Goal: Task Accomplishment & Management: Use online tool/utility

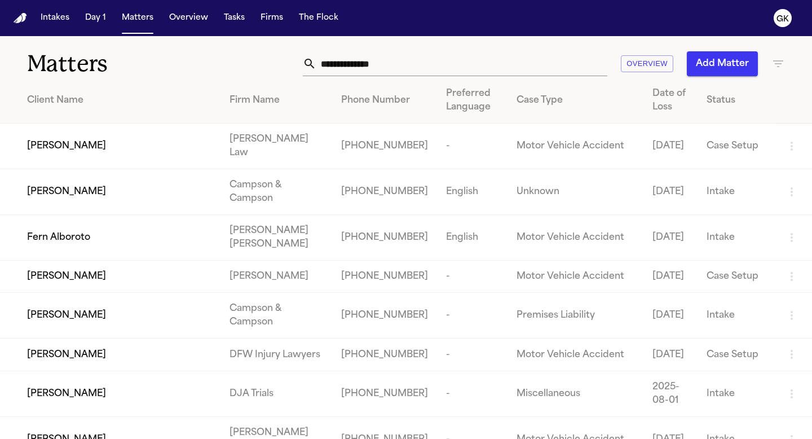
click at [434, 74] on input "text" at bounding box center [461, 63] width 291 height 25
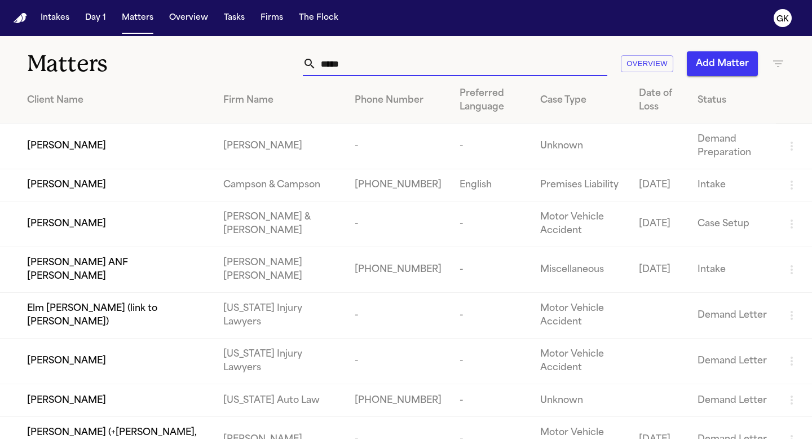
type input "*****"
click at [214, 160] on td "[PERSON_NAME]" at bounding box center [107, 146] width 214 height 46
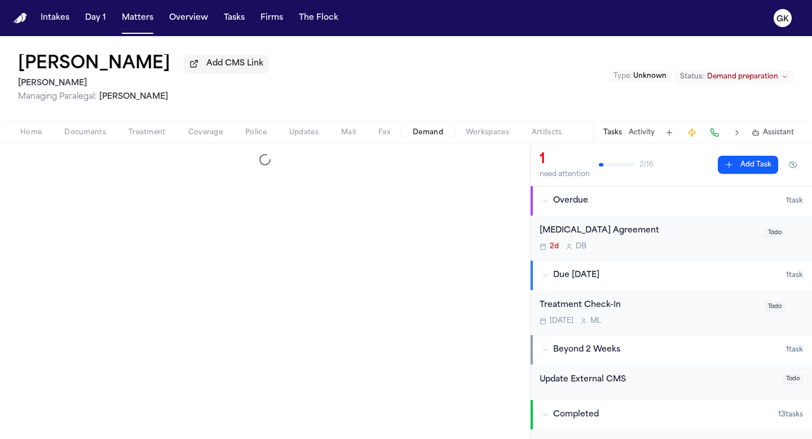
click at [432, 131] on span "Demand" at bounding box center [428, 132] width 30 height 9
select select "**********"
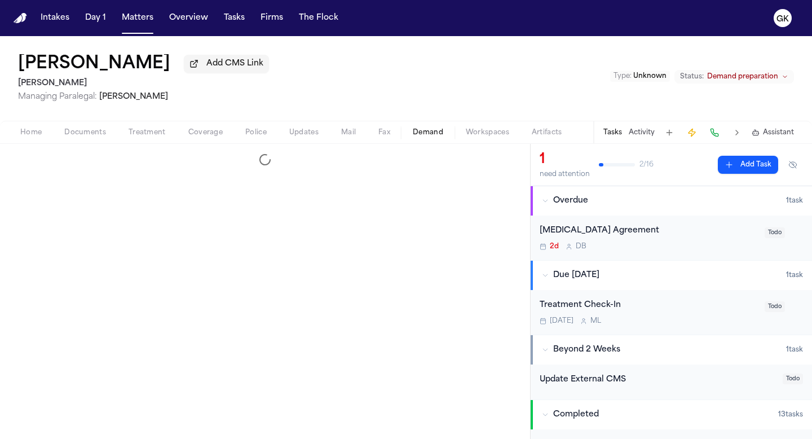
select select "**********"
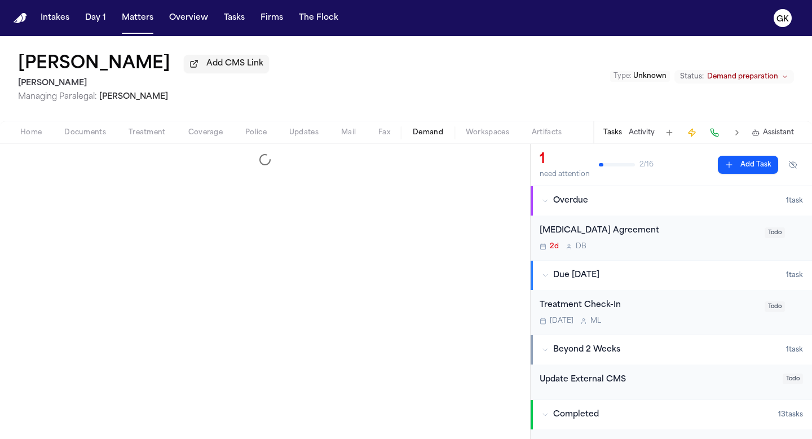
select select "**********"
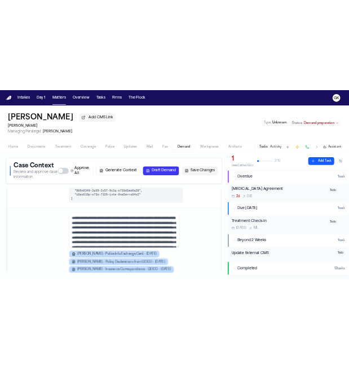
scroll to position [939, 0]
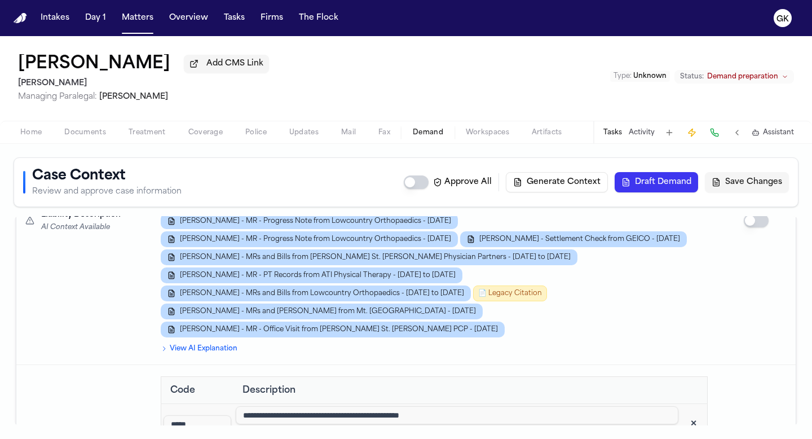
scroll to position [1679, 0]
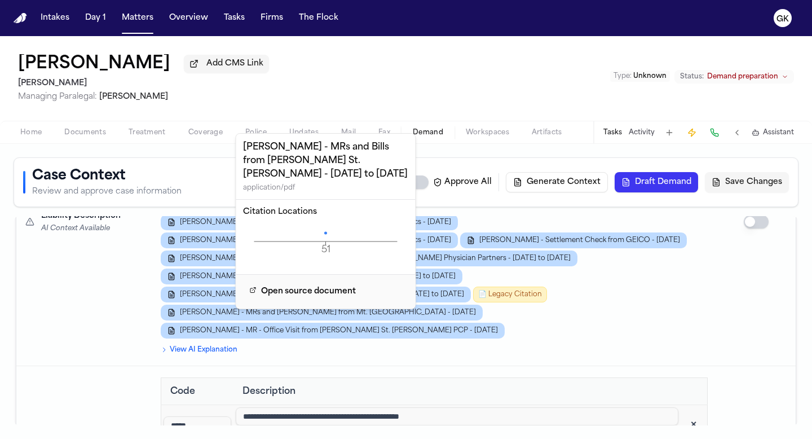
click at [324, 224] on icon "51 Page" at bounding box center [326, 241] width 166 height 34
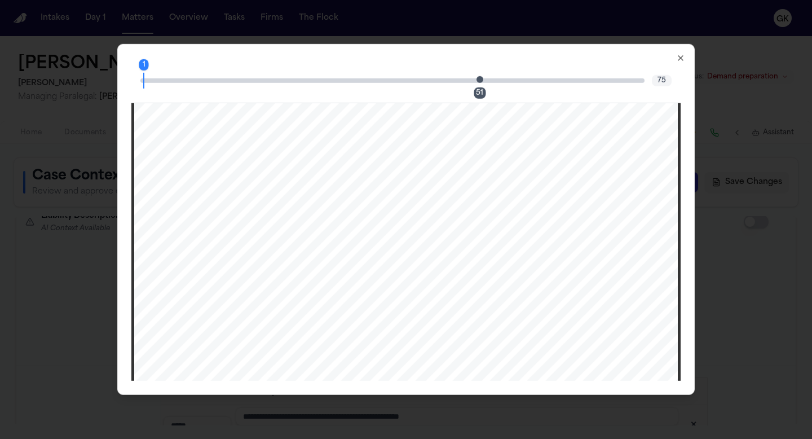
click at [482, 80] on span "Page 51 citation marker - 1 citation" at bounding box center [479, 79] width 7 height 7
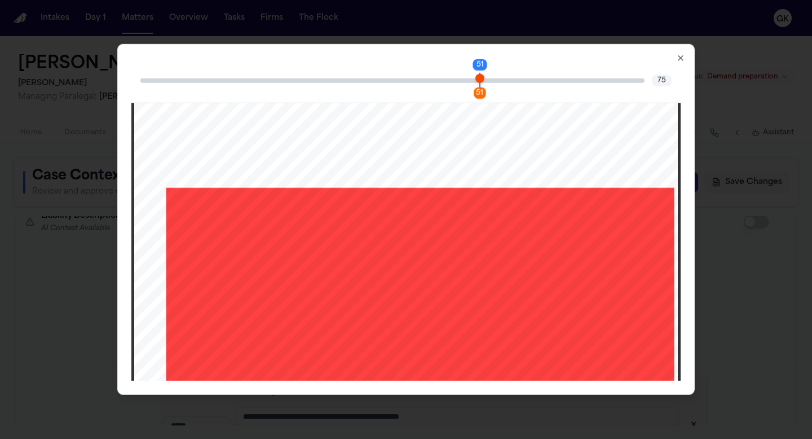
drag, startPoint x: 679, startPoint y: 58, endPoint x: 678, endPoint y: 66, distance: 8.6
click at [679, 58] on icon "button" at bounding box center [680, 58] width 9 height 9
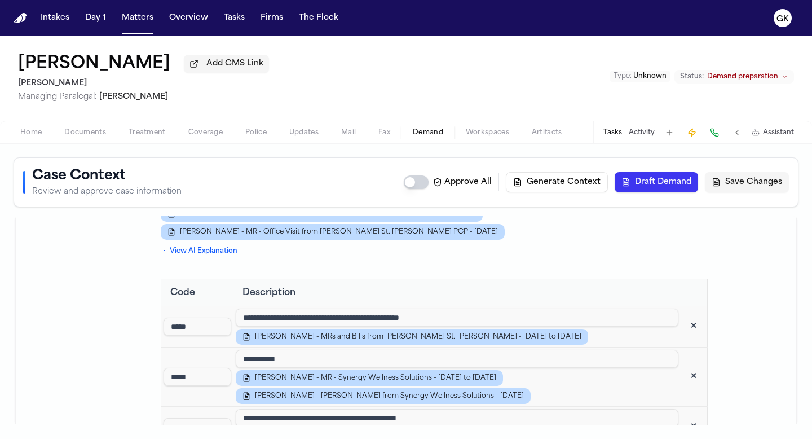
scroll to position [1778, 0]
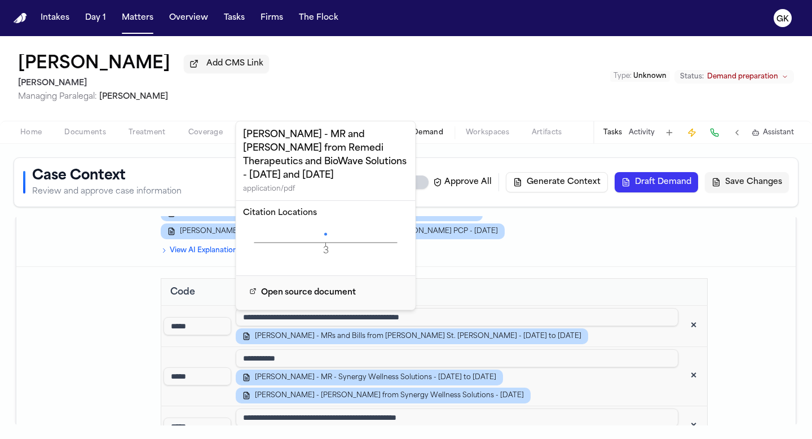
click at [324, 226] on icon "3 Page" at bounding box center [326, 243] width 166 height 34
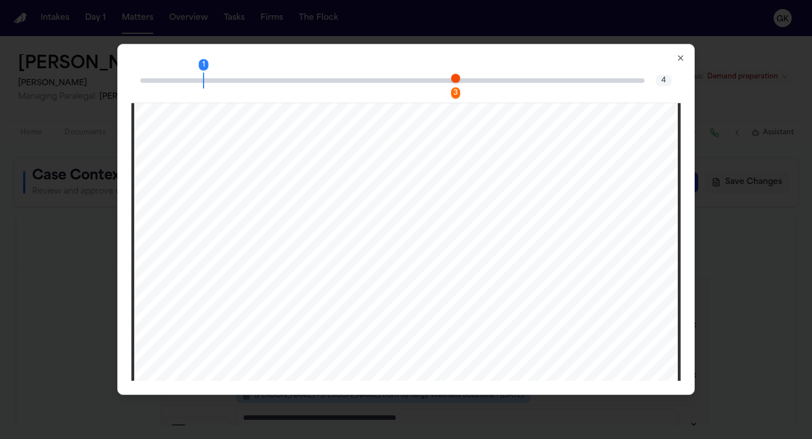
click at [453, 82] on span "Page 3 citation marker - 1 citation" at bounding box center [455, 77] width 9 height 9
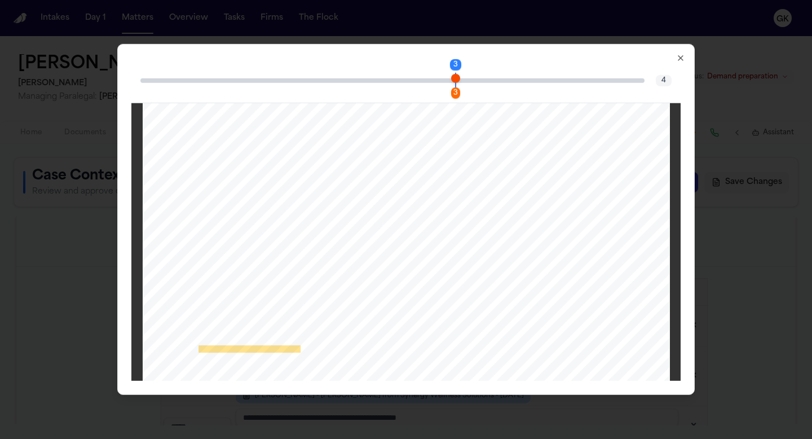
scroll to position [1604, 0]
click at [676, 59] on icon "button" at bounding box center [680, 58] width 9 height 9
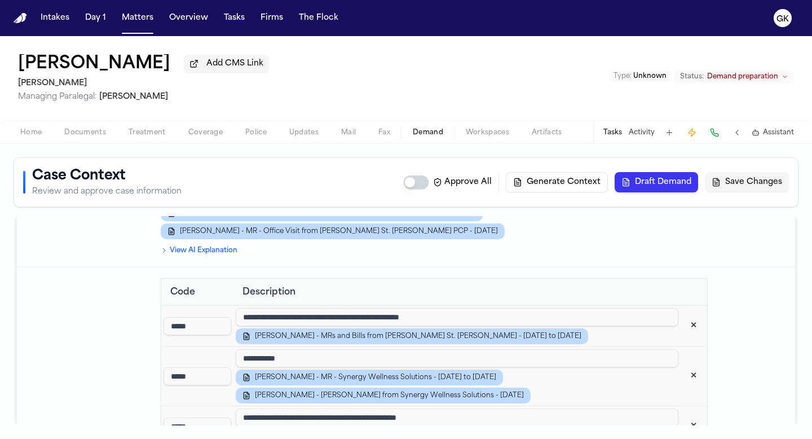
drag, startPoint x: 482, startPoint y: 288, endPoint x: 301, endPoint y: 290, distance: 181.0
click at [301, 408] on input "**********" at bounding box center [457, 417] width 443 height 18
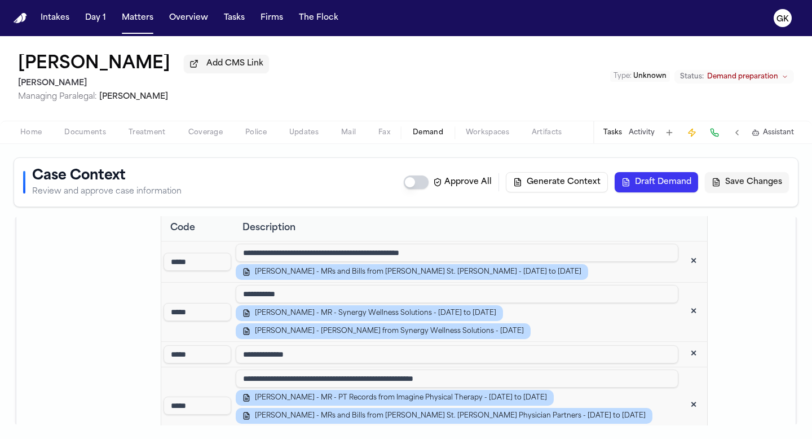
scroll to position [1847, 0]
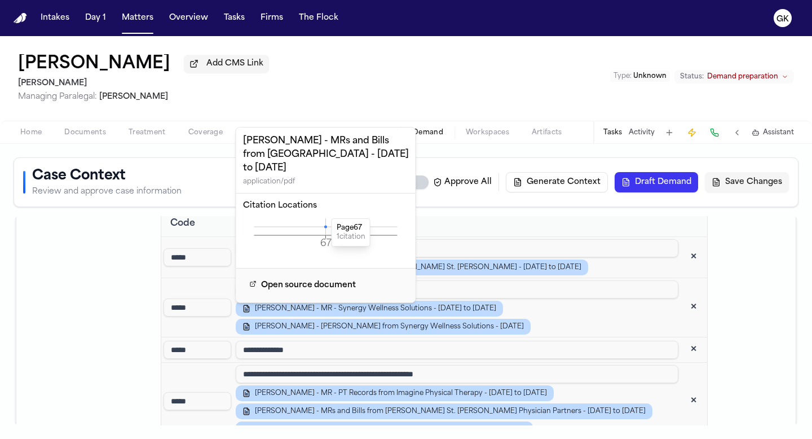
type input "**********"
click at [325, 225] on icon at bounding box center [325, 226] width 3 height 3
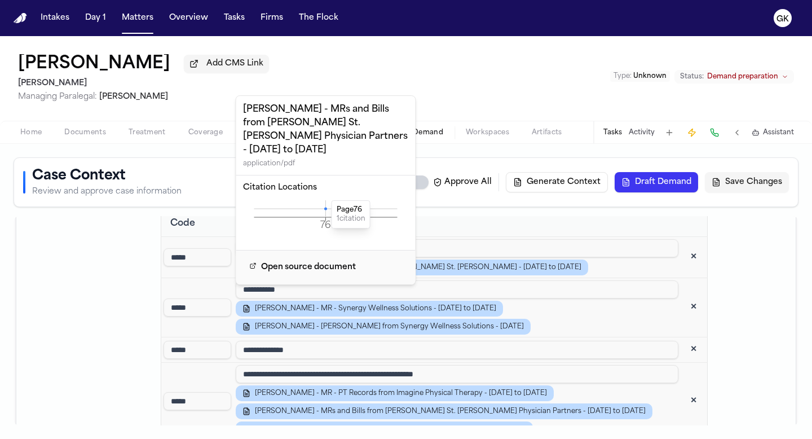
click at [325, 207] on icon at bounding box center [325, 208] width 3 height 3
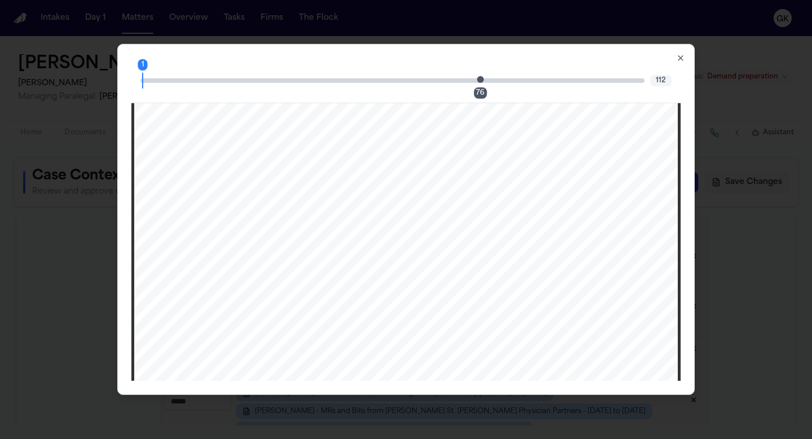
click at [480, 80] on span "Page 76 citation marker - 1 citation" at bounding box center [480, 79] width 7 height 7
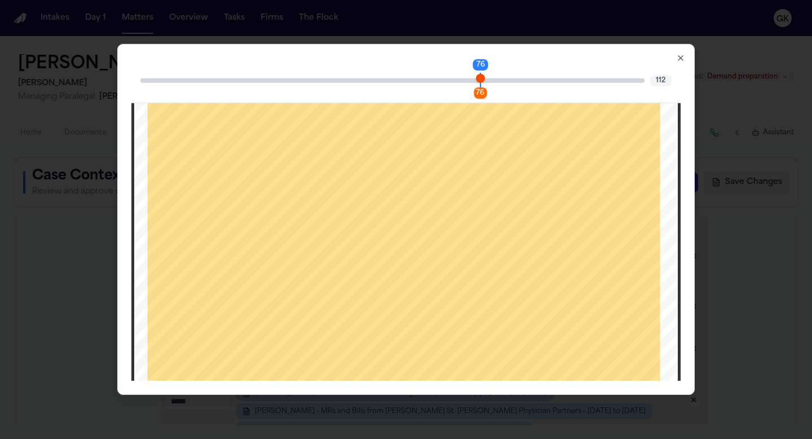
scroll to position [53682, 0]
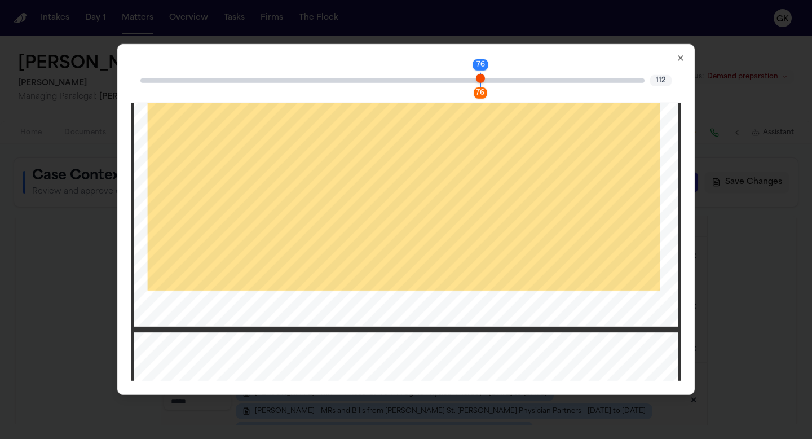
click at [680, 56] on icon "button" at bounding box center [680, 58] width 9 height 9
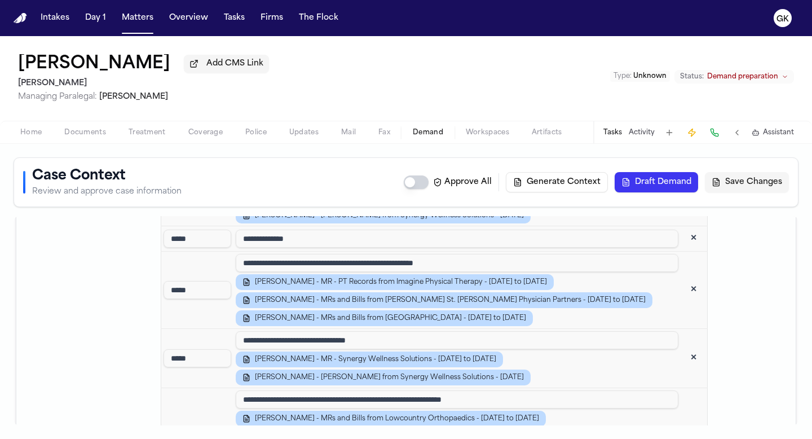
scroll to position [1953, 0]
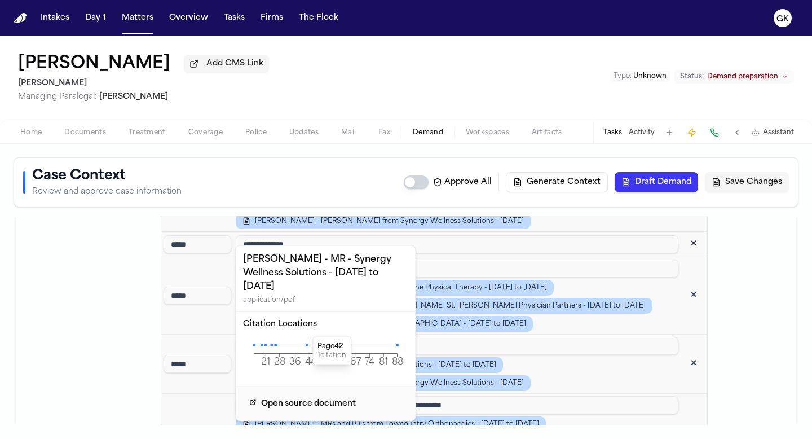
click at [306, 343] on icon at bounding box center [307, 344] width 3 height 3
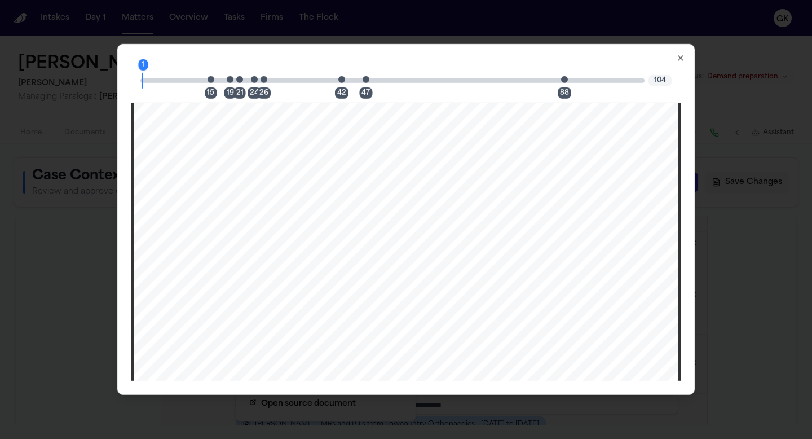
click at [366, 82] on span "Page 47 citation marker - 1 citation" at bounding box center [366, 79] width 7 height 7
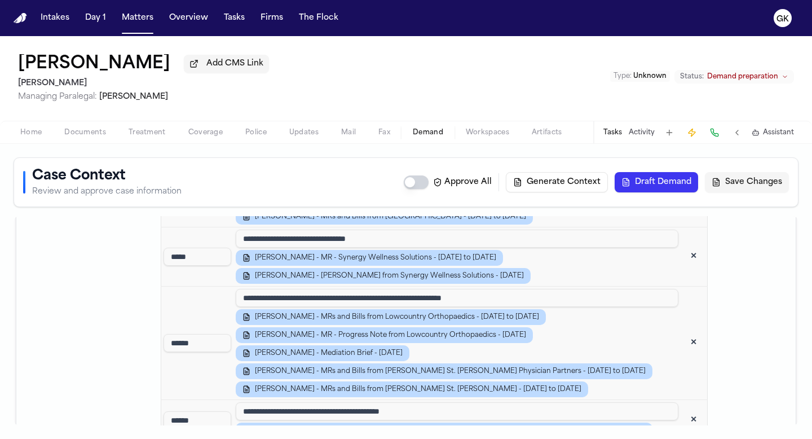
scroll to position [2062, 0]
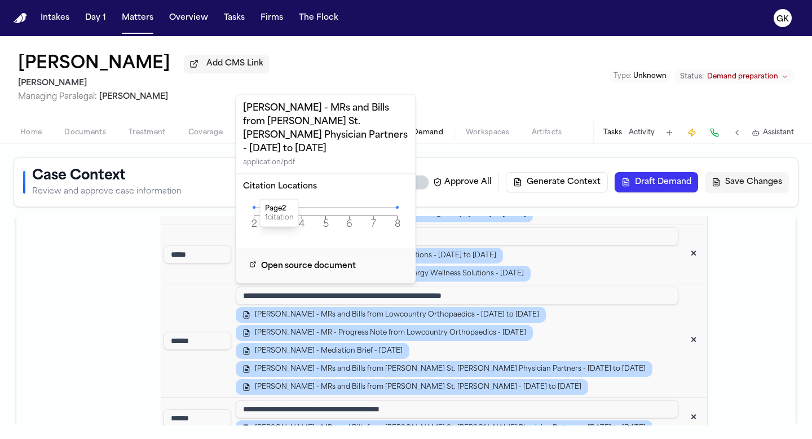
click at [254, 206] on icon at bounding box center [254, 207] width 3 height 3
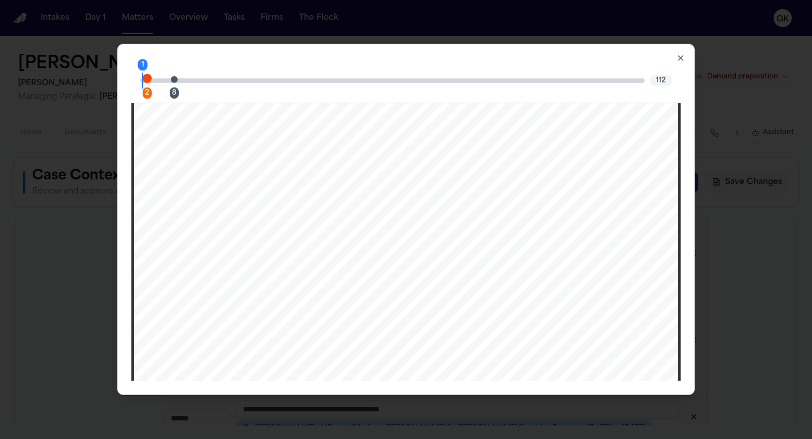
click at [173, 81] on span "Page 8 citation marker - 1 citation" at bounding box center [174, 79] width 7 height 7
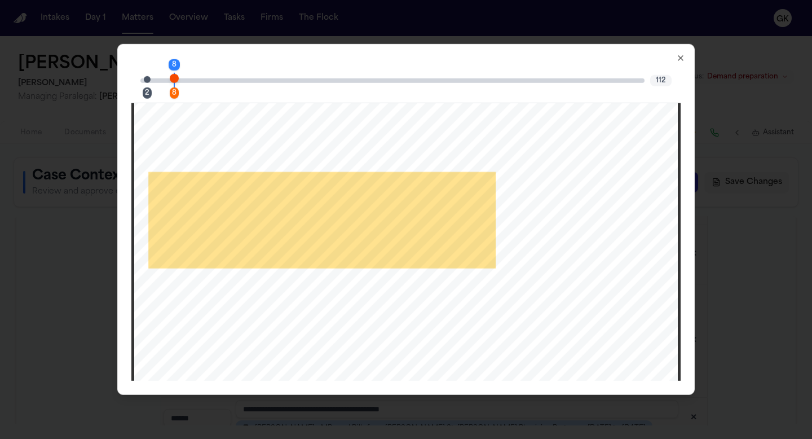
scroll to position [5305, 0]
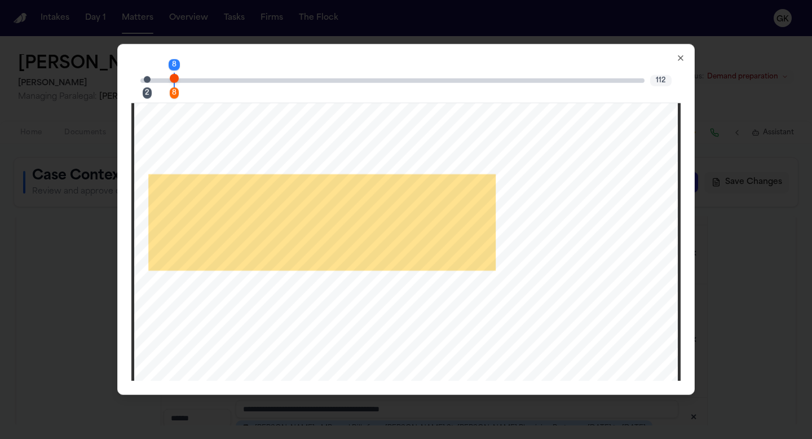
click at [147, 78] on span "Page 2 citation marker - 1 citation" at bounding box center [147, 79] width 7 height 7
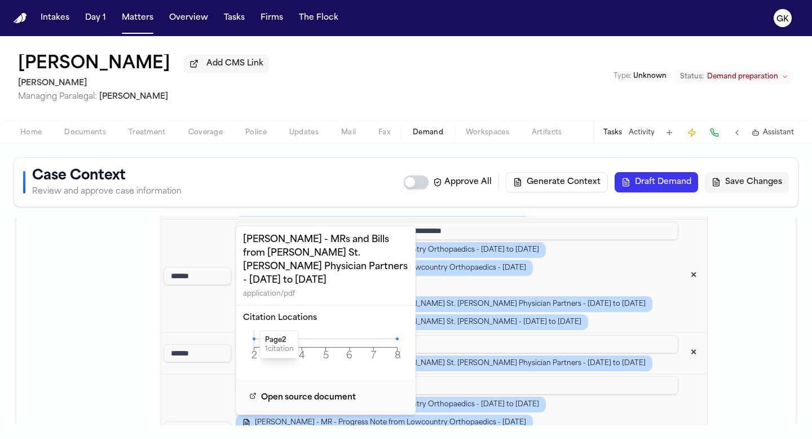
scroll to position [2127, 0]
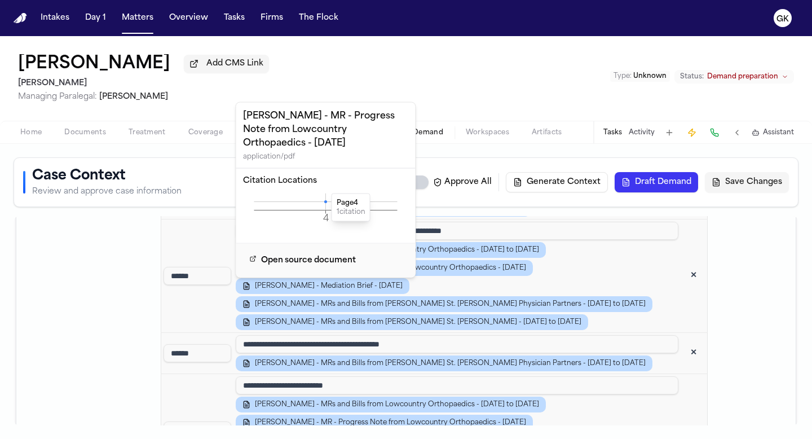
click at [325, 200] on icon at bounding box center [325, 201] width 3 height 3
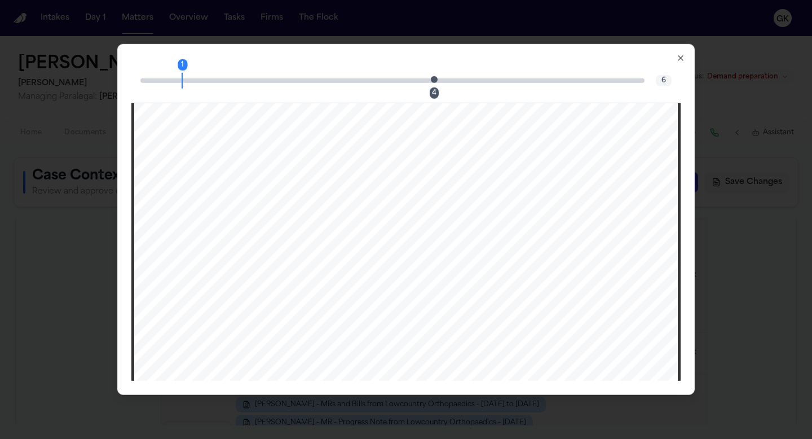
click at [434, 78] on span "Page 4 citation marker - 1 citation" at bounding box center [434, 79] width 7 height 7
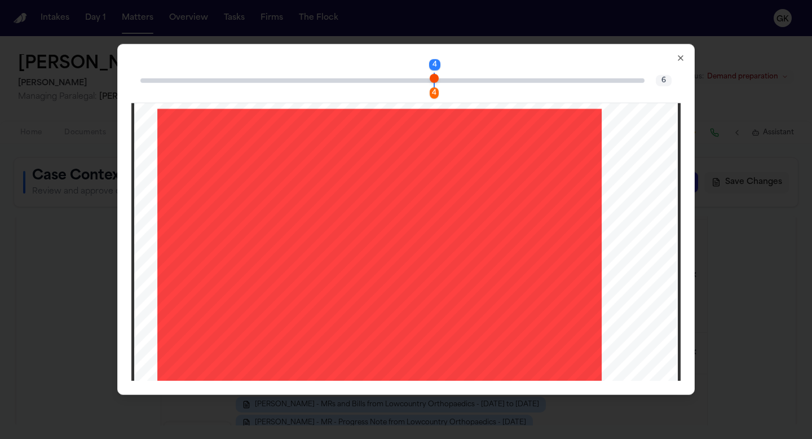
click at [679, 65] on div "4 4 6" at bounding box center [405, 80] width 549 height 45
click at [681, 56] on icon "button" at bounding box center [680, 58] width 9 height 9
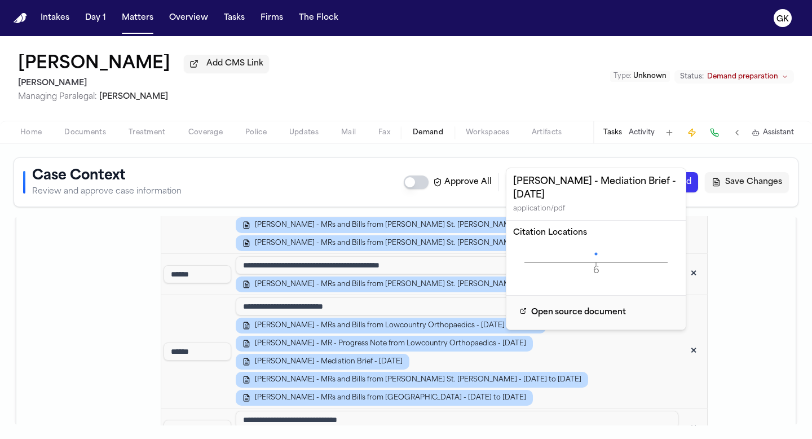
scroll to position [2213, 0]
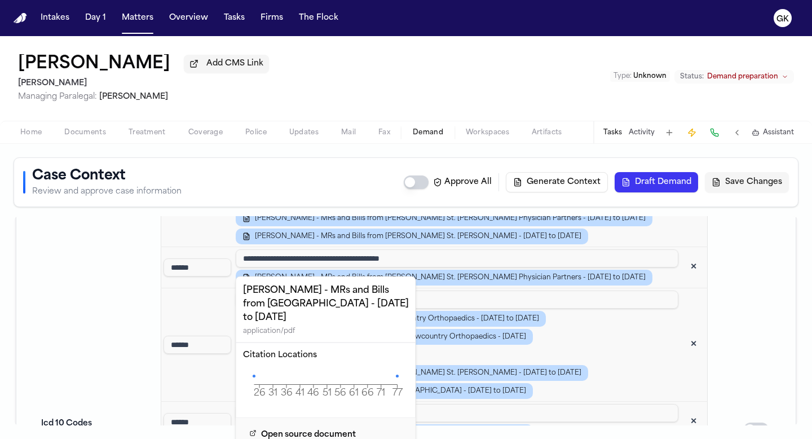
click at [255, 368] on icon "26 31 36 41 46 51 56 61 66 71 77 Page" at bounding box center [326, 385] width 166 height 34
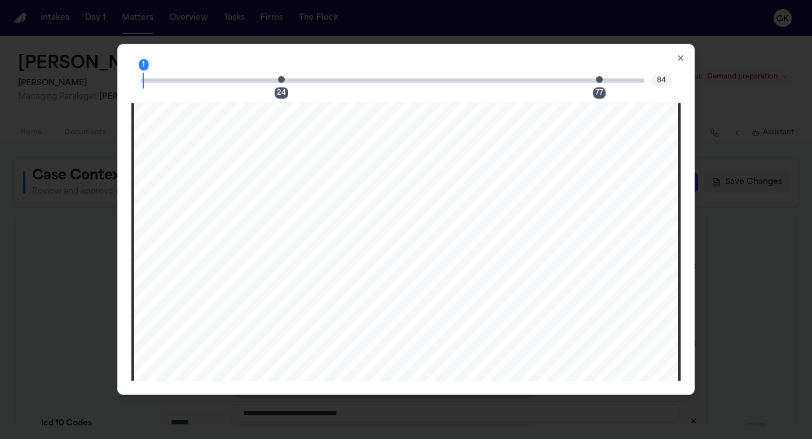
click at [283, 82] on span "Page 24 citation marker - 1 citation" at bounding box center [281, 79] width 7 height 7
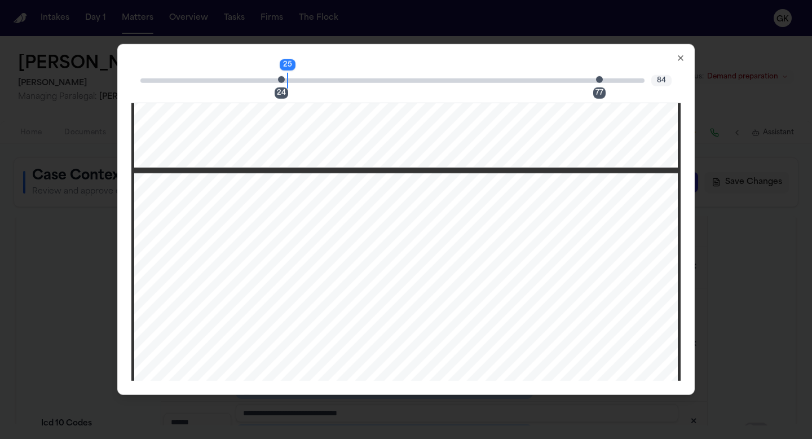
click at [279, 82] on span "Page 24 citation marker - 1 citation" at bounding box center [281, 79] width 7 height 7
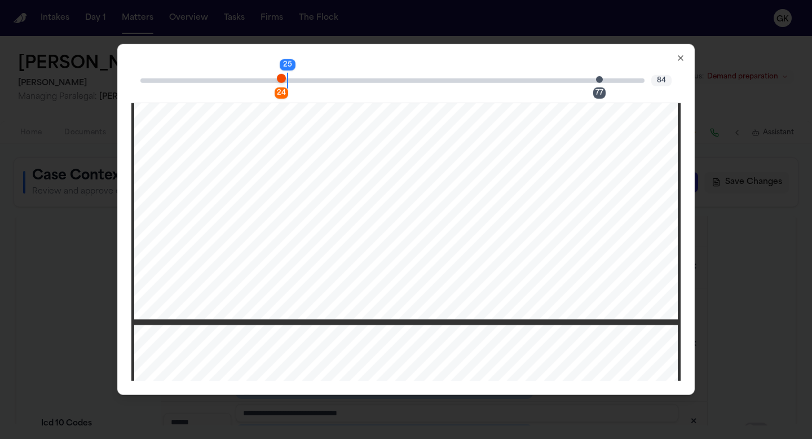
scroll to position [17842, 0]
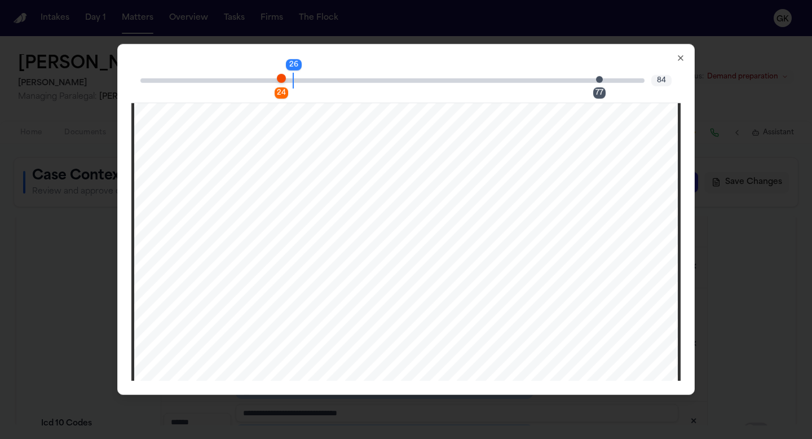
click at [599, 81] on span "Page 77 citation marker - 1 citation" at bounding box center [599, 79] width 7 height 7
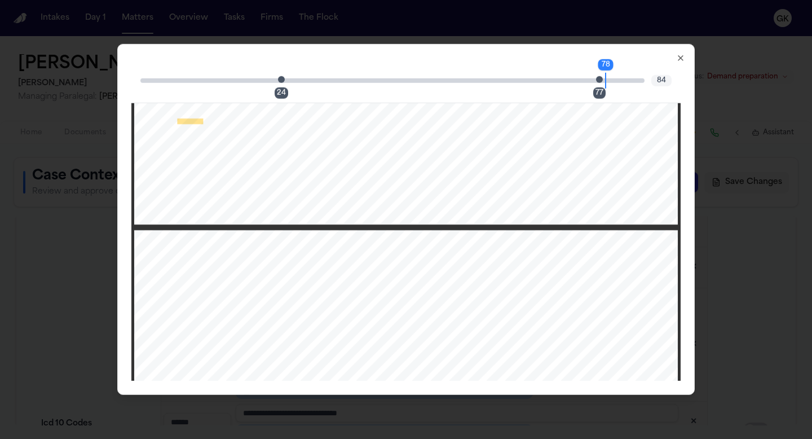
scroll to position [54489, 0]
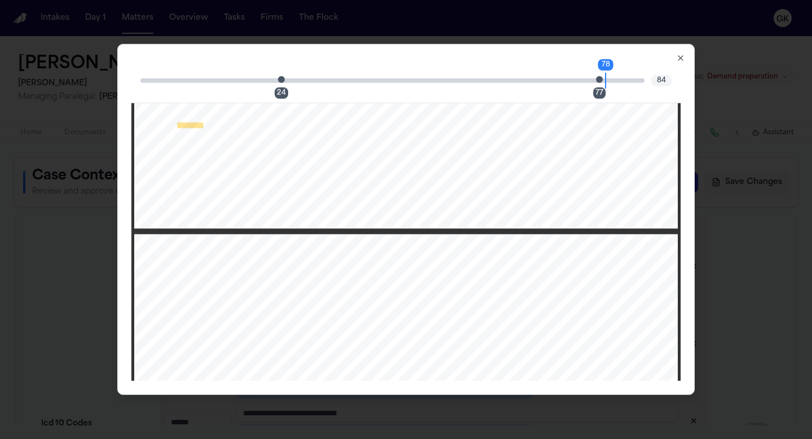
click at [679, 59] on icon "button" at bounding box center [680, 58] width 9 height 9
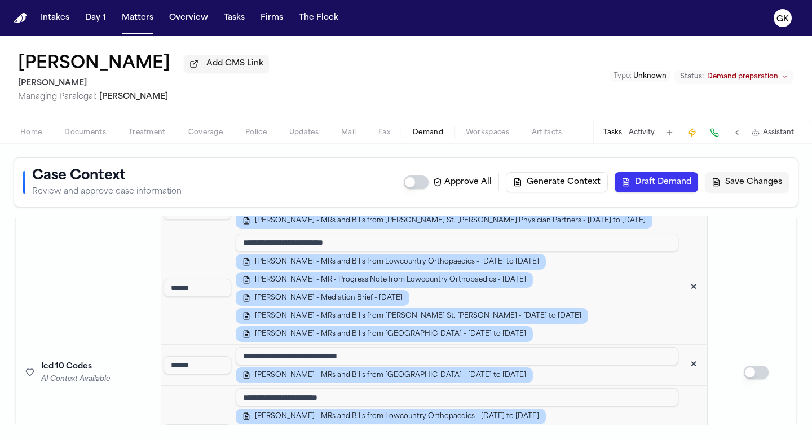
scroll to position [2270, 0]
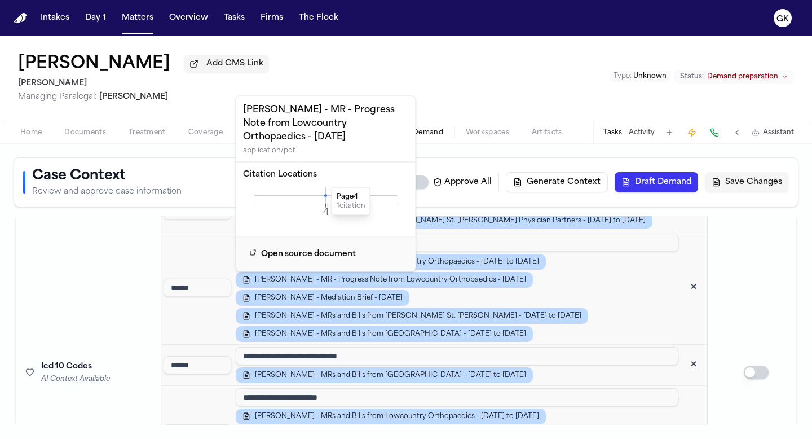
click at [325, 194] on icon at bounding box center [325, 195] width 3 height 3
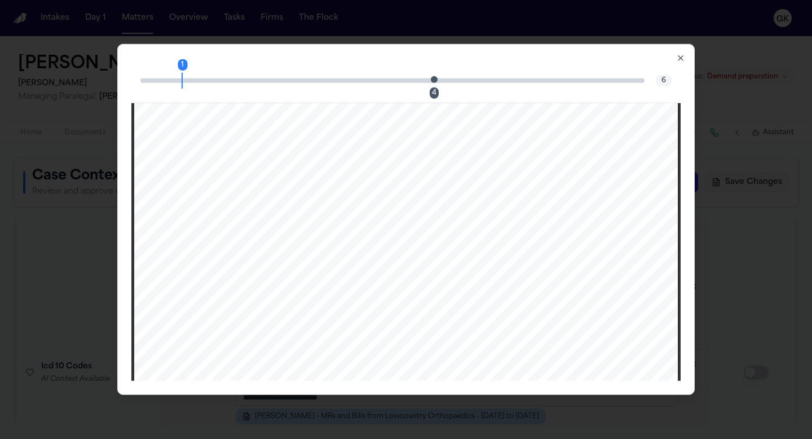
click at [439, 82] on div "4" at bounding box center [437, 80] width 7 height 14
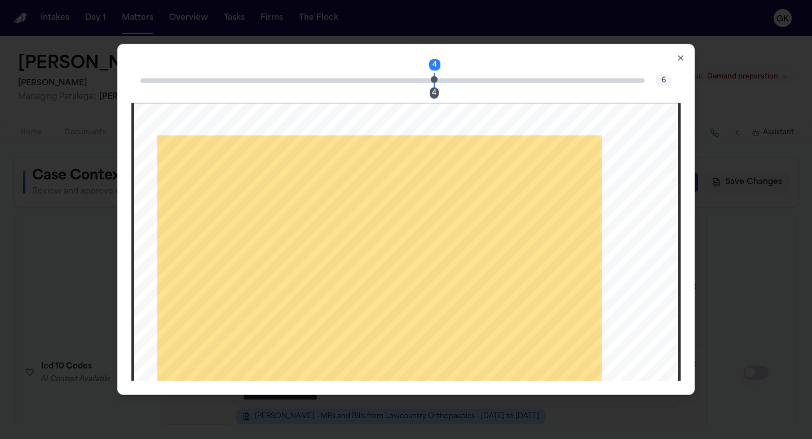
click at [685, 60] on div "4 4 6 Close" at bounding box center [405, 219] width 577 height 351
click at [681, 58] on icon "button" at bounding box center [680, 58] width 9 height 9
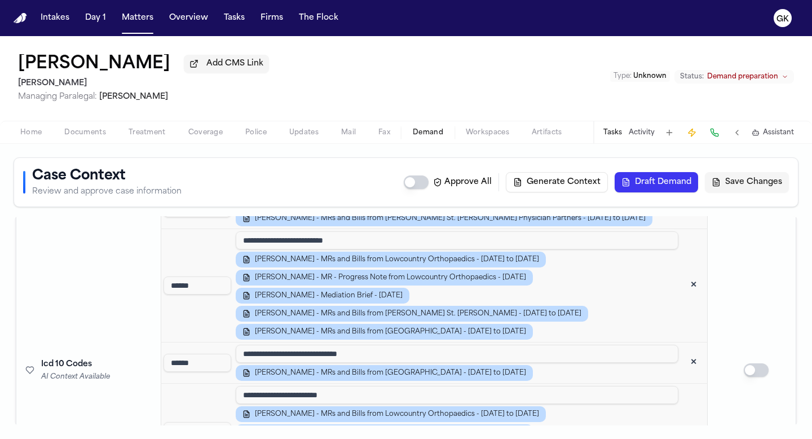
click at [99, 292] on td "Icd 10 Codes AI Context Available" at bounding box center [83, 369] width 135 height 1193
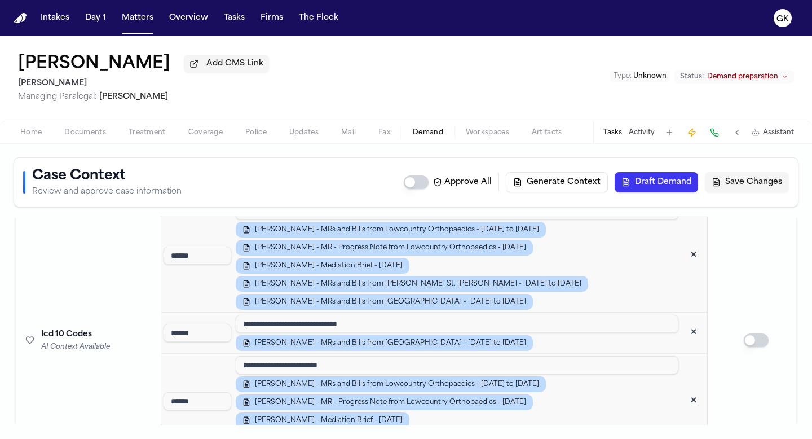
scroll to position [2320, 0]
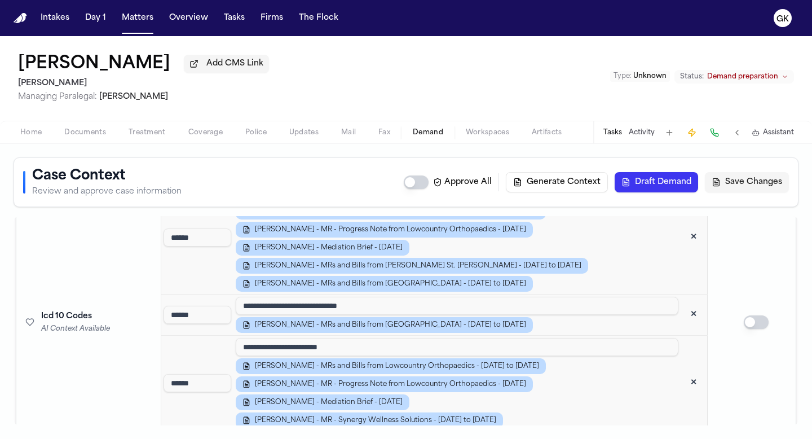
click at [114, 333] on td "Icd 10 Codes AI Context Available" at bounding box center [83, 321] width 135 height 1193
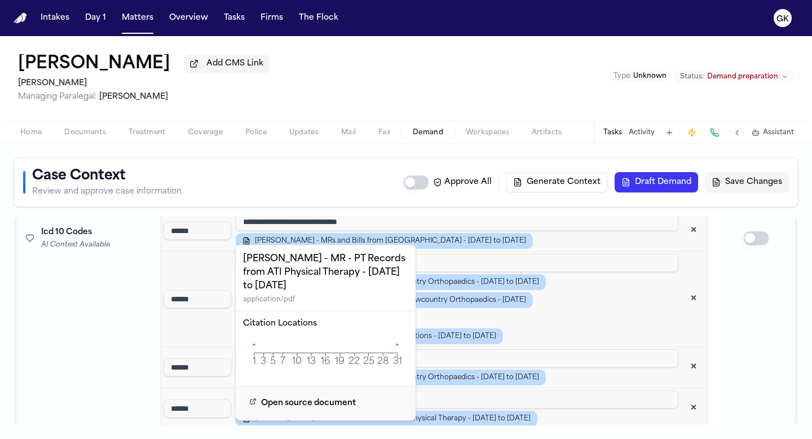
scroll to position [2387, 0]
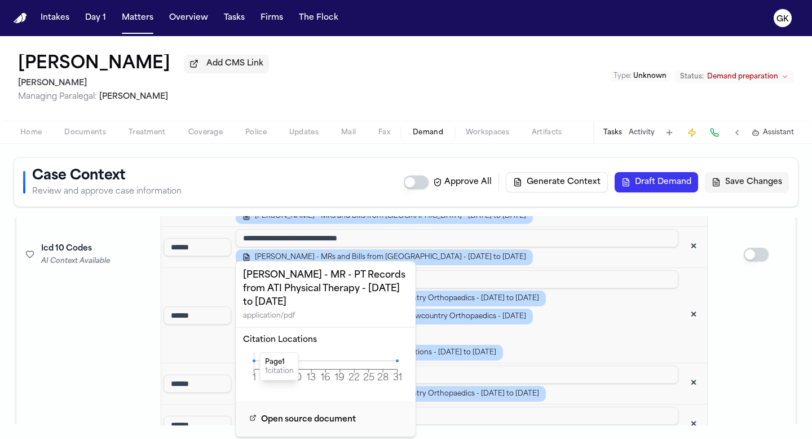
click at [254, 361] on icon at bounding box center [254, 360] width 3 height 3
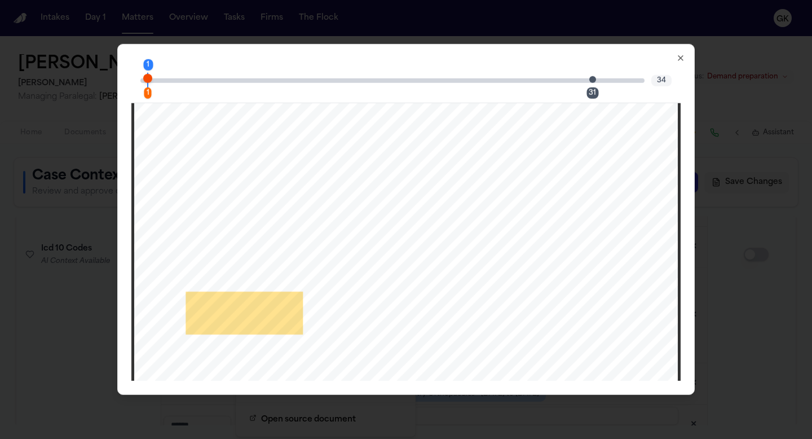
click at [591, 80] on span "Page 31 citation marker - 1 citation" at bounding box center [592, 79] width 7 height 7
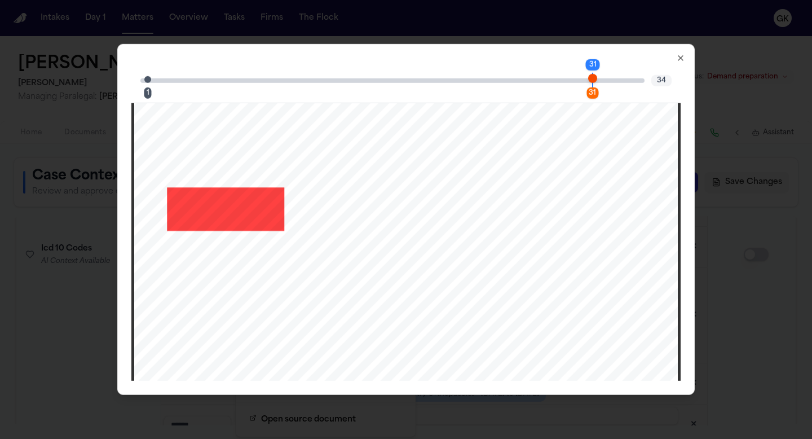
click at [682, 58] on icon "button" at bounding box center [680, 58] width 9 height 9
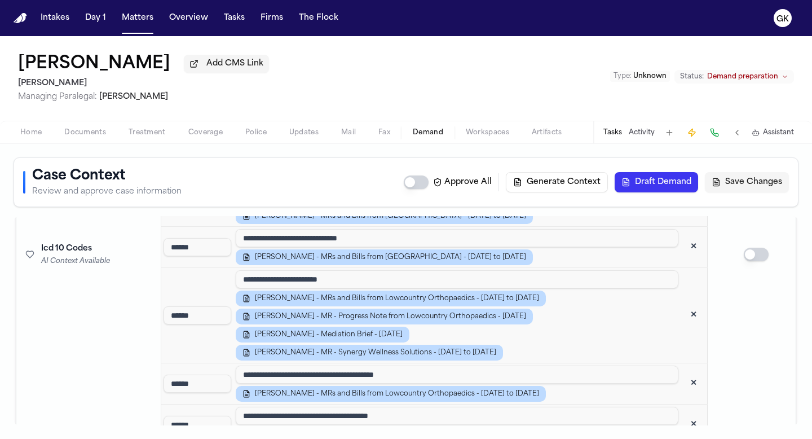
click at [687, 414] on button "✕" at bounding box center [693, 424] width 20 height 20
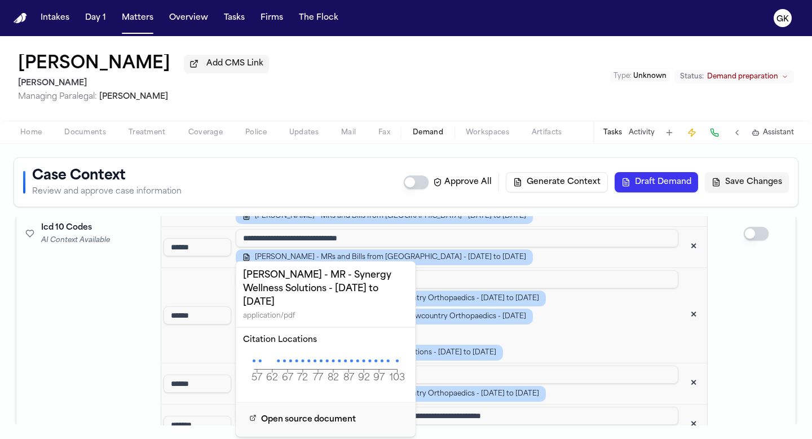
click at [296, 352] on icon "57 62 67 72 77 82 87 92 97 103 Page" at bounding box center [326, 369] width 166 height 34
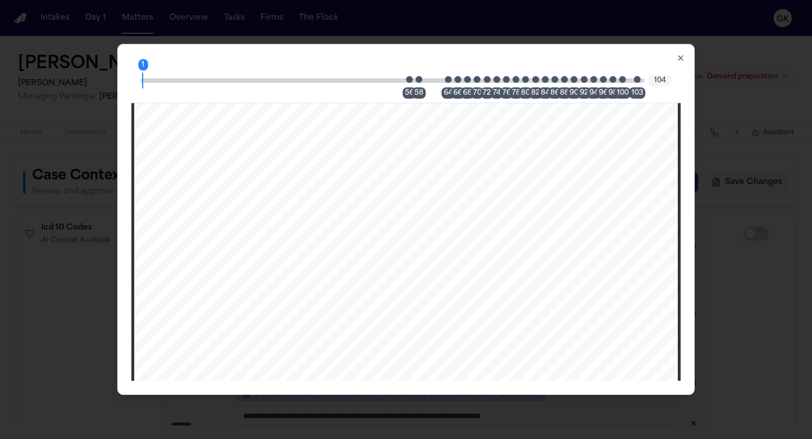
click at [421, 79] on span "Page 58 citation marker - 1 citation" at bounding box center [419, 79] width 7 height 7
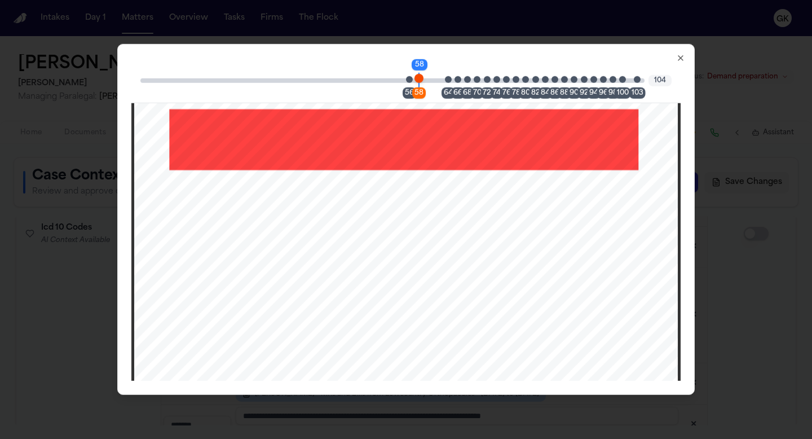
click at [680, 59] on icon "button" at bounding box center [680, 58] width 9 height 9
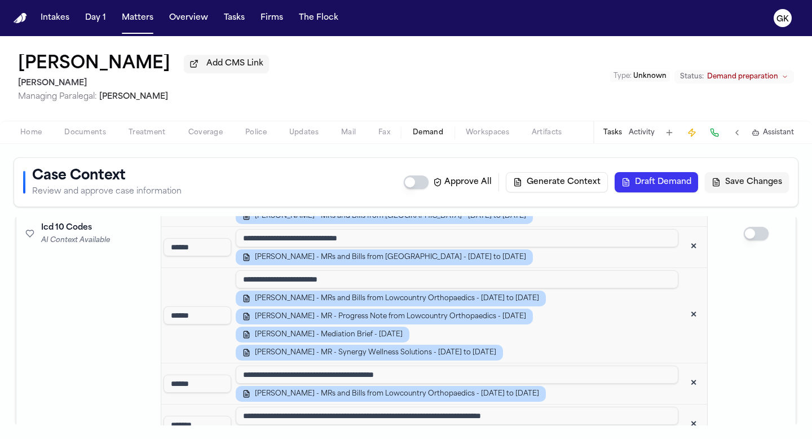
click at [108, 315] on td "Icd 10 Codes AI Context Available" at bounding box center [83, 234] width 135 height 1152
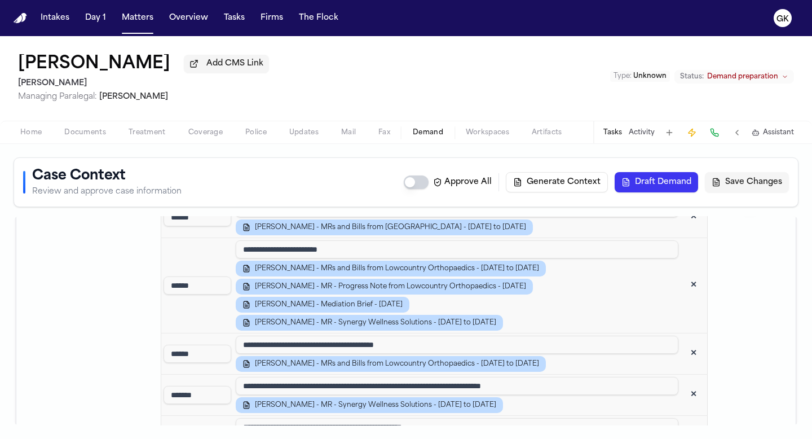
scroll to position [2419, 0]
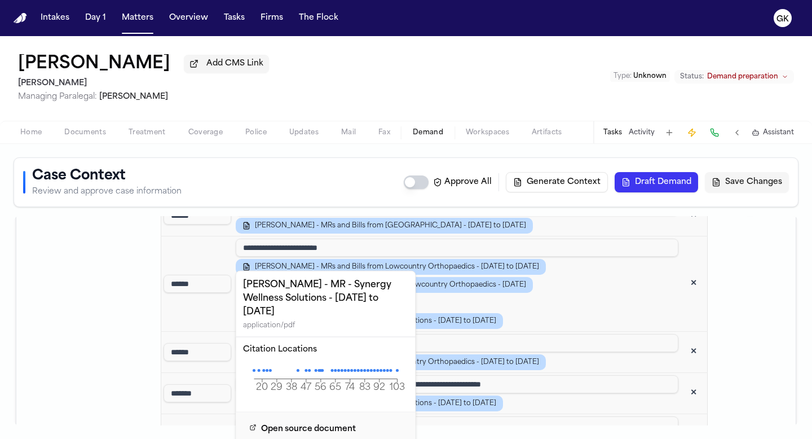
click at [296, 362] on icon "20 29 38 47 56 65 74 83 92 103 Page" at bounding box center [326, 379] width 166 height 34
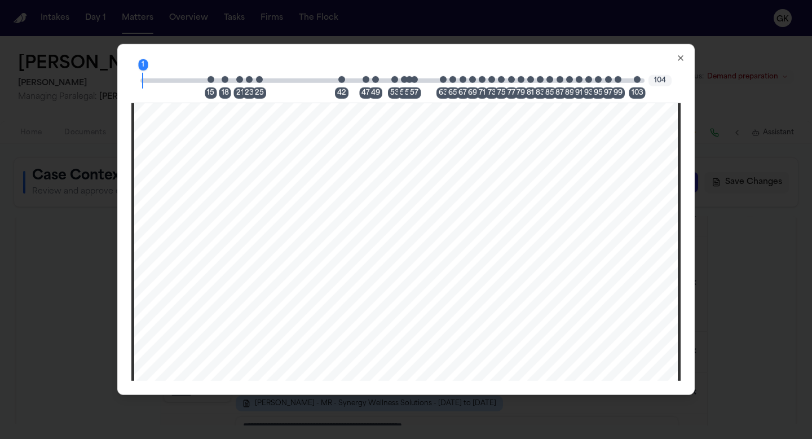
click at [400, 80] on div "53" at bounding box center [398, 80] width 7 height 14
click at [395, 81] on span "Page 53 citation marker - 1 citation" at bounding box center [394, 79] width 7 height 7
click at [678, 59] on icon "button" at bounding box center [680, 58] width 9 height 9
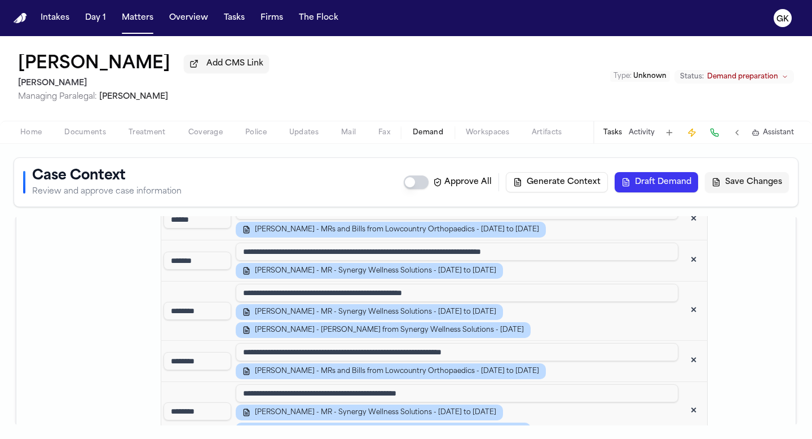
scroll to position [2553, 0]
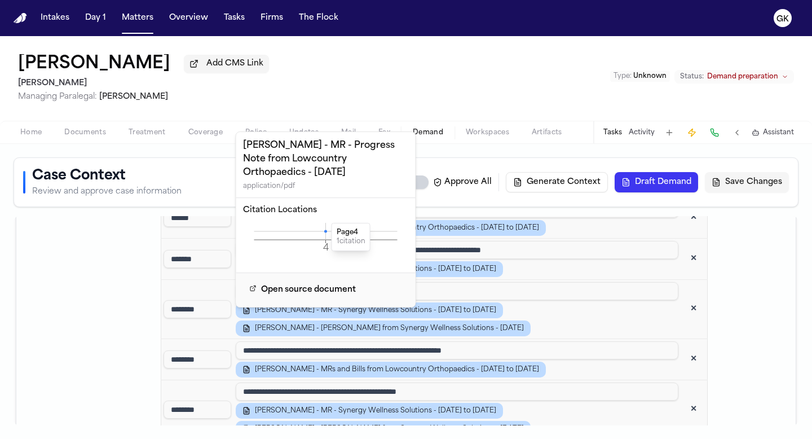
click at [325, 229] on icon at bounding box center [325, 230] width 3 height 3
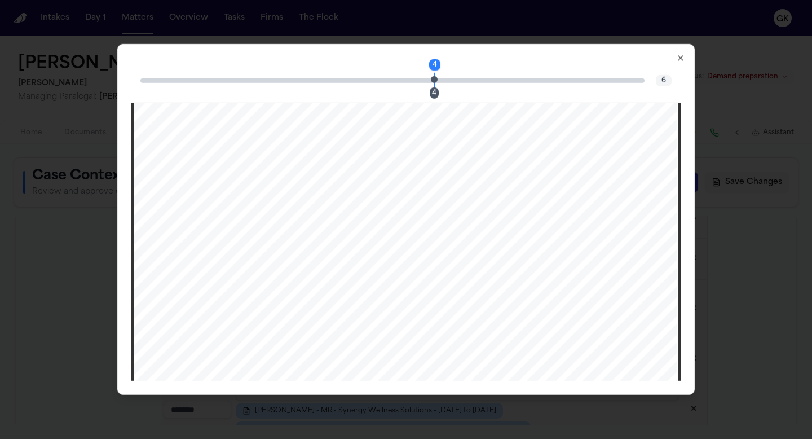
click at [431, 80] on span "Page 4 citation marker - 1 citation" at bounding box center [434, 79] width 7 height 7
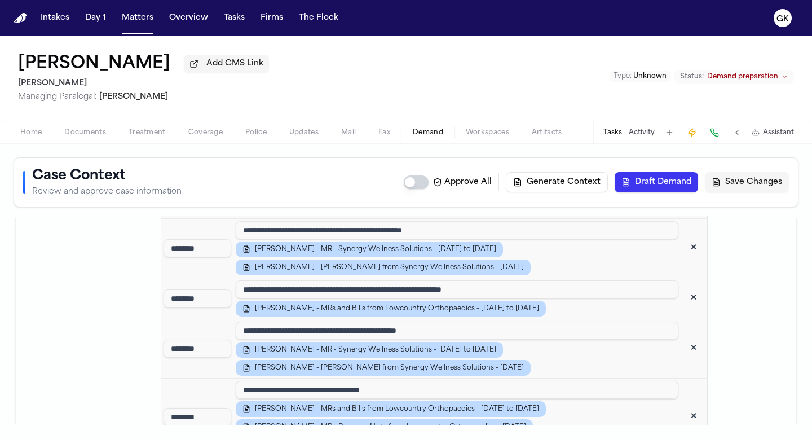
scroll to position [2619, 0]
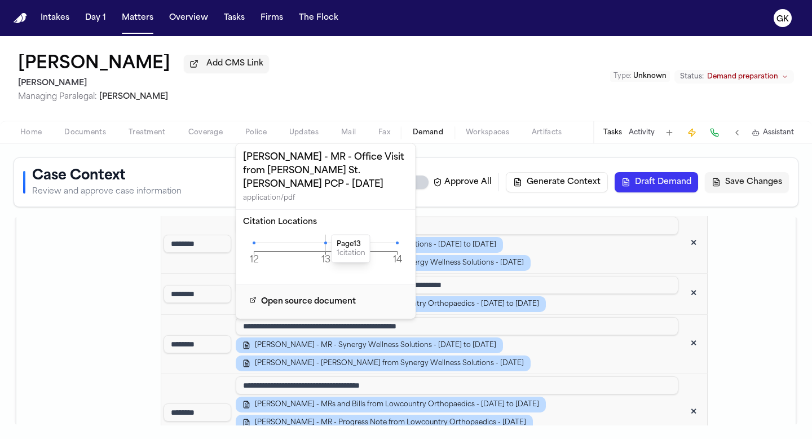
click at [326, 241] on icon at bounding box center [325, 242] width 3 height 3
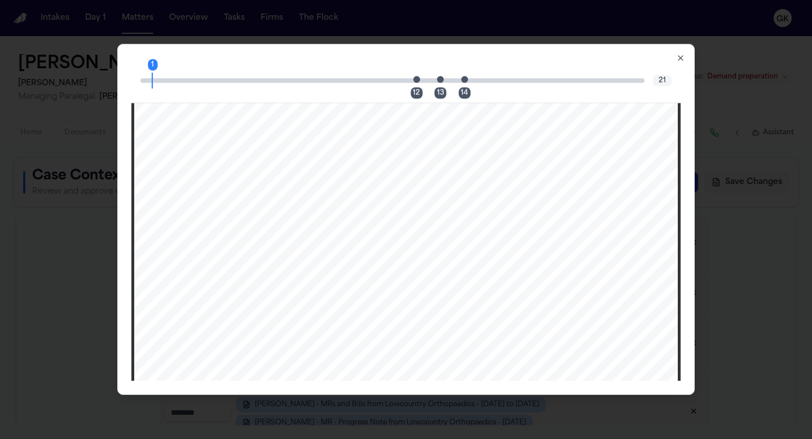
click at [417, 82] on span "Page 12 citation marker - 1 citation" at bounding box center [416, 79] width 7 height 7
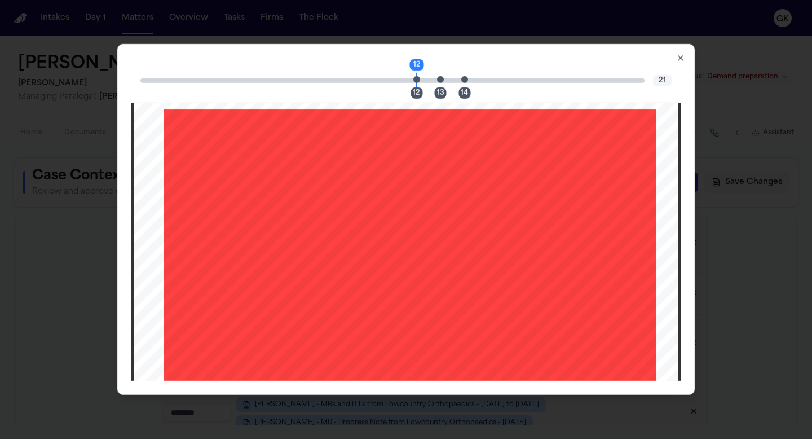
click at [678, 56] on icon "button" at bounding box center [680, 58] width 5 height 5
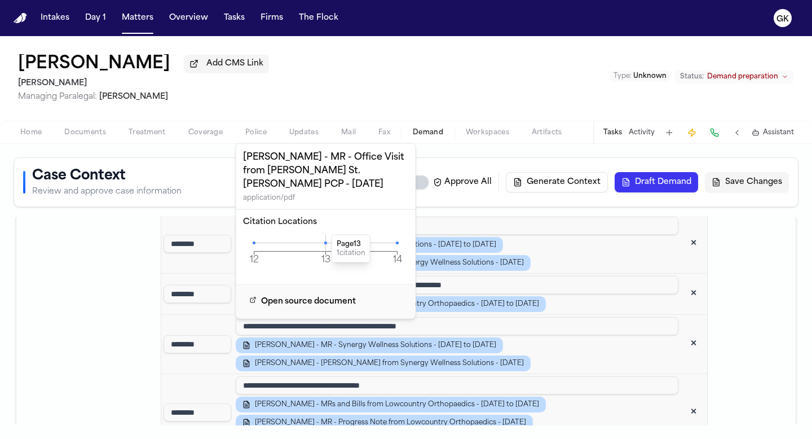
click at [759, 189] on button "Save Changes" at bounding box center [747, 182] width 84 height 20
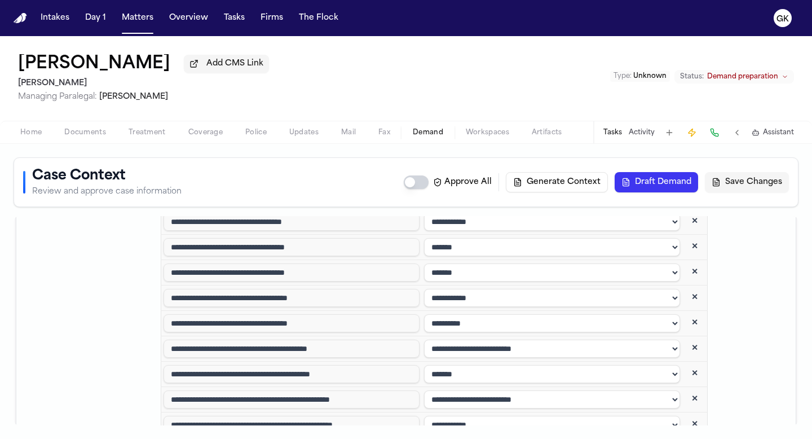
scroll to position [3777, 0]
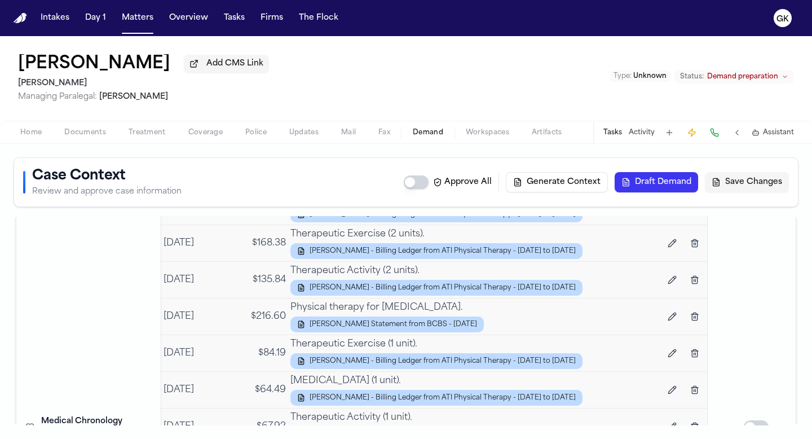
scroll to position [5070, 0]
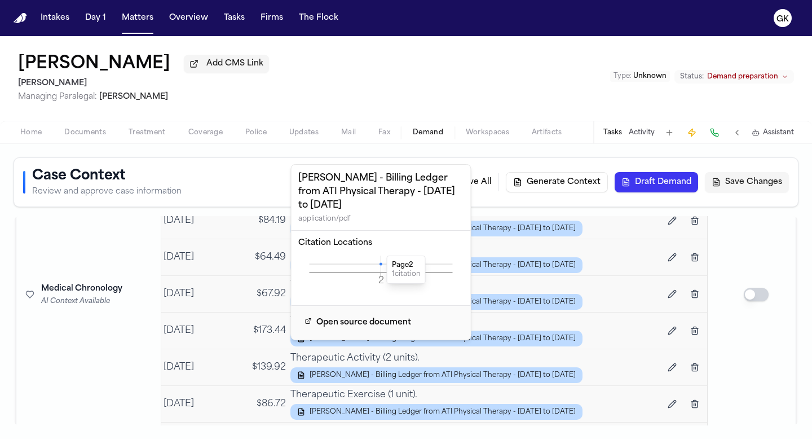
click at [379, 262] on icon at bounding box center [380, 263] width 3 height 3
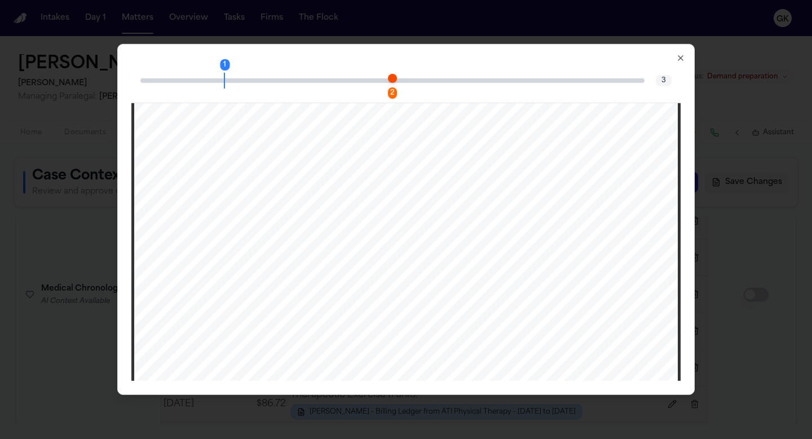
click at [379, 80] on div "1 2" at bounding box center [392, 80] width 504 height 5
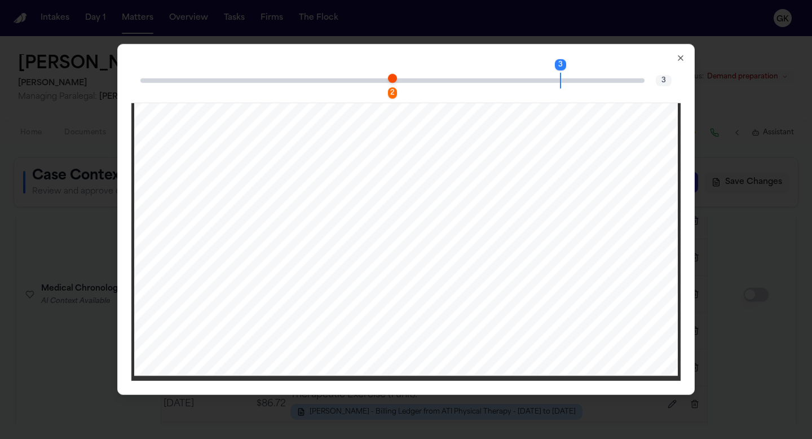
click at [683, 60] on icon "button" at bounding box center [680, 58] width 9 height 9
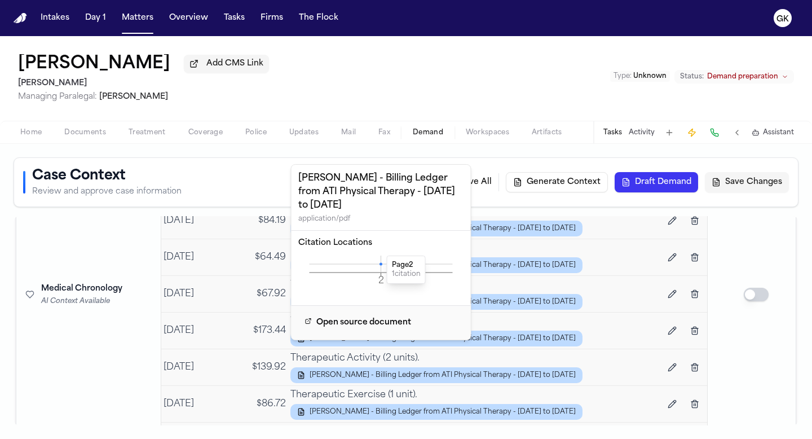
click at [380, 255] on icon "2 Page" at bounding box center [381, 272] width 166 height 34
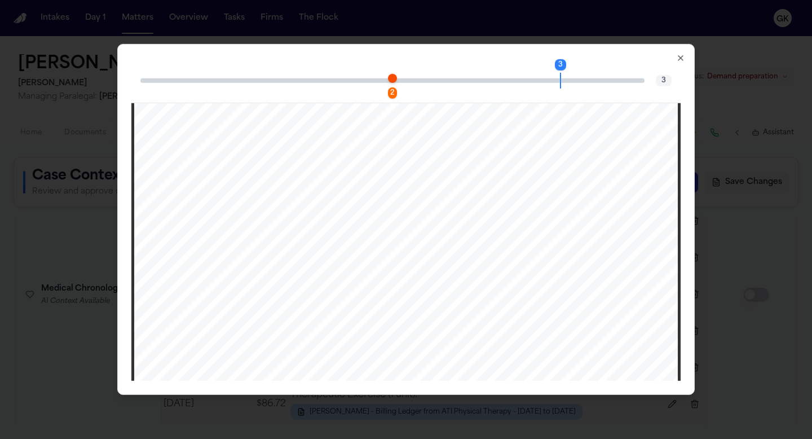
scroll to position [1798, 0]
drag, startPoint x: 439, startPoint y: 234, endPoint x: 474, endPoint y: 236, distance: 35.0
click at [474, 236] on div "Patient ID: 26335911 Leigh Moring Claim #: Patient Ledger Report 2001 Butterfie…" at bounding box center [406, 76] width 544 height 704
click at [686, 60] on div "3 2 3 Patient ID: 26335911 Leigh Moring Claim #: Patient Ledger Report 2001 But…" at bounding box center [405, 219] width 577 height 351
click at [678, 57] on icon "button" at bounding box center [680, 58] width 9 height 9
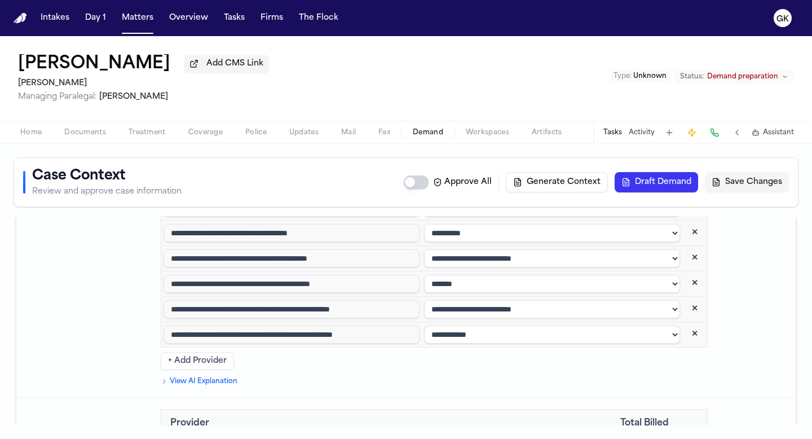
scroll to position [3774, 0]
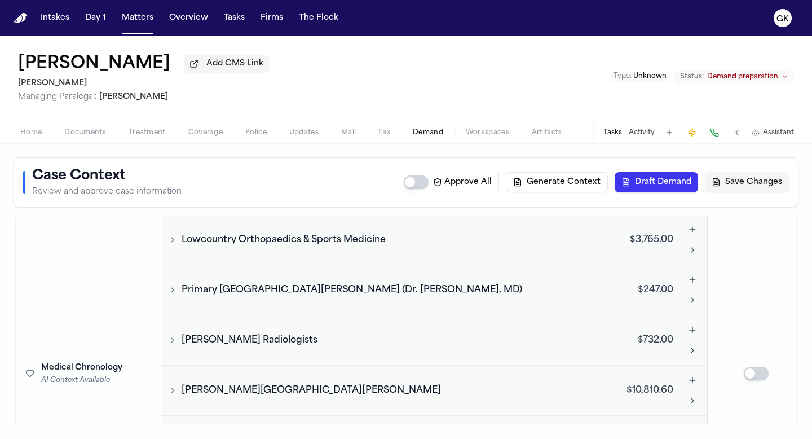
scroll to position [4256, 0]
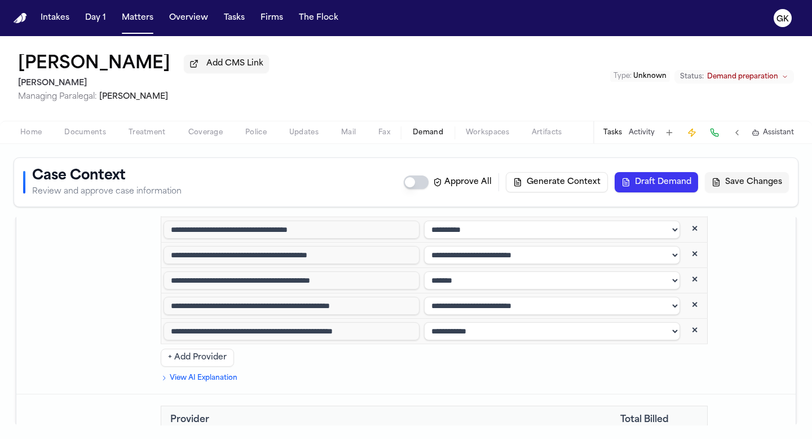
scroll to position [3758, 0]
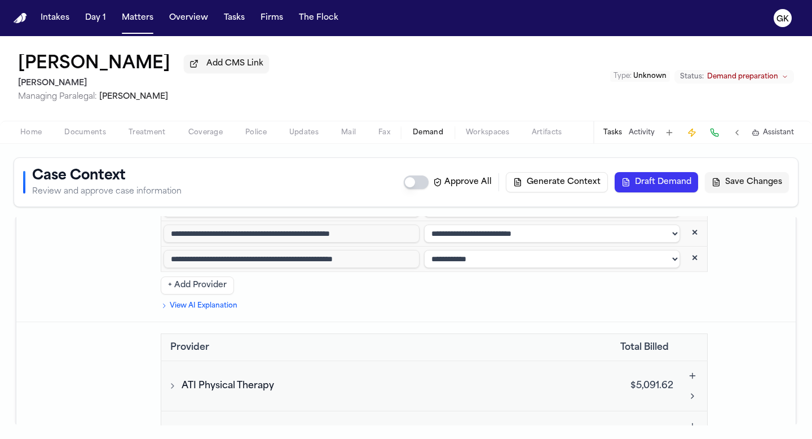
scroll to position [3937, 0]
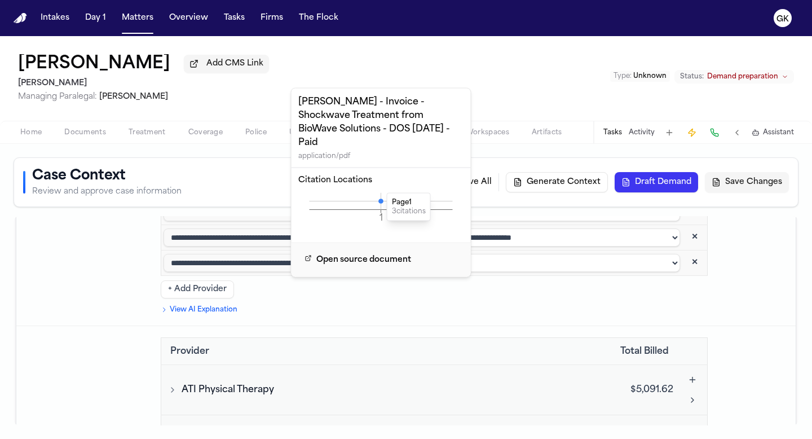
click at [379, 193] on icon "1 Page" at bounding box center [381, 210] width 166 height 34
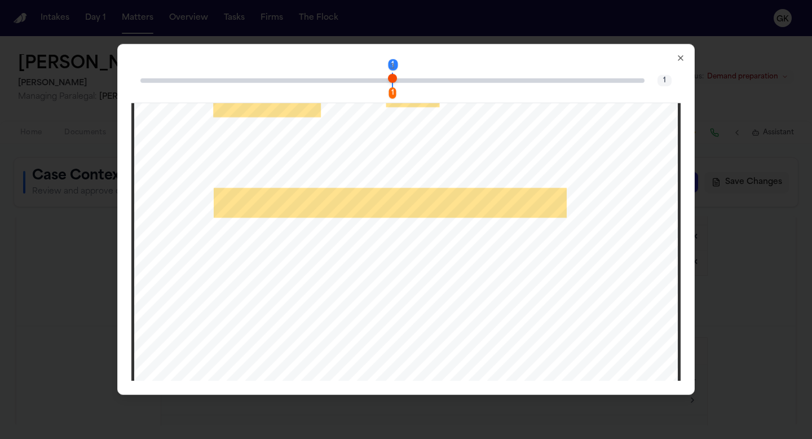
scroll to position [337, 0]
click at [680, 56] on icon "button" at bounding box center [680, 58] width 9 height 9
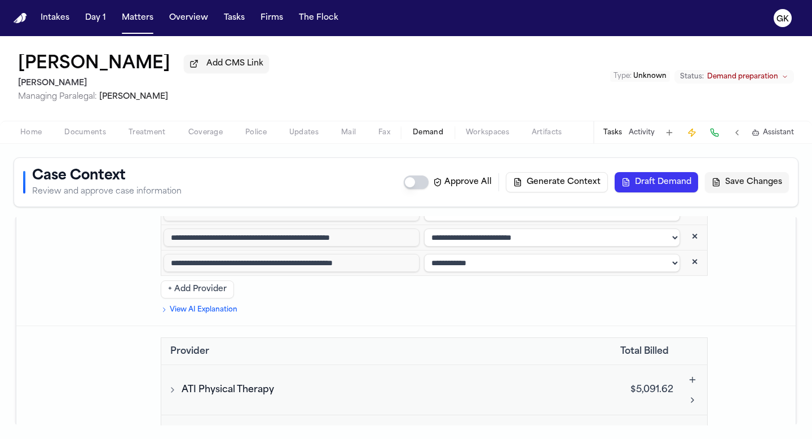
scroll to position [3837, 0]
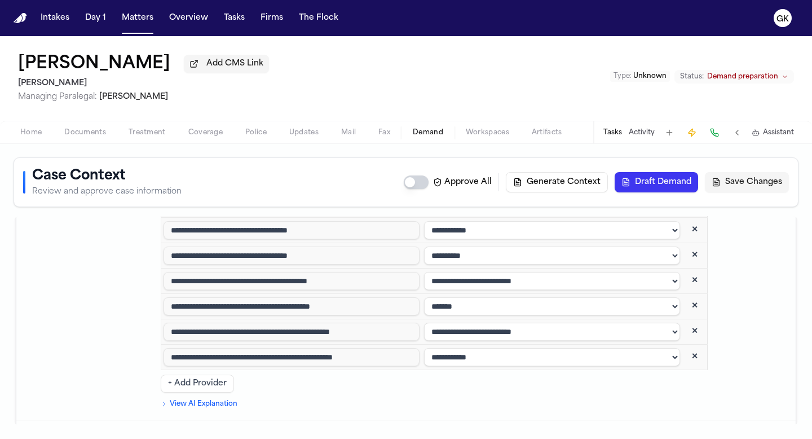
scroll to position [3850, 0]
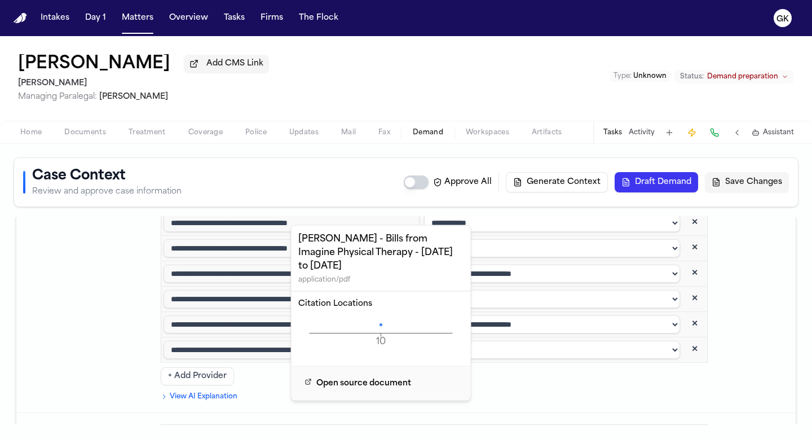
click at [379, 323] on icon at bounding box center [380, 324] width 3 height 3
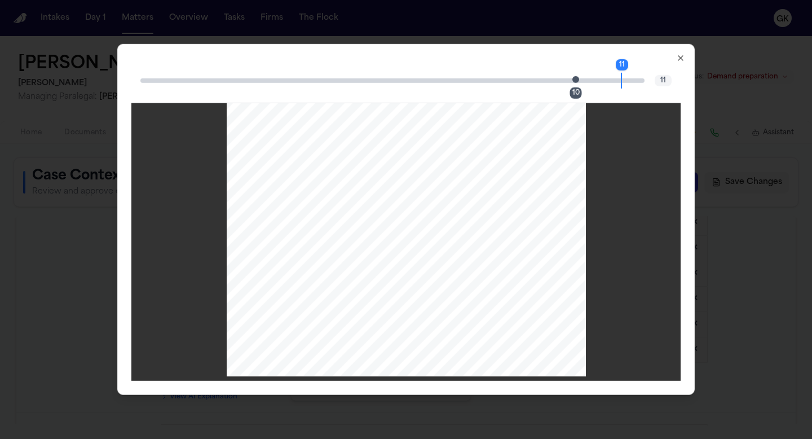
scroll to position [2836, 0]
click at [679, 60] on icon "button" at bounding box center [680, 58] width 9 height 9
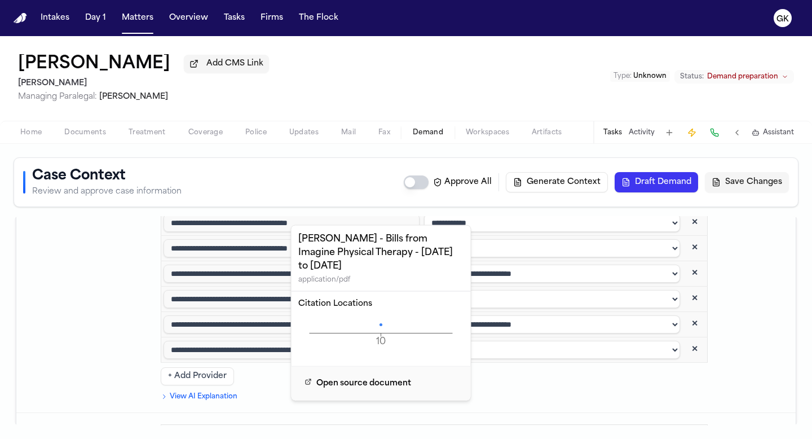
click at [379, 316] on icon "10 Page" at bounding box center [381, 333] width 166 height 34
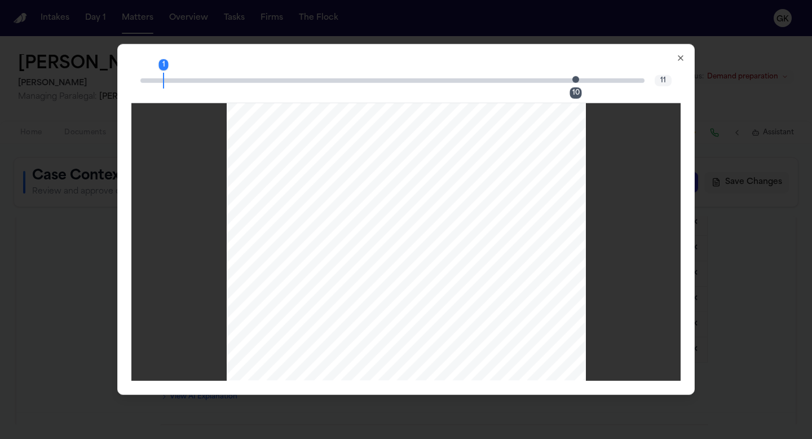
click at [581, 82] on div "10" at bounding box center [579, 80] width 7 height 14
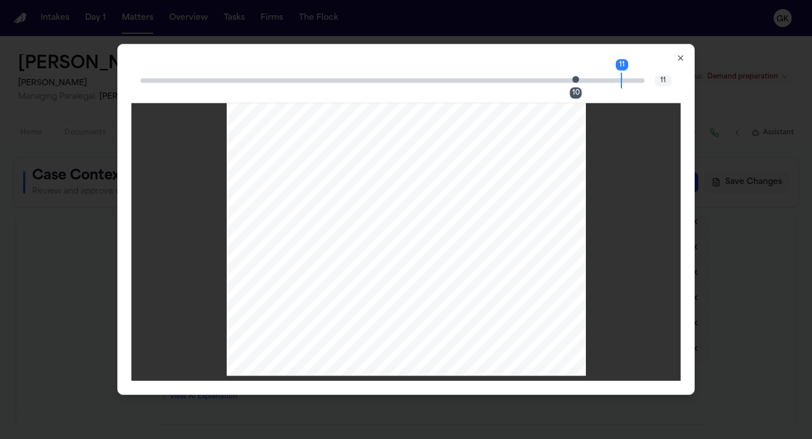
drag, startPoint x: 372, startPoint y: 290, endPoint x: 387, endPoint y: 294, distance: 15.0
click at [387, 293] on div "Patient History - Detail By Date of Service IMAGINE PHYSICAL THERAPY OLD VILLAG…" at bounding box center [406, 236] width 359 height 277
click at [420, 326] on div "Patient History - Detail By Date of Service IMAGINE PHYSICAL THERAPY OLD VILLAG…" at bounding box center [406, 236] width 359 height 277
drag, startPoint x: 394, startPoint y: 290, endPoint x: 409, endPoint y: 292, distance: 14.8
click at [409, 292] on div "Patient History - Detail By Date of Service IMAGINE PHYSICAL THERAPY OLD VILLAG…" at bounding box center [406, 236] width 359 height 277
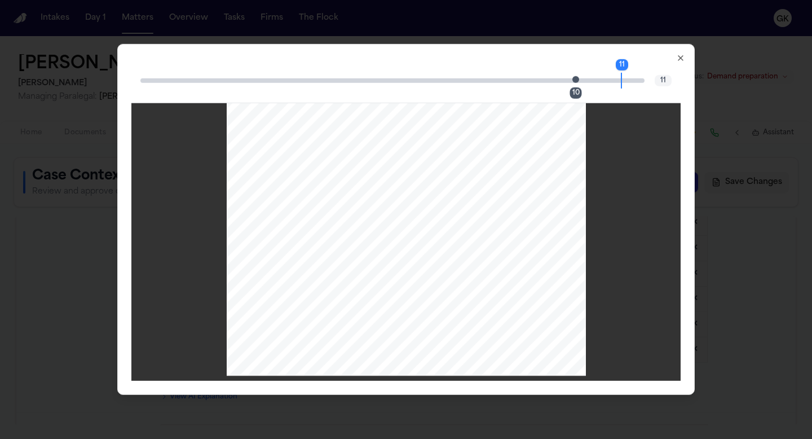
click at [413, 315] on div "Patient History - Detail By Date of Service IMAGINE PHYSICAL THERAPY OLD VILLAG…" at bounding box center [406, 236] width 359 height 277
click at [680, 57] on icon "button" at bounding box center [680, 58] width 9 height 9
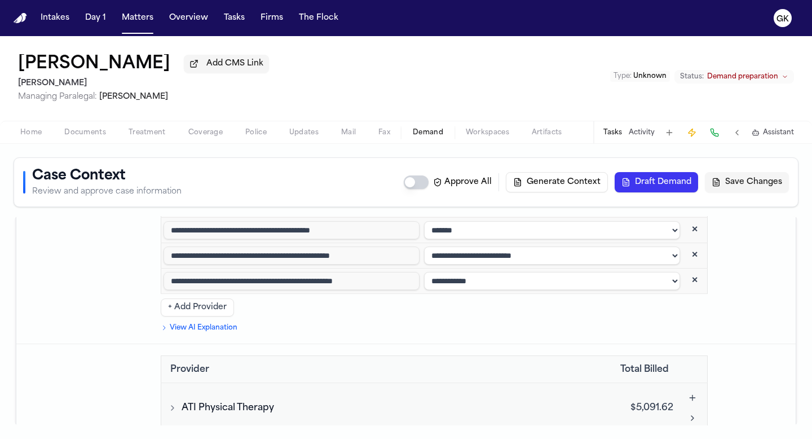
scroll to position [3916, 0]
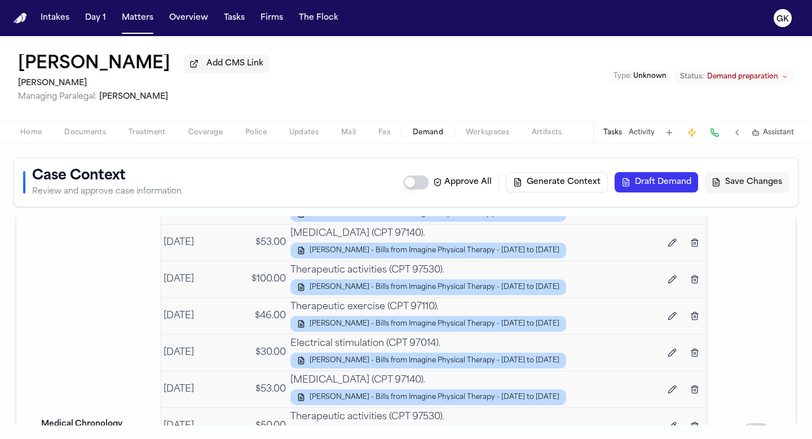
scroll to position [4485, 0]
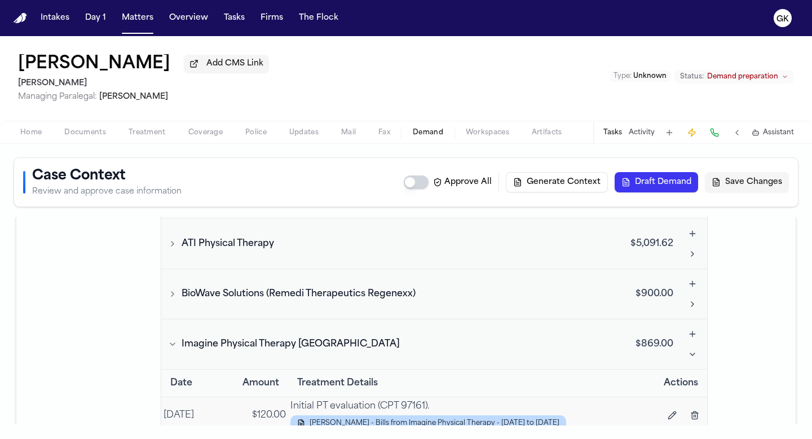
scroll to position [3956, 0]
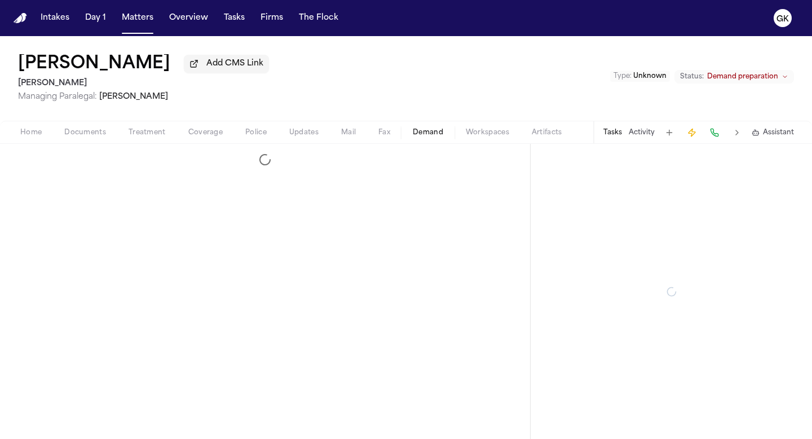
select select "**********"
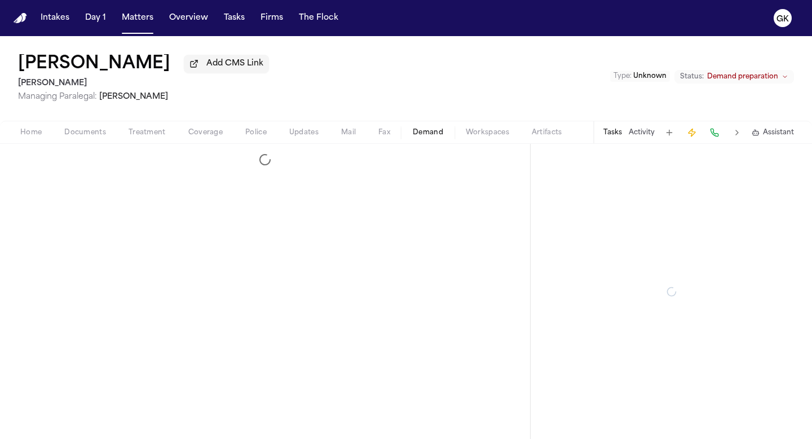
select select "**********"
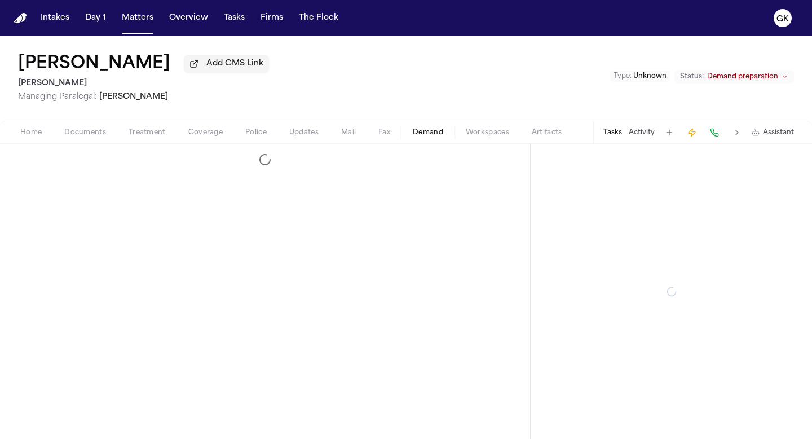
select select "**********"
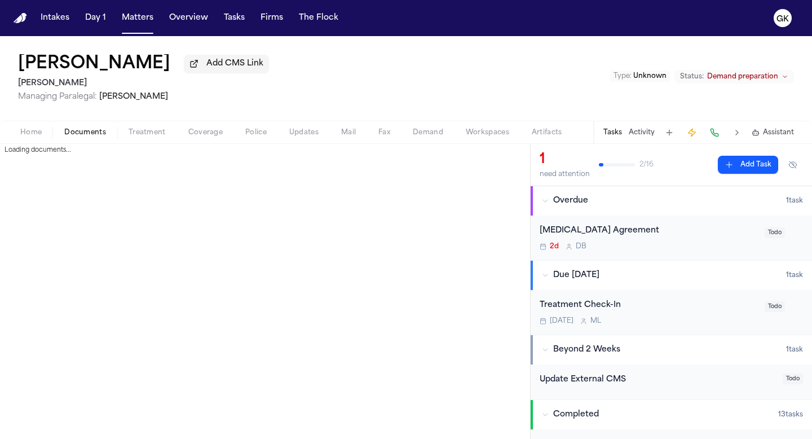
click at [97, 136] on span "Documents" at bounding box center [85, 132] width 42 height 9
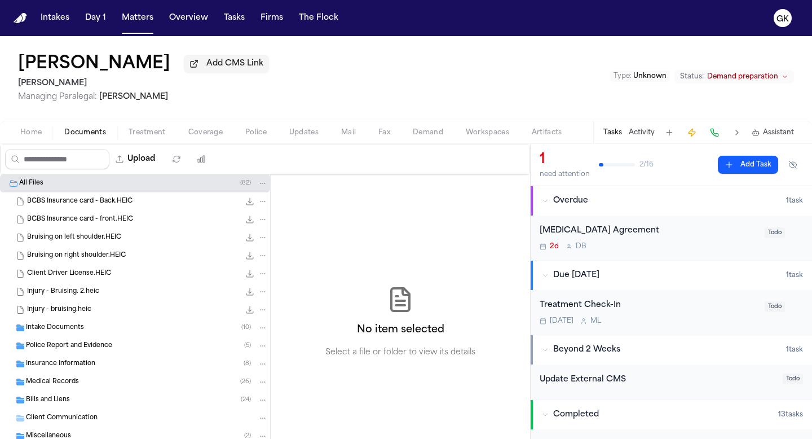
click at [94, 312] on div "Injury - bruising.heic 397.2 KB • HEIC" at bounding box center [147, 309] width 241 height 11
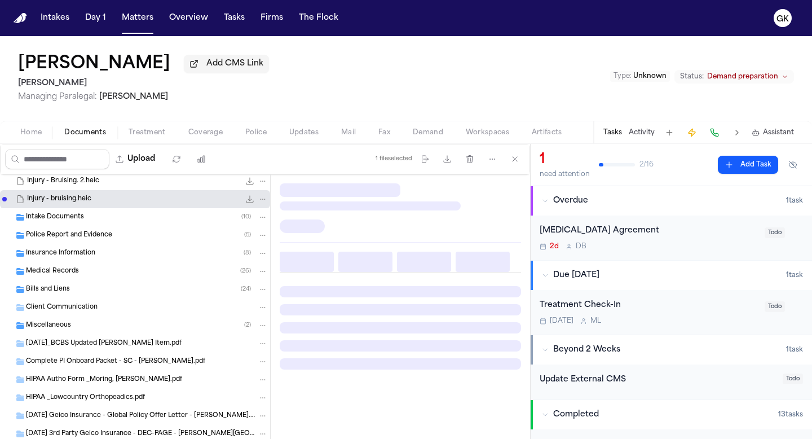
scroll to position [138, 0]
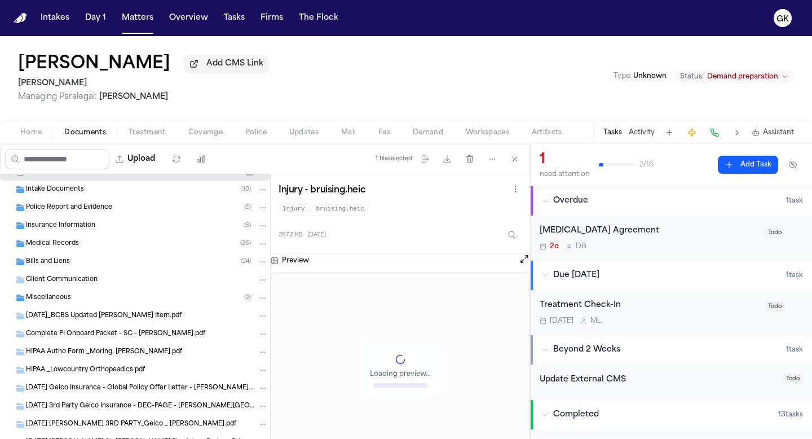
click at [58, 231] on span "Insurance Information" at bounding box center [60, 226] width 69 height 10
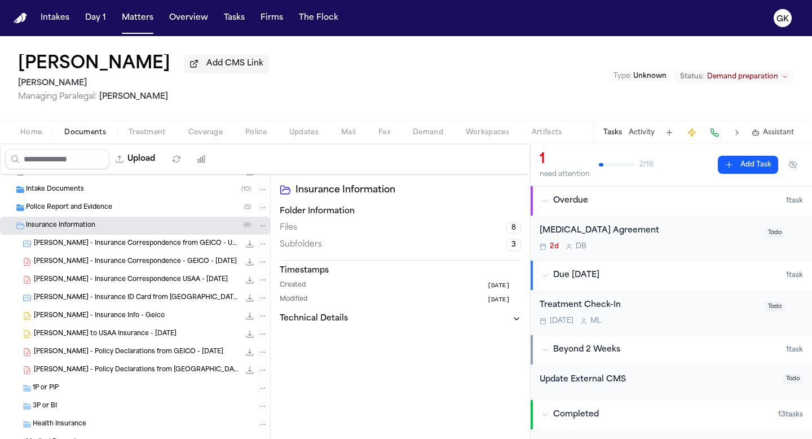
click at [68, 245] on span "L. Moring - Insurance Correspondence from GEICO - Undated" at bounding box center [137, 244] width 206 height 10
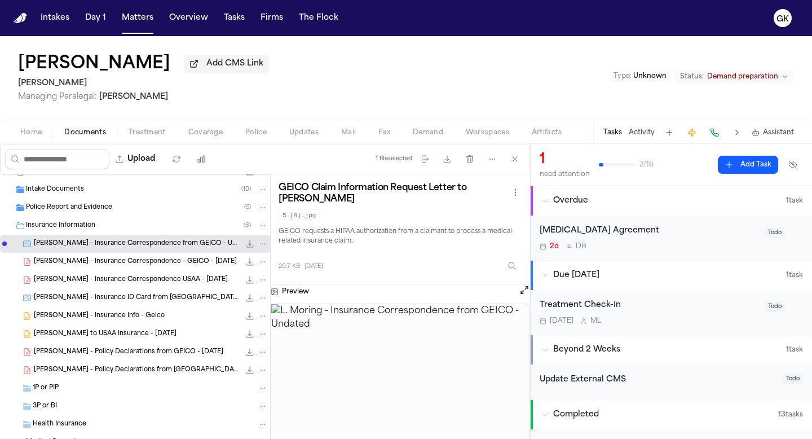
click at [165, 267] on div "L. Moring - Insurance Correspondence - GEICO - 11.19.24 406.4 KB • PDF" at bounding box center [151, 261] width 234 height 11
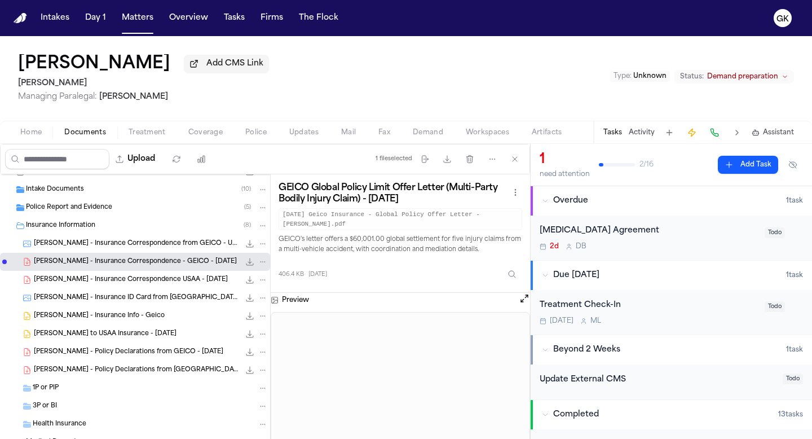
click at [115, 248] on span "L. Moring - Insurance Correspondence from GEICO - Undated" at bounding box center [137, 244] width 206 height 10
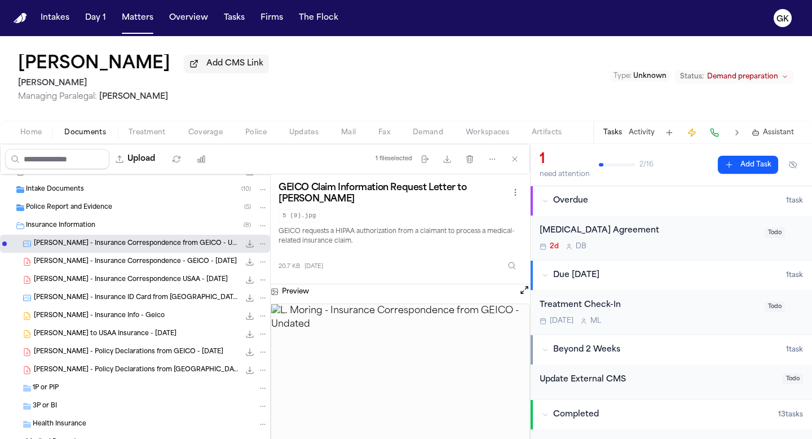
click at [142, 285] on span "L. Moring - Insurance Correspondence USAA - 3.13.25" at bounding box center [131, 280] width 194 height 10
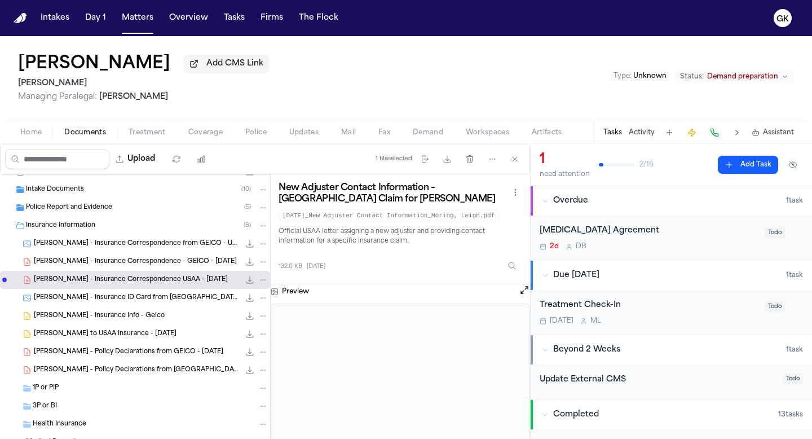
click at [127, 303] on span "L. Moring - Insurance ID Card from USAA - 9.19.24 to 1.7.25" at bounding box center [137, 298] width 206 height 10
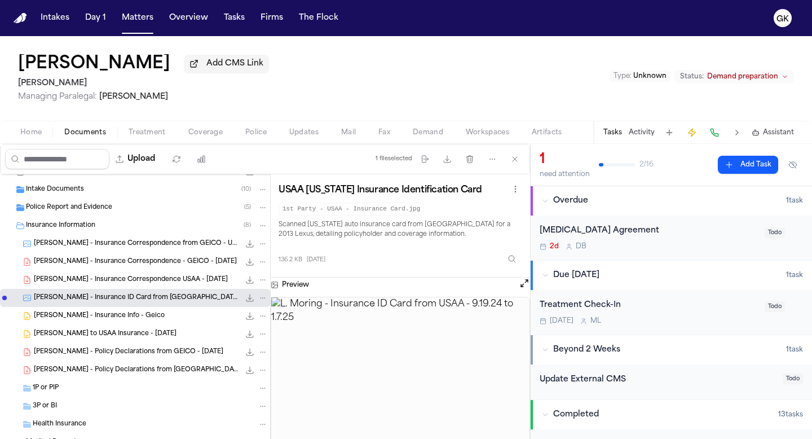
click at [152, 373] on span "L. Moring - Policy Declarations from USAA - 9.19.24 to 1.7.25" at bounding box center [137, 370] width 206 height 10
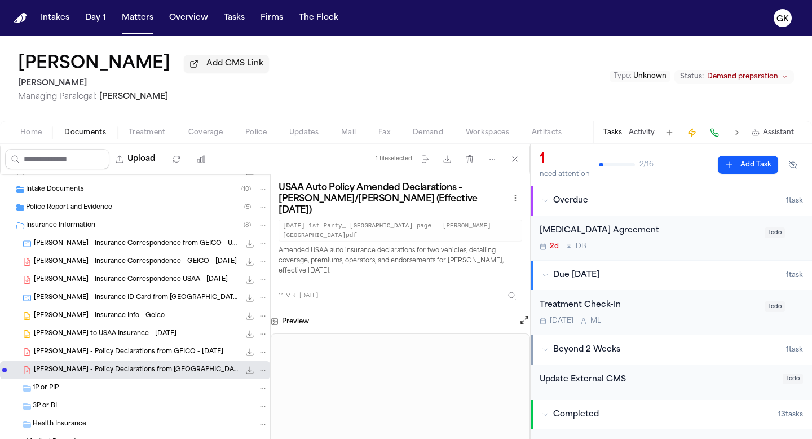
click at [522, 314] on button "Open preview" at bounding box center [524, 319] width 11 height 11
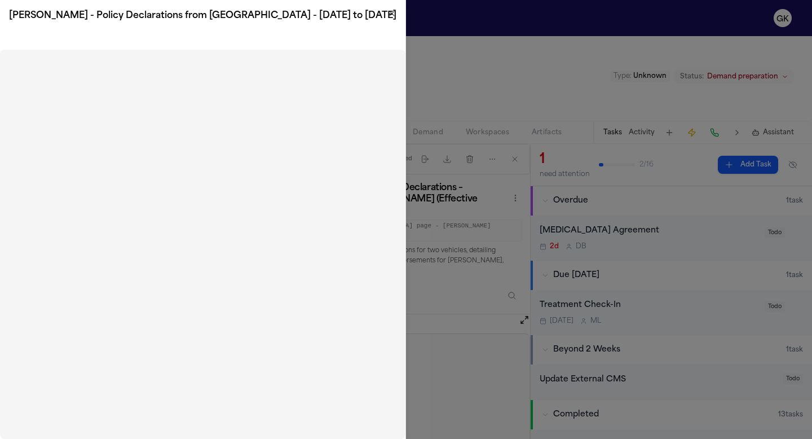
click at [390, 11] on icon "button" at bounding box center [391, 13] width 9 height 9
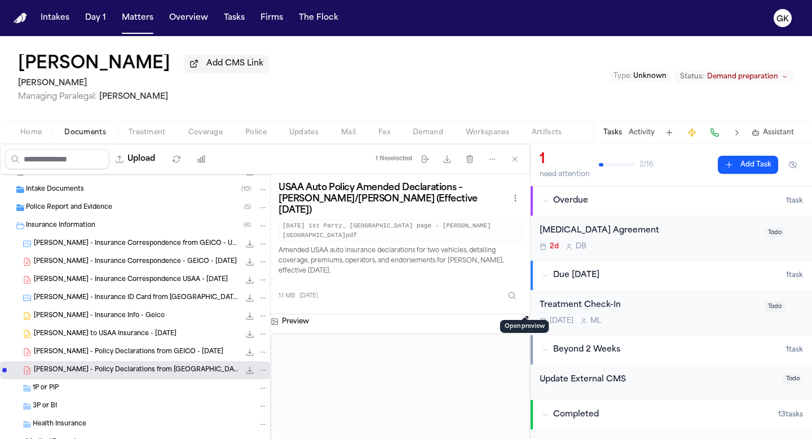
click at [130, 348] on div "L. Moring - Policy Declarations from GEICO - 9.29.24 55.3 KB • PDF" at bounding box center [135, 352] width 270 height 18
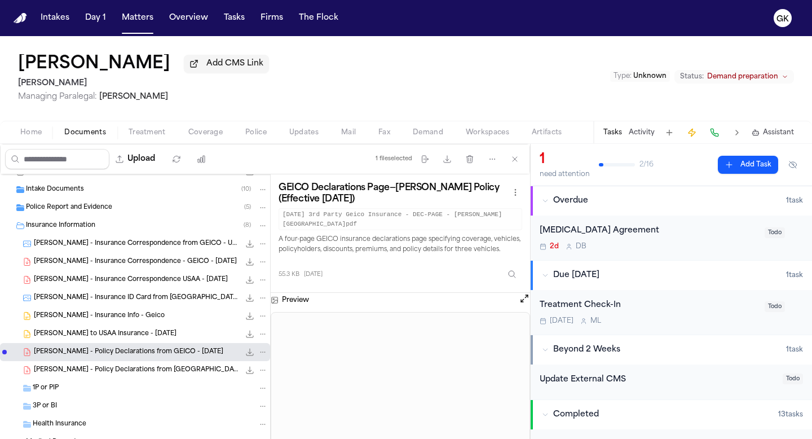
click at [160, 371] on span "L. Moring - Policy Declarations from USAA - 9.19.24 to 1.7.25" at bounding box center [137, 370] width 206 height 10
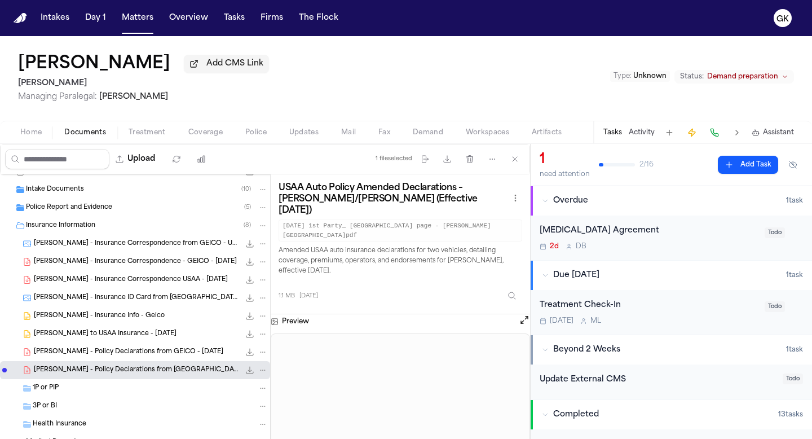
click at [149, 339] on span "L. Moring - LOR to USAA Insurance - 10.9.25" at bounding box center [105, 334] width 143 height 10
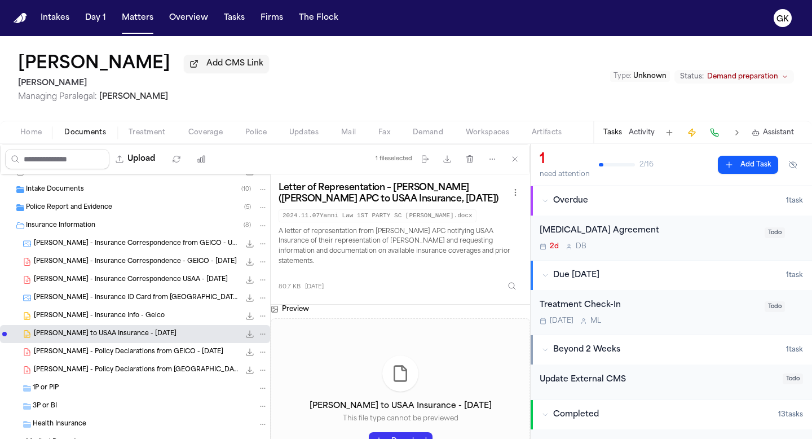
click at [148, 284] on span "L. Moring - Insurance Correspondence USAA - 3.13.25" at bounding box center [131, 280] width 194 height 10
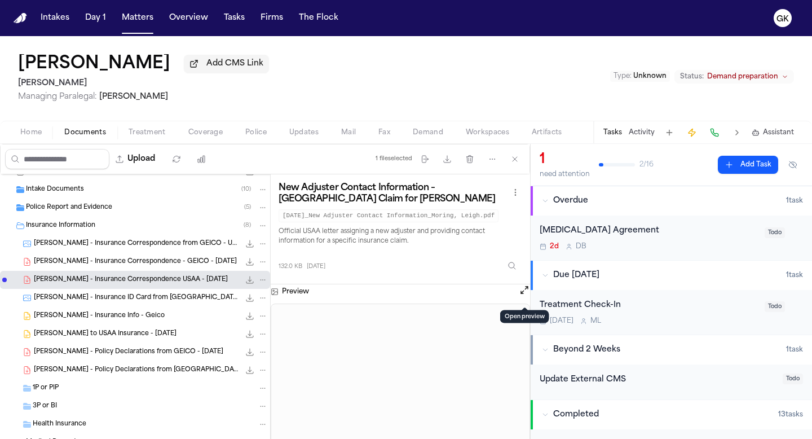
click at [525, 295] on button "Open preview" at bounding box center [524, 289] width 11 height 11
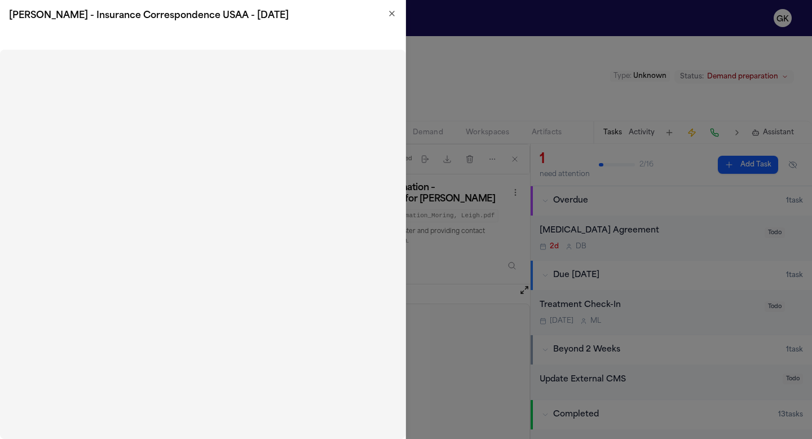
click at [399, 16] on div "L. Moring - Insurance Correspondence USAA - 3.13.25" at bounding box center [202, 16] width 405 height 32
click at [394, 14] on icon "button" at bounding box center [391, 13] width 9 height 9
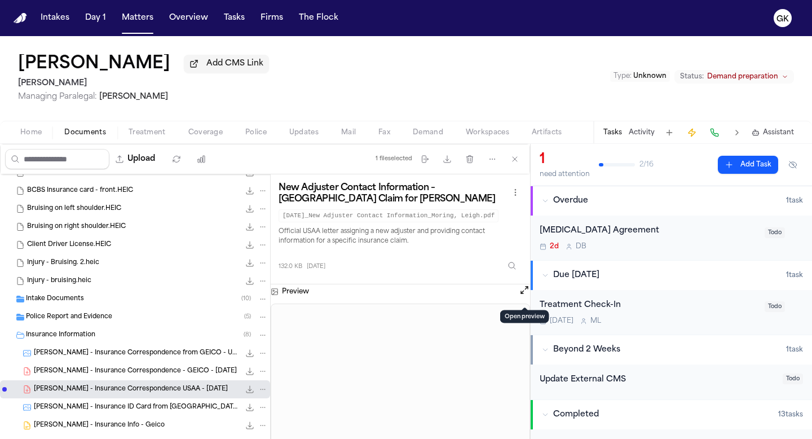
scroll to position [0, 0]
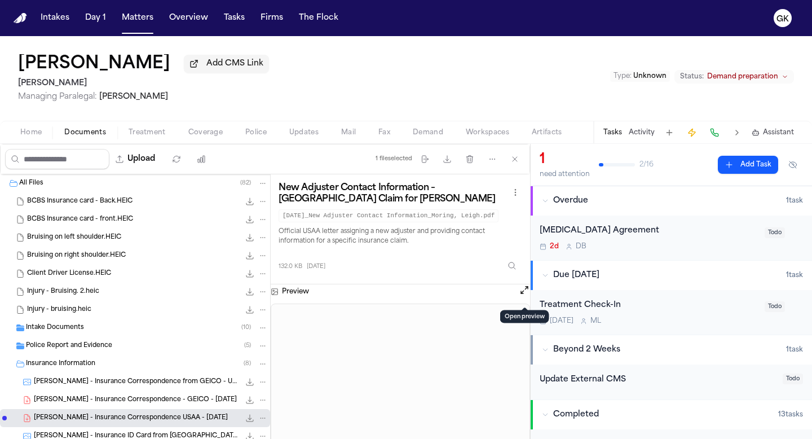
click at [117, 276] on div "Client Driver License.HEIC 1.2 MB • HEIC" at bounding box center [147, 273] width 241 height 11
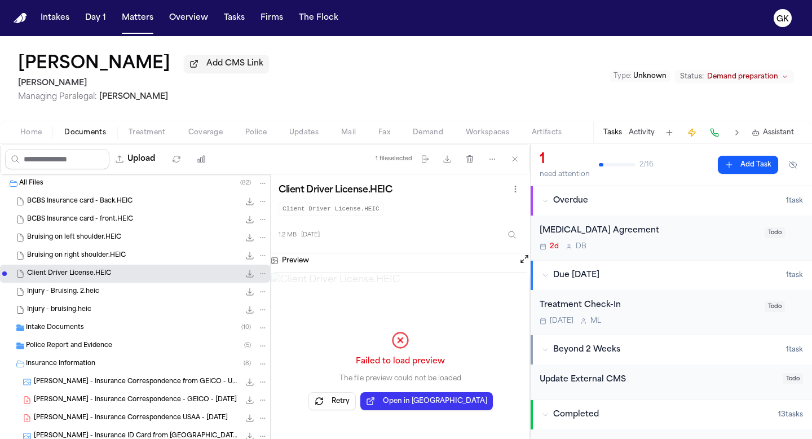
click at [111, 295] on div "Injury - Bruising. 2.heic 474.8 KB • HEIC" at bounding box center [147, 291] width 241 height 11
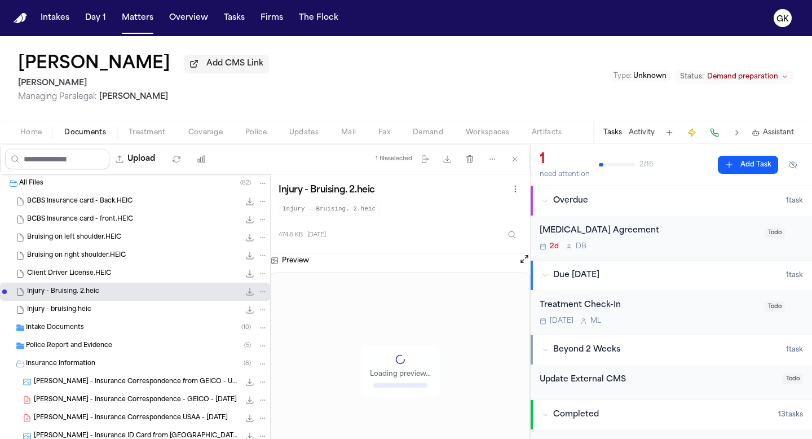
click at [114, 237] on span "Bruising on left shoulder.HEIC" at bounding box center [74, 238] width 94 height 10
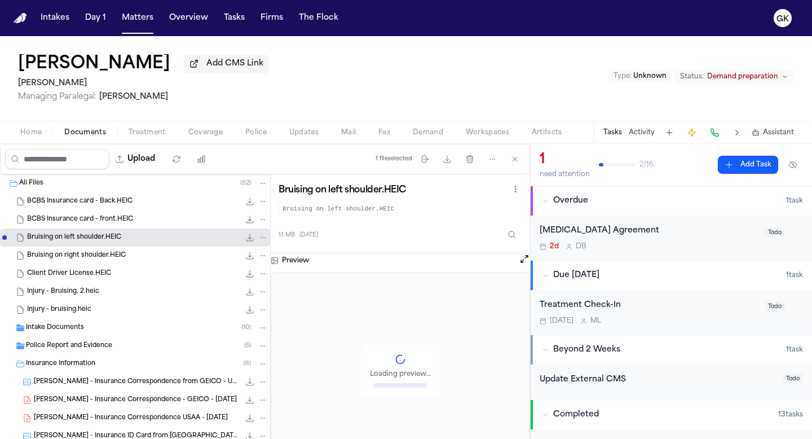
click at [120, 207] on div "BCBS Insurance card - Back.HEIC 1.2 MB • HEIC" at bounding box center [147, 201] width 241 height 11
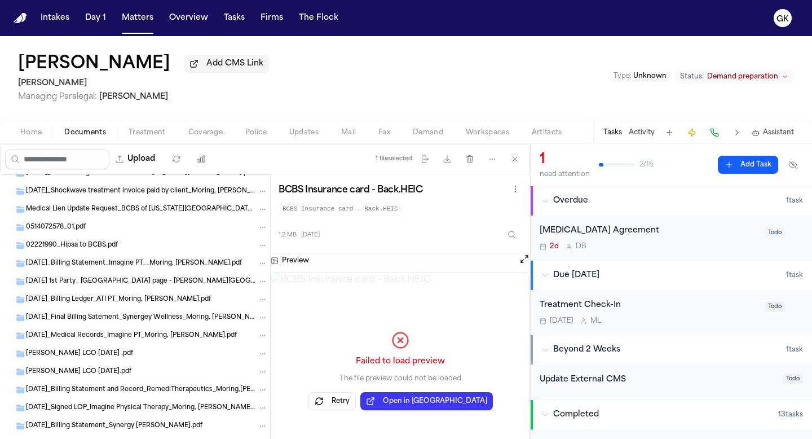
scroll to position [1225, 0]
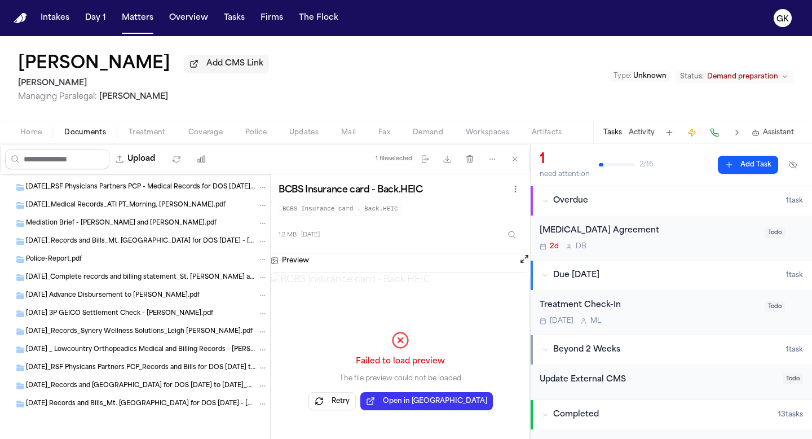
click at [125, 264] on div "Police-Report.pdf" at bounding box center [135, 259] width 270 height 18
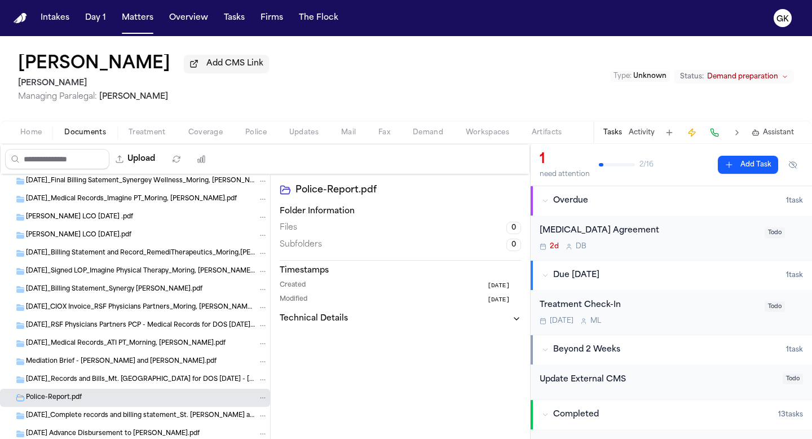
scroll to position [1060, 0]
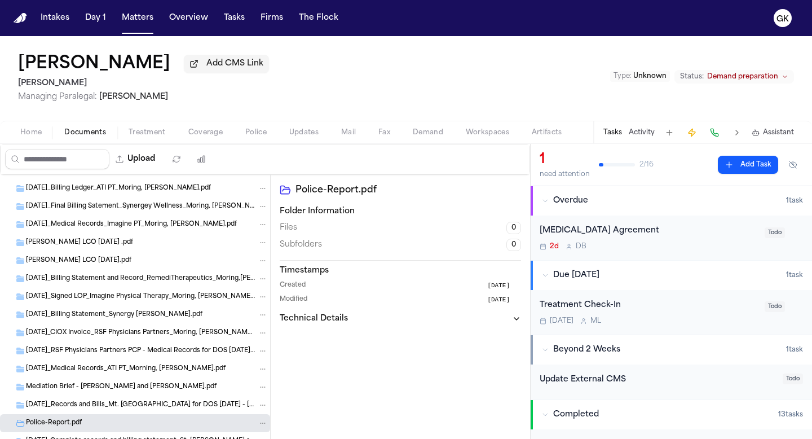
click at [165, 263] on div "Moring LCO 12-16-24.pdf" at bounding box center [147, 260] width 242 height 10
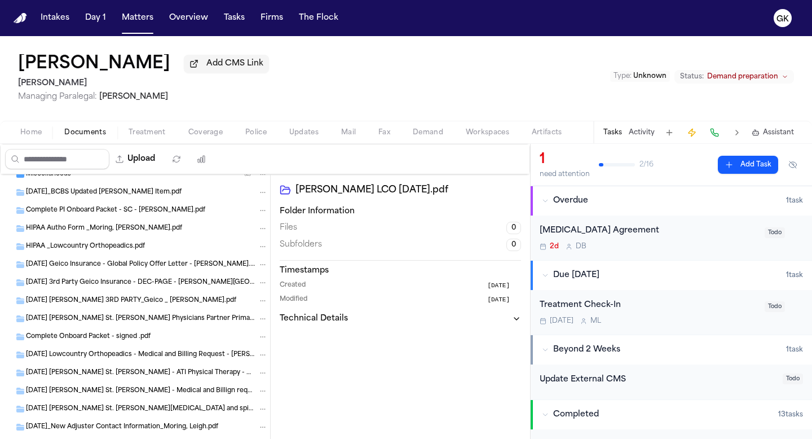
scroll to position [240, 0]
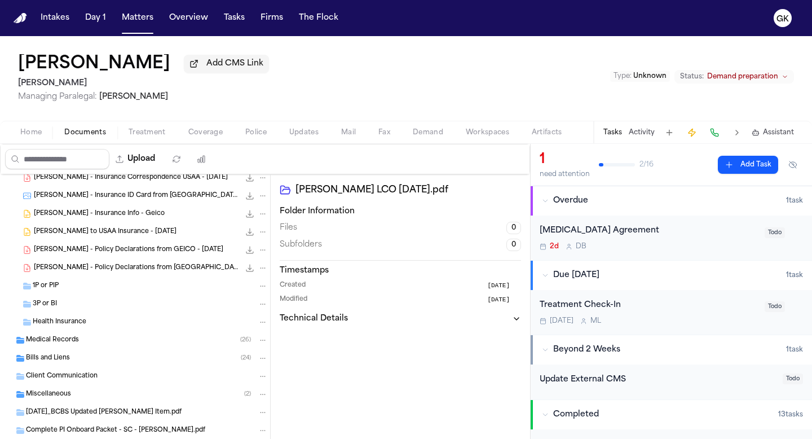
click at [116, 342] on div "Medical Records ( 26 )" at bounding box center [147, 340] width 242 height 10
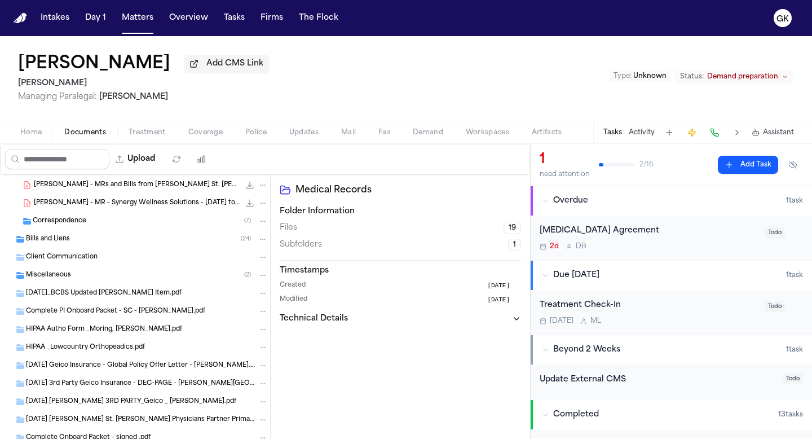
scroll to position [585, 0]
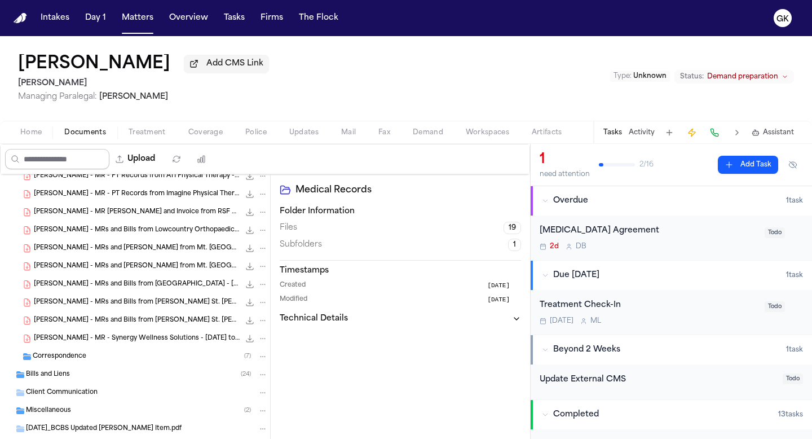
click at [60, 160] on input "Search files" at bounding box center [57, 159] width 104 height 20
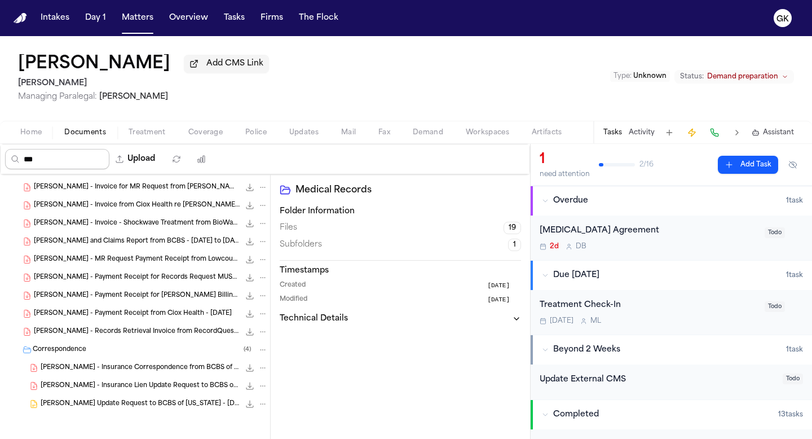
scroll to position [0, 0]
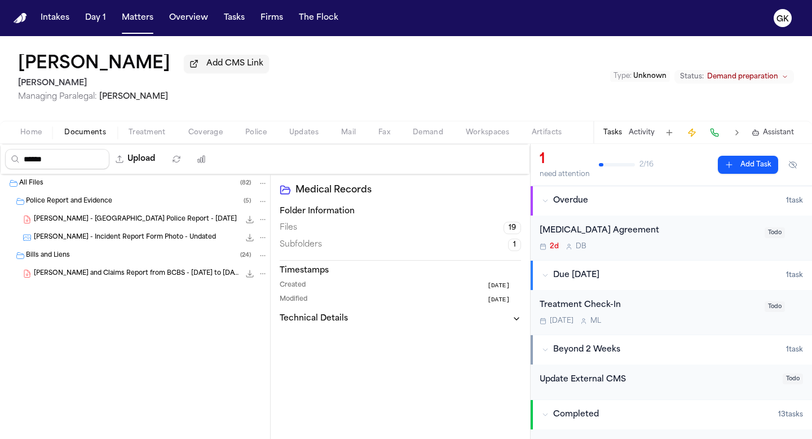
type input "******"
click at [140, 224] on span "L. Moring - Fredericksburg Police Report - 10.27.24" at bounding box center [135, 220] width 203 height 10
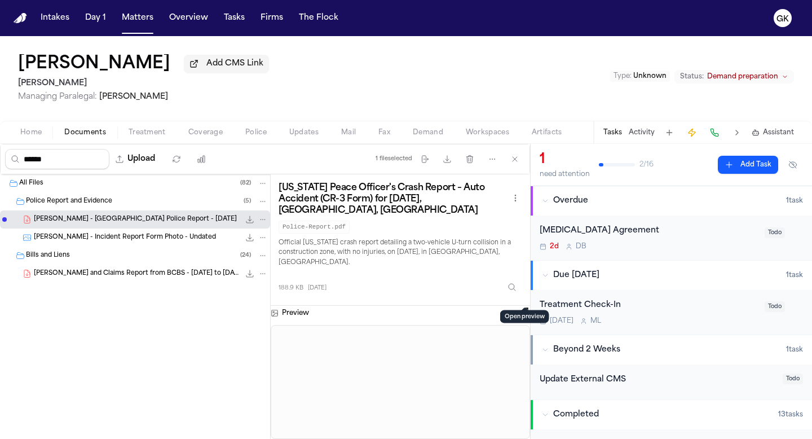
click at [524, 306] on button "Open preview" at bounding box center [524, 311] width 11 height 11
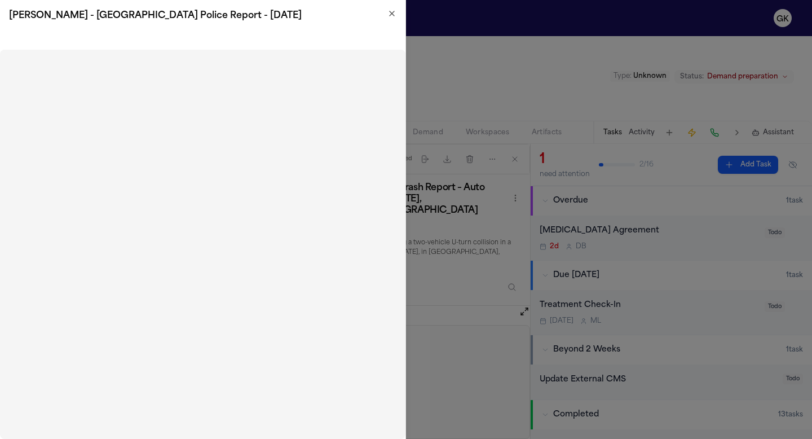
click at [392, 14] on icon "button" at bounding box center [391, 13] width 9 height 9
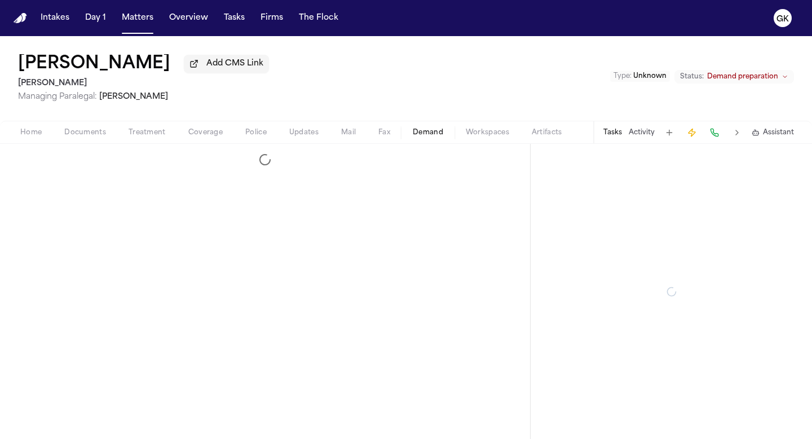
select select "**********"
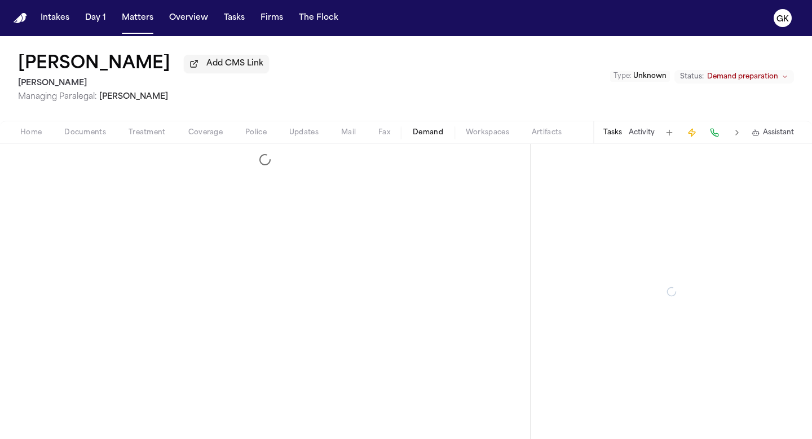
select select "**********"
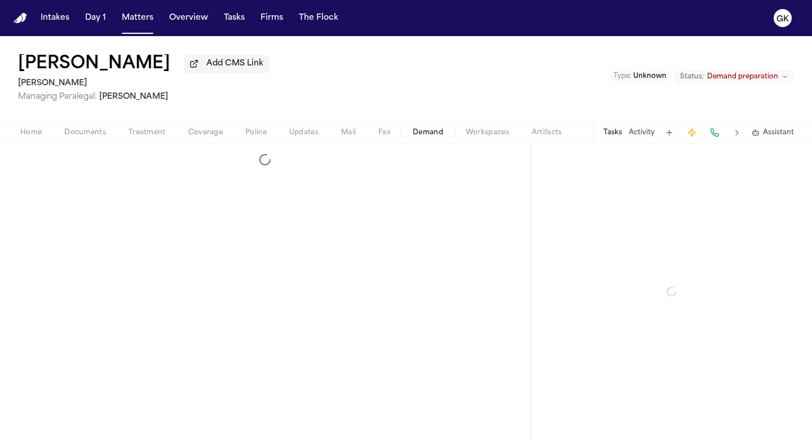
select select "**********"
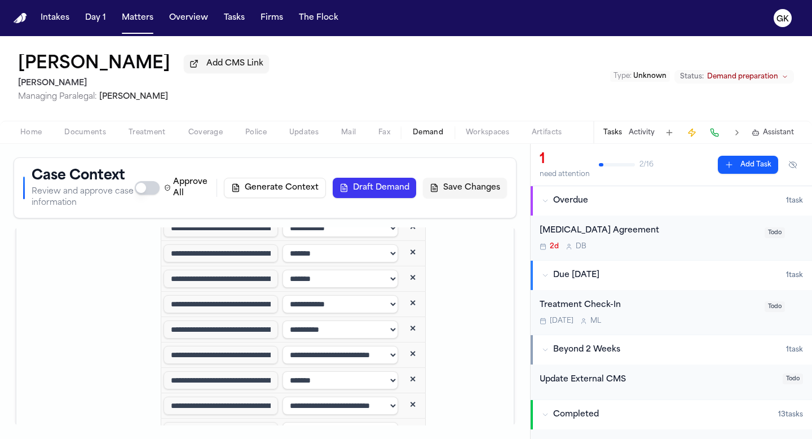
scroll to position [4834, 0]
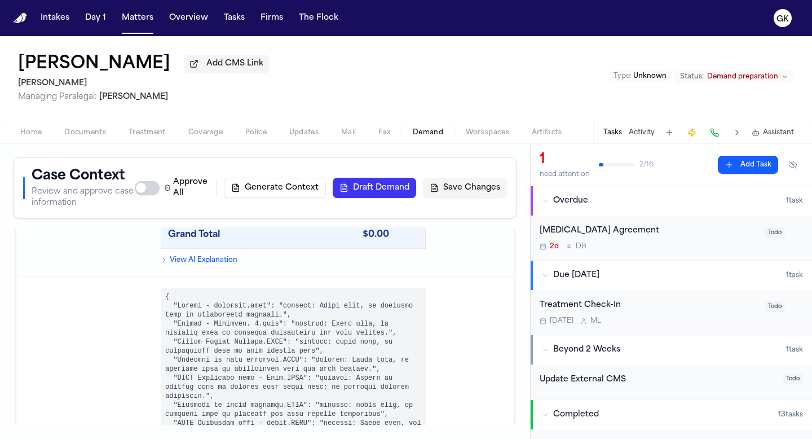
scroll to position [7481, 0]
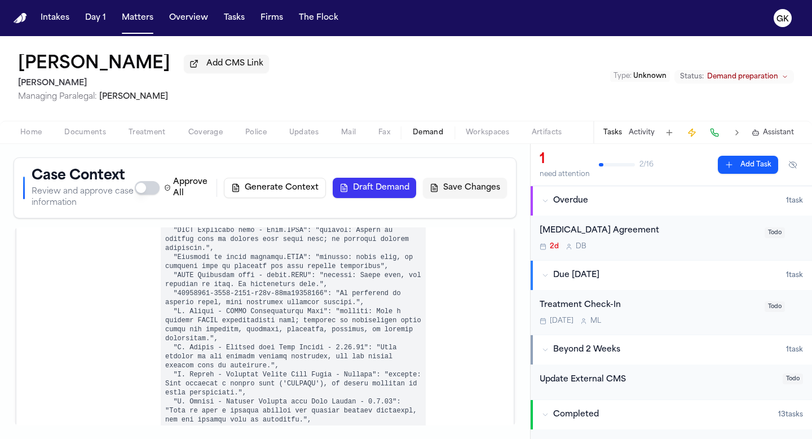
click at [398, 184] on button "Draft Demand" at bounding box center [374, 188] width 83 height 20
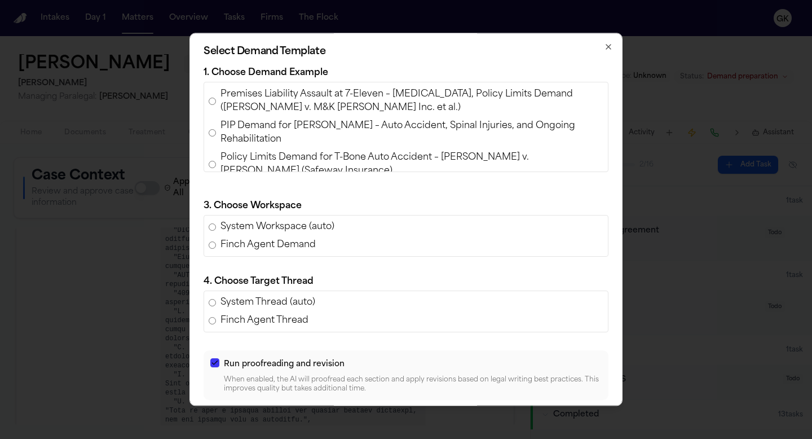
scroll to position [167, 0]
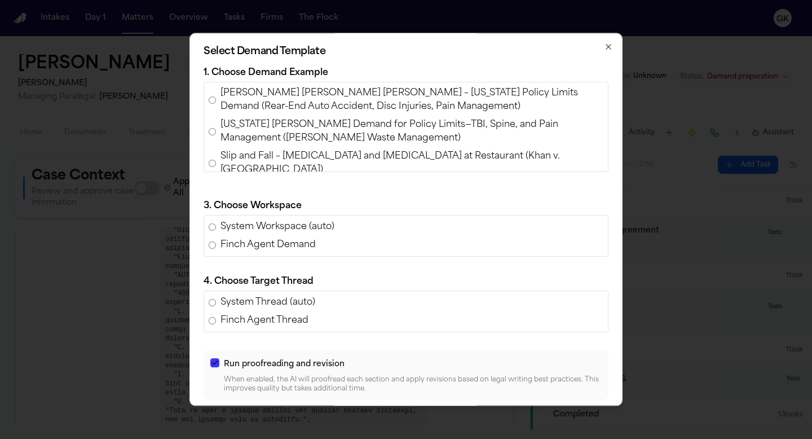
click at [271, 97] on span "Ashlyn Thomas v. Shayan Tabe Ahmadi – Texas Policy Limits Demand (Rear-End Auto…" at bounding box center [411, 99] width 383 height 27
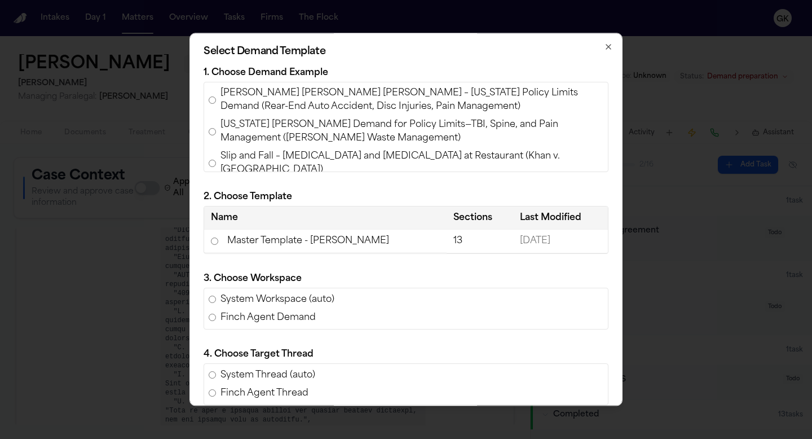
click at [282, 243] on td "Master Template - Luis Perez" at bounding box center [325, 240] width 242 height 23
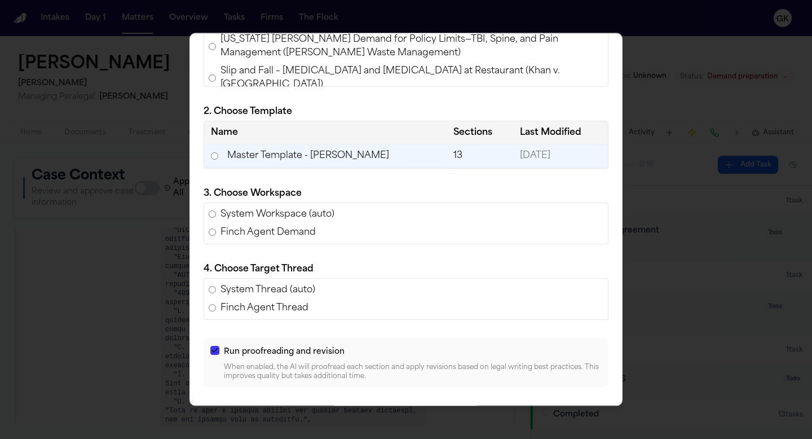
scroll to position [119, 0]
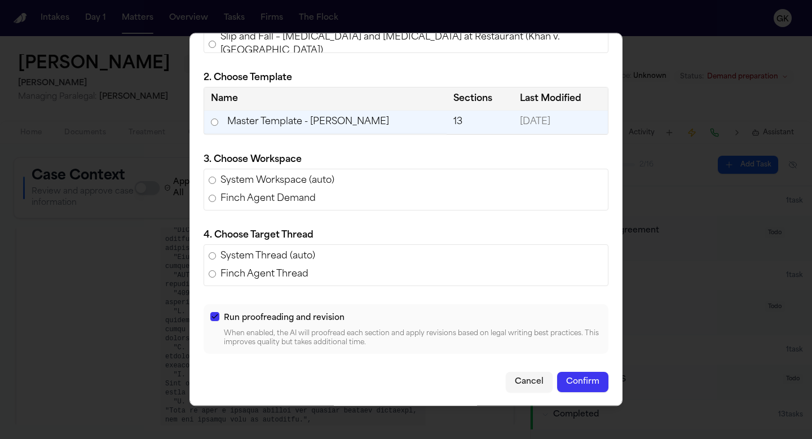
click at [581, 379] on button "Confirm" at bounding box center [582, 382] width 51 height 20
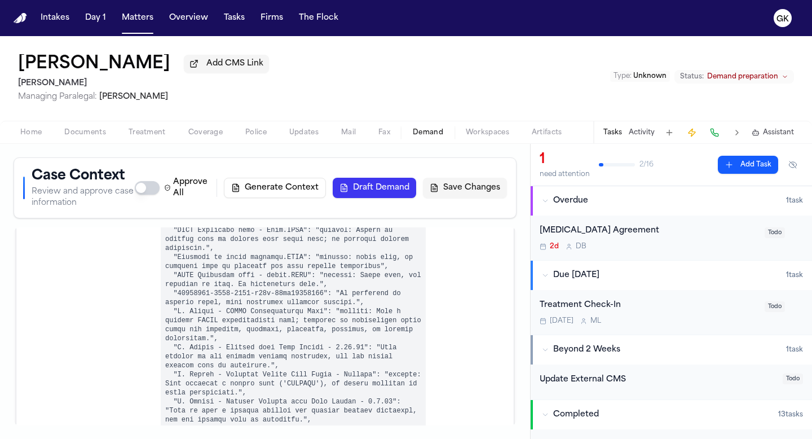
click at [481, 130] on span "Workspaces" at bounding box center [487, 132] width 43 height 9
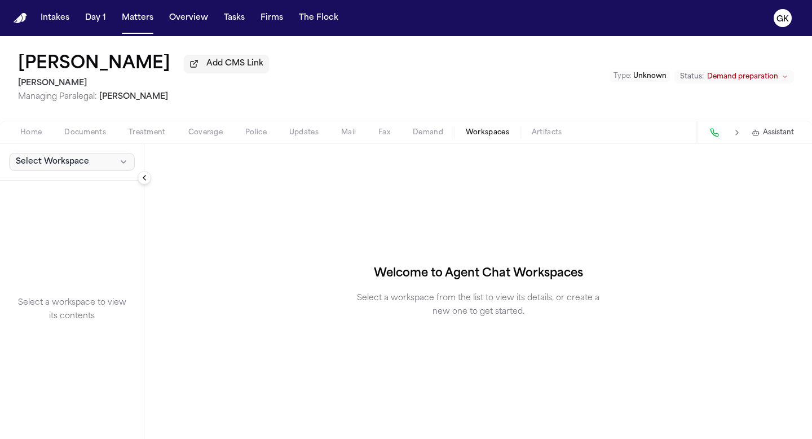
click at [56, 164] on span "Select Workspace" at bounding box center [52, 161] width 73 height 11
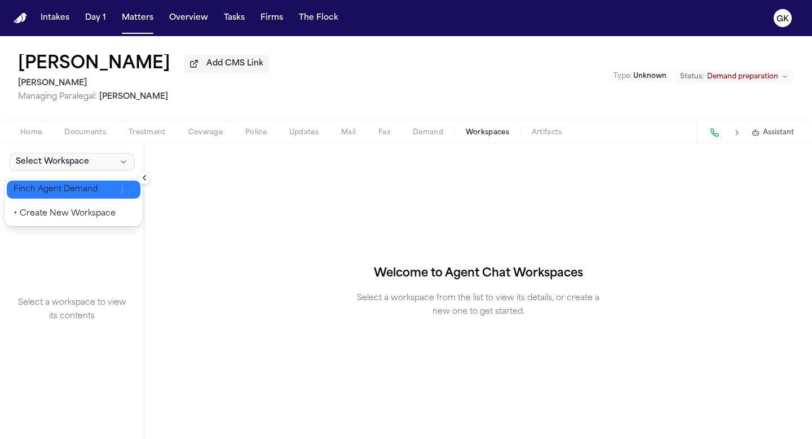
click at [73, 189] on span "Finch Agent Demand" at bounding box center [65, 189] width 102 height 11
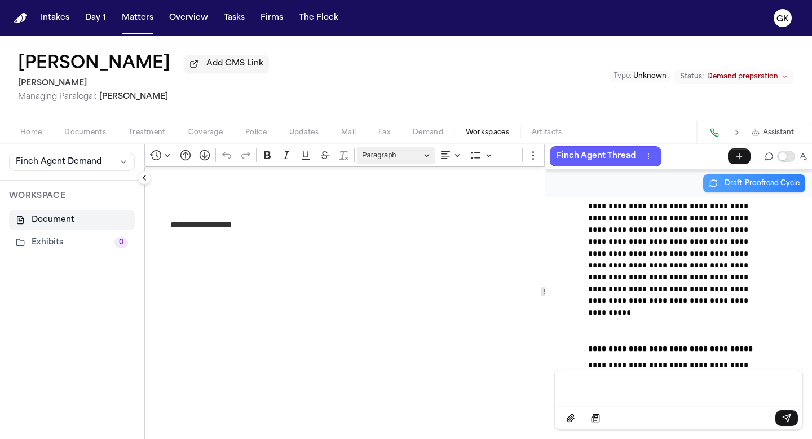
scroll to position [57843, 0]
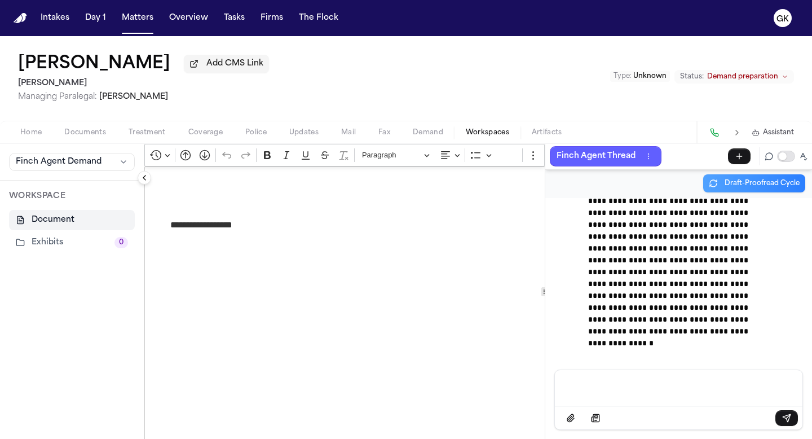
click at [435, 135] on span "Demand" at bounding box center [428, 132] width 30 height 9
select select "**********"
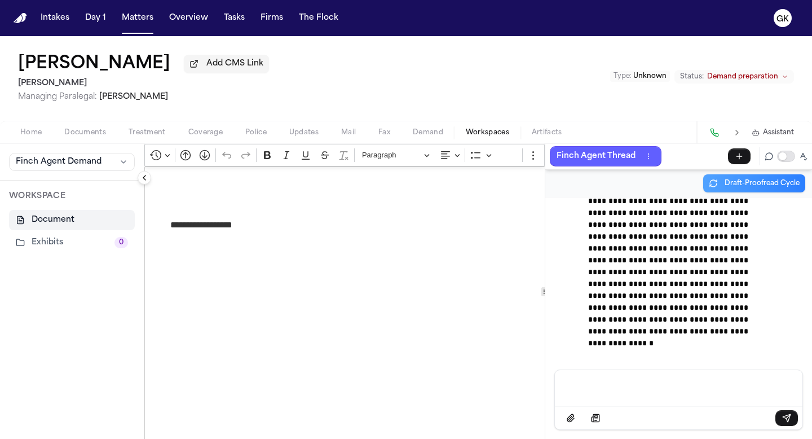
select select "**********"
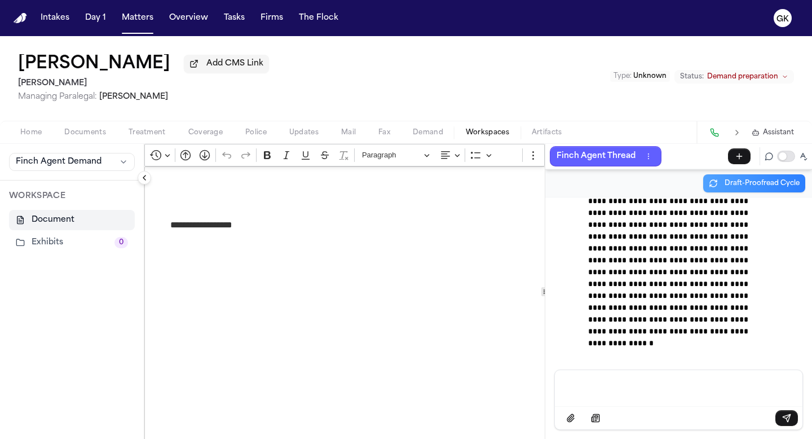
select select "**********"
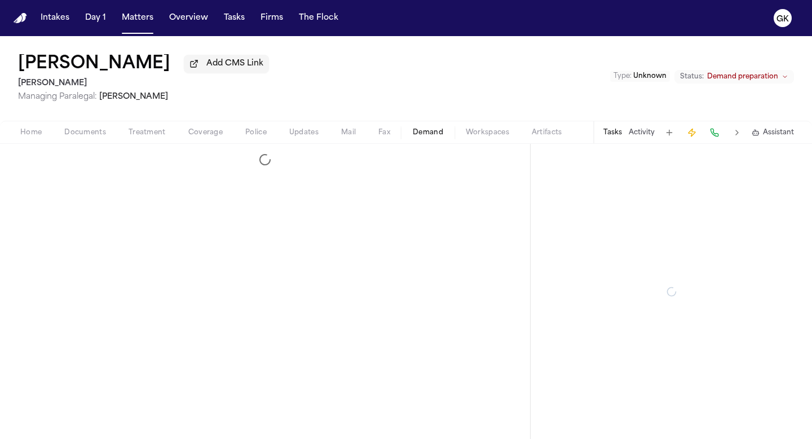
select select "**********"
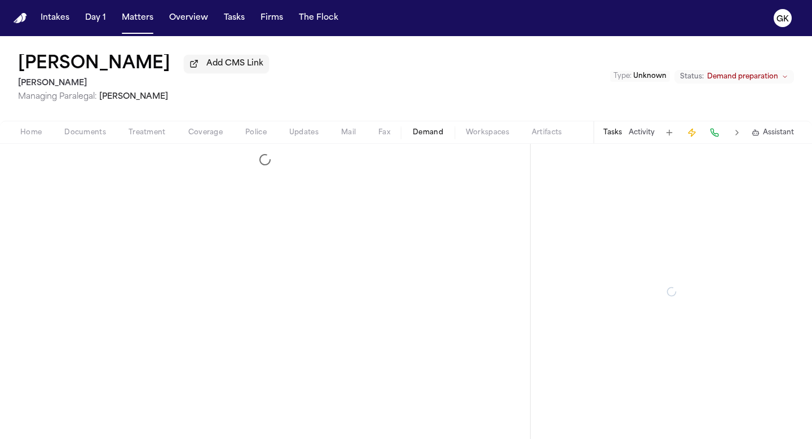
select select "**********"
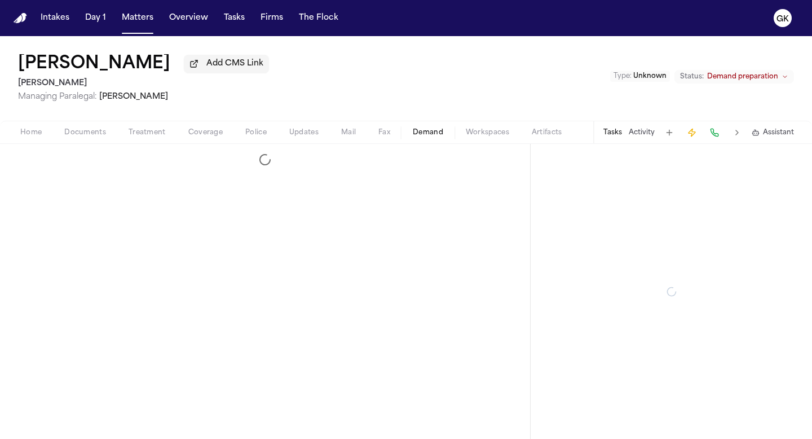
select select "**********"
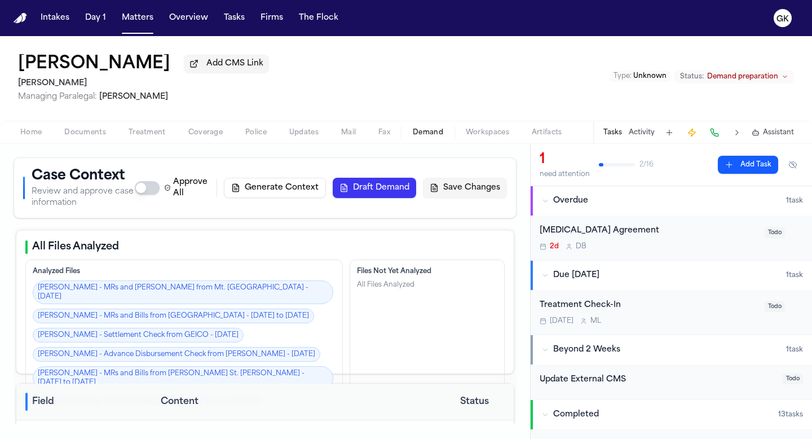
click at [399, 184] on button "Draft Demand" at bounding box center [374, 188] width 83 height 20
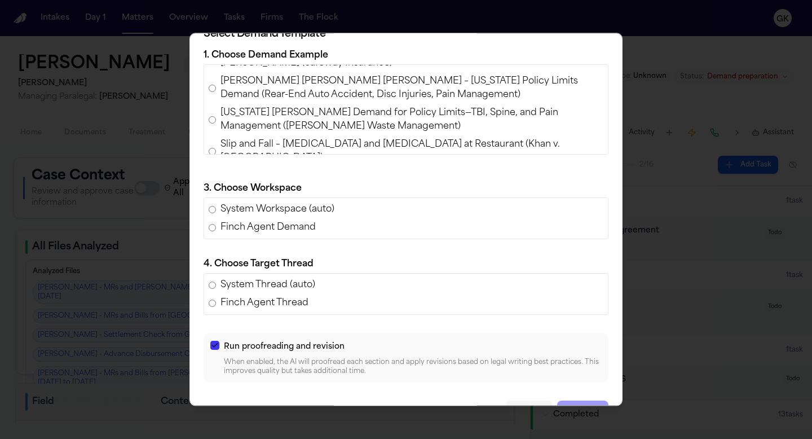
scroll to position [153, 0]
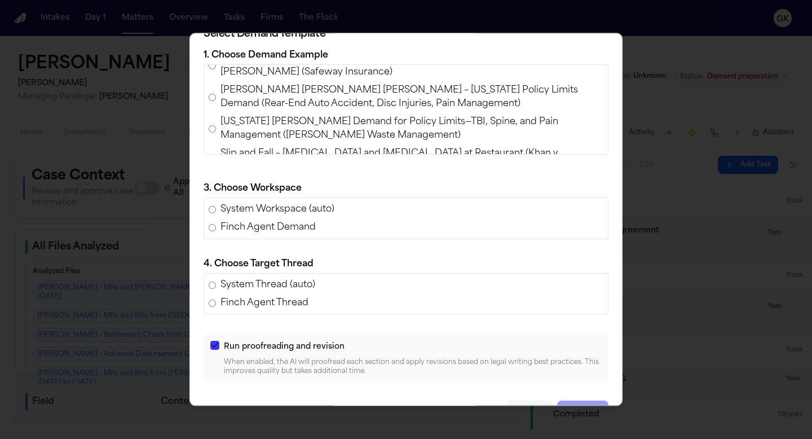
click at [291, 104] on span "Ashlyn Thomas v. Shayan Tabe Ahmadi – Texas Policy Limits Demand (Rear-End Auto…" at bounding box center [411, 96] width 383 height 27
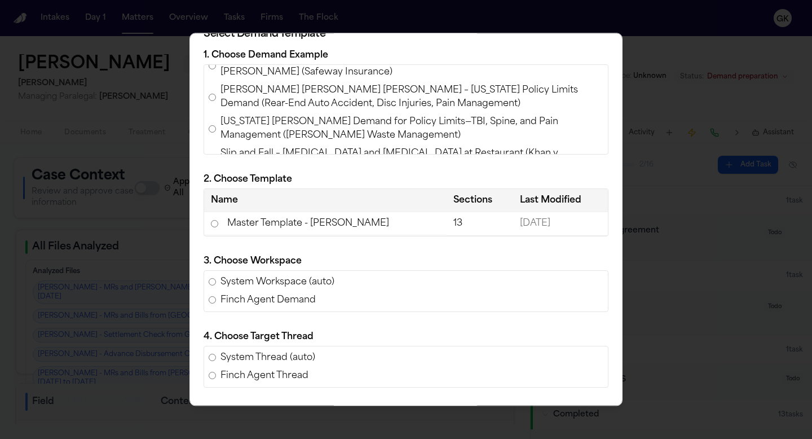
click at [307, 223] on td "Master Template - Luis Perez" at bounding box center [325, 223] width 242 height 23
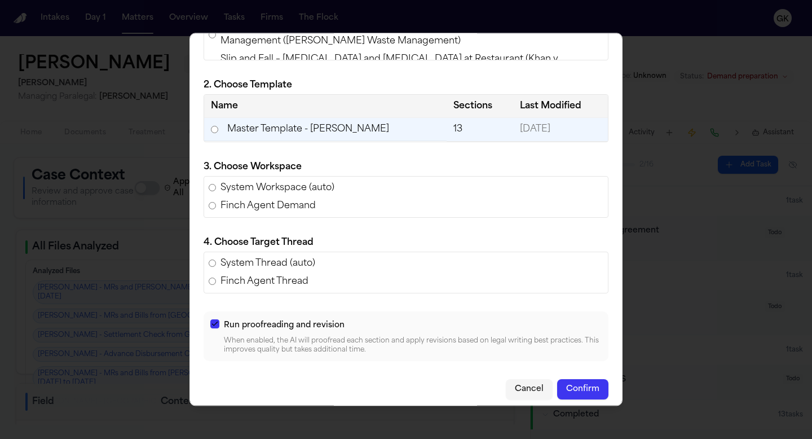
scroll to position [119, 0]
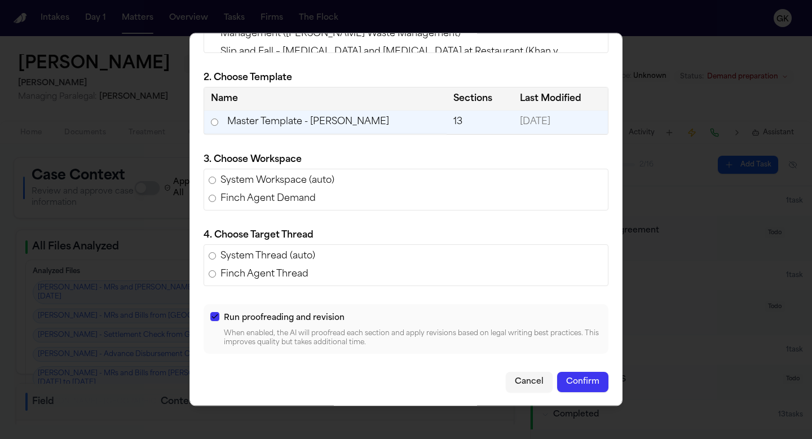
click at [577, 377] on button "Confirm" at bounding box center [582, 382] width 51 height 20
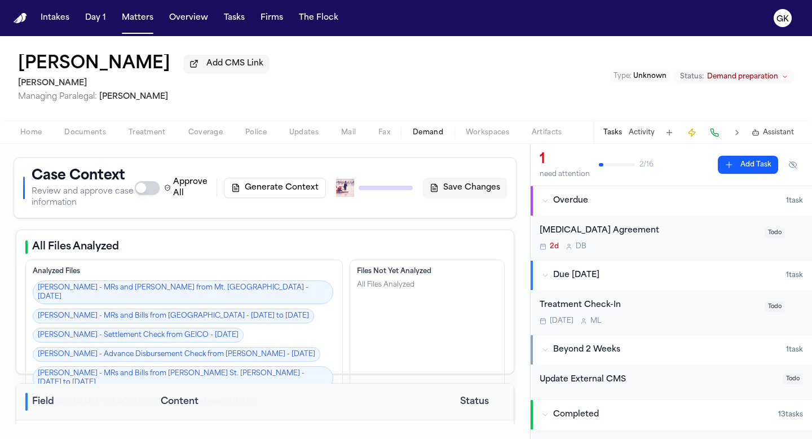
click at [351, 187] on div "Approve All Generate Context Draft Demand Save Changes" at bounding box center [321, 187] width 372 height 23
click at [466, 78] on div "Leigh Moring Add CMS Link 1 Yanni Law Managing Paralegal: Michelle Landazabal T…" at bounding box center [406, 78] width 812 height 85
click at [401, 204] on div "Case Context Review and approve case information Approve All Generate Context D…" at bounding box center [265, 188] width 484 height 42
click at [475, 134] on span "Workspaces" at bounding box center [487, 132] width 43 height 9
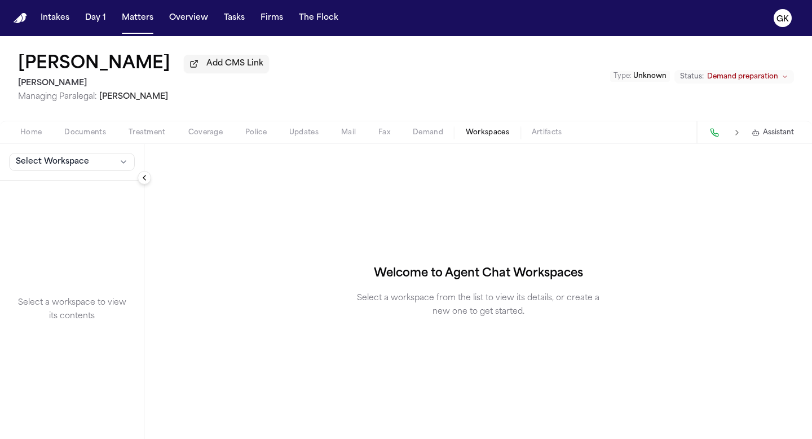
click at [69, 170] on button "Select Workspace" at bounding box center [72, 162] width 126 height 18
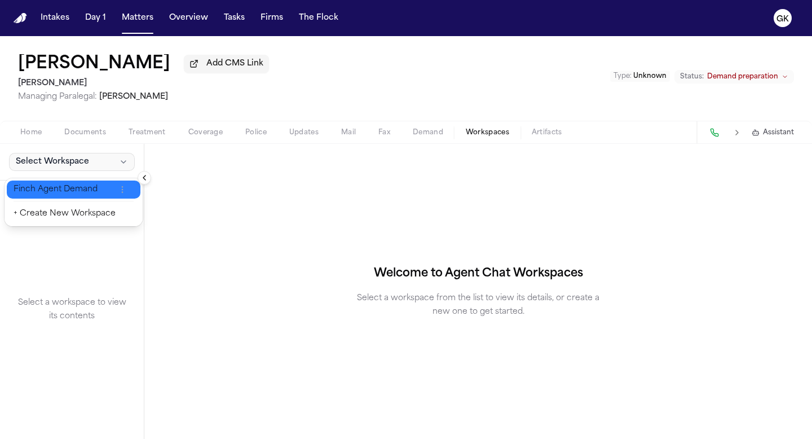
click at [68, 182] on button "Finch Agent Demand" at bounding box center [74, 189] width 134 height 18
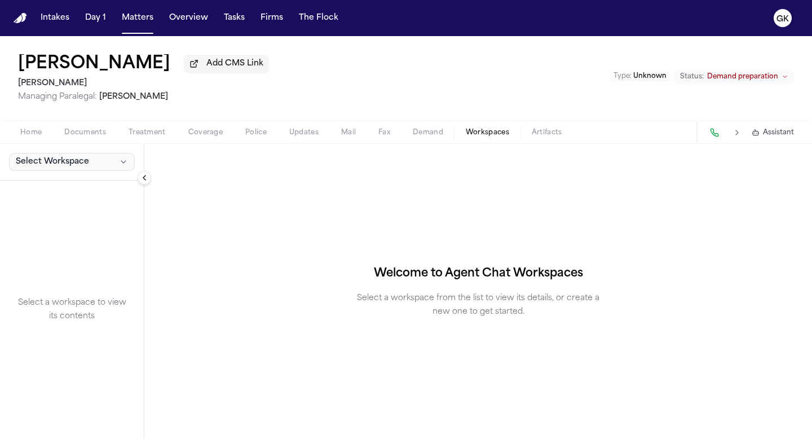
click at [55, 166] on span "Select Workspace" at bounding box center [52, 161] width 73 height 11
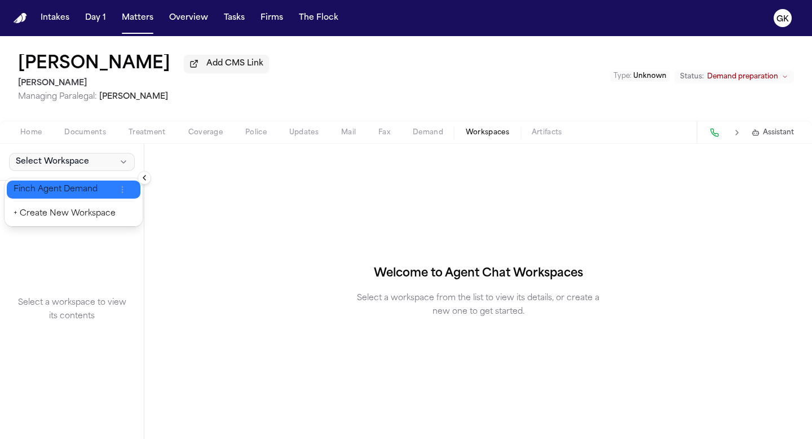
click at [84, 185] on span "Finch Agent Demand" at bounding box center [65, 189] width 102 height 11
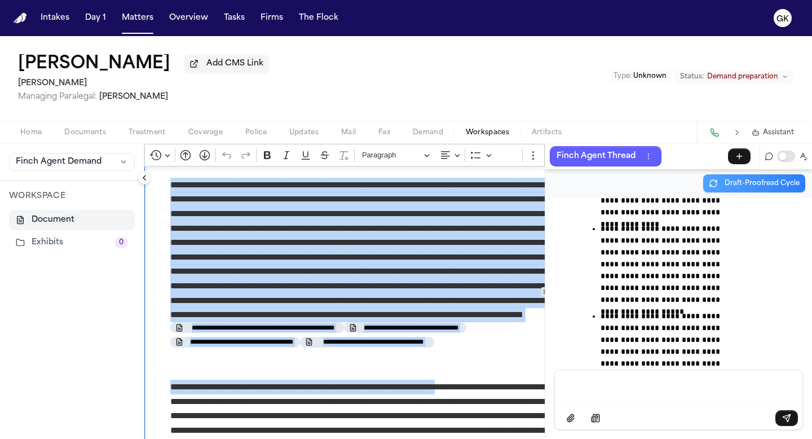
scroll to position [744, 0]
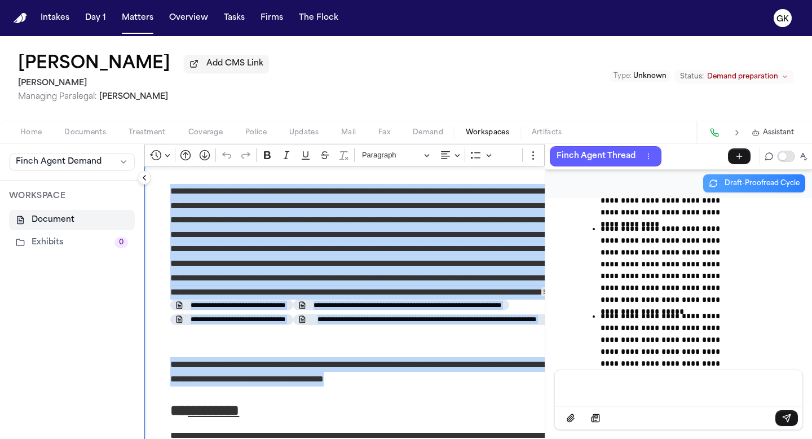
drag, startPoint x: 164, startPoint y: 242, endPoint x: 437, endPoint y: 392, distance: 311.4
copy div "**********"
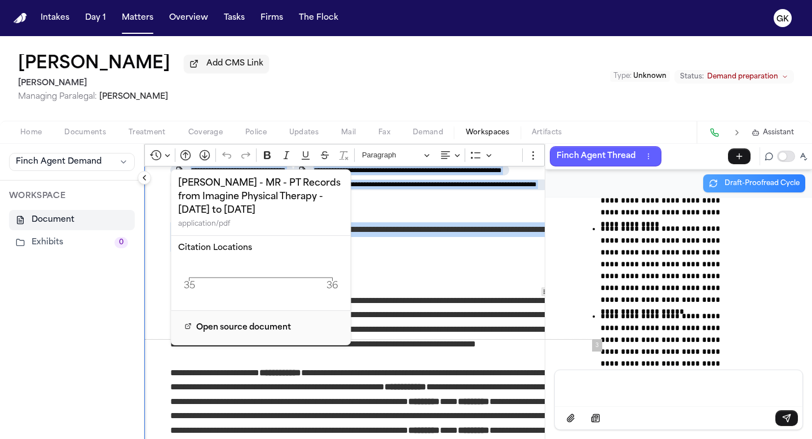
scroll to position [960, 0]
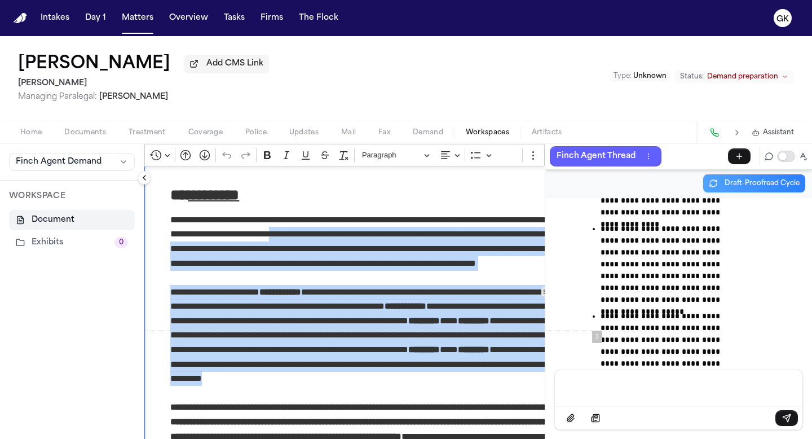
drag, startPoint x: 342, startPoint y: 252, endPoint x: 320, endPoint y: 404, distance: 153.7
click at [342, 254] on p "**********" at bounding box center [367, 249] width 395 height 72
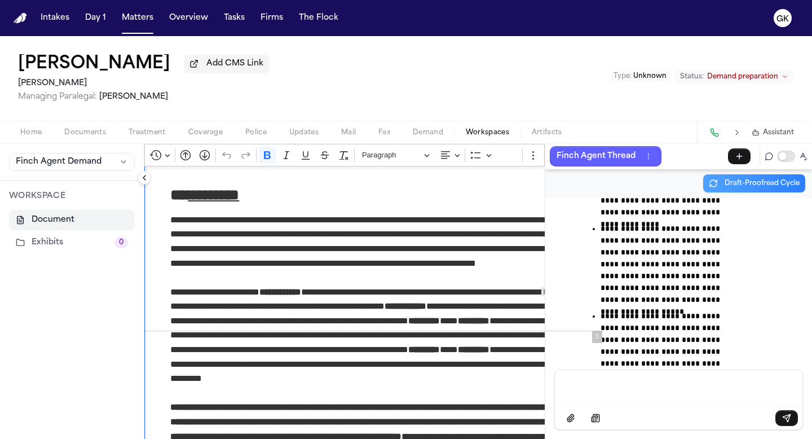
drag, startPoint x: 337, startPoint y: 250, endPoint x: 370, endPoint y: 387, distance: 141.0
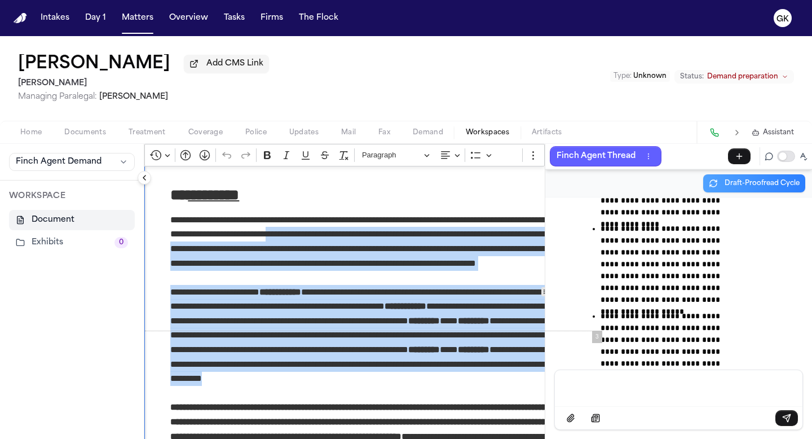
drag, startPoint x: 336, startPoint y: 253, endPoint x: 378, endPoint y: 403, distance: 156.0
copy div "**********"
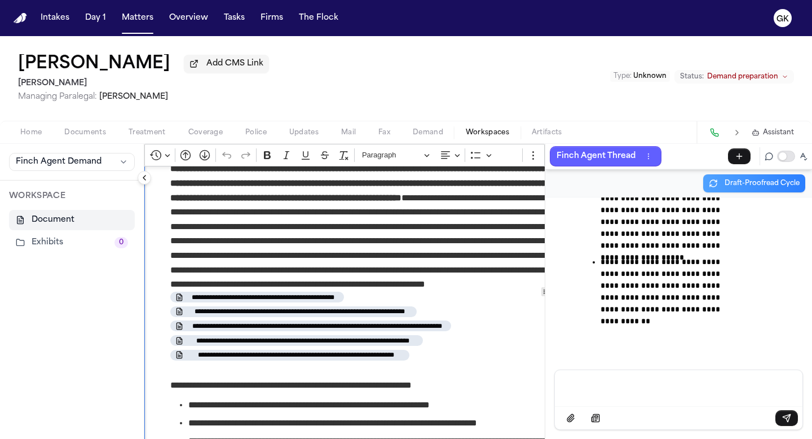
scroll to position [1194, 0]
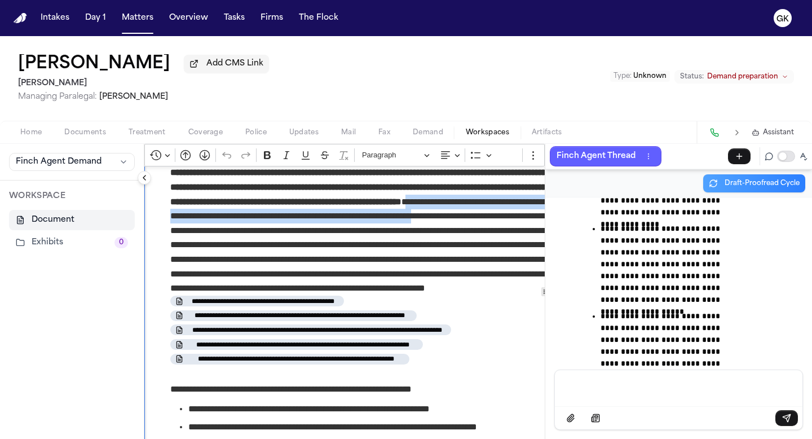
drag, startPoint x: 224, startPoint y: 233, endPoint x: 287, endPoint y: 251, distance: 65.0
click at [287, 251] on p "**********" at bounding box center [367, 273] width 395 height 217
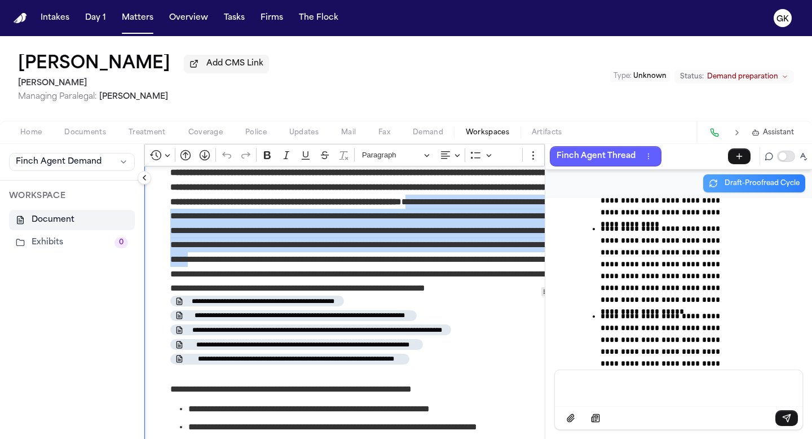
drag, startPoint x: 246, startPoint y: 294, endPoint x: 224, endPoint y: 238, distance: 60.0
click at [224, 238] on p "**********" at bounding box center [367, 273] width 395 height 217
copy p "**********"
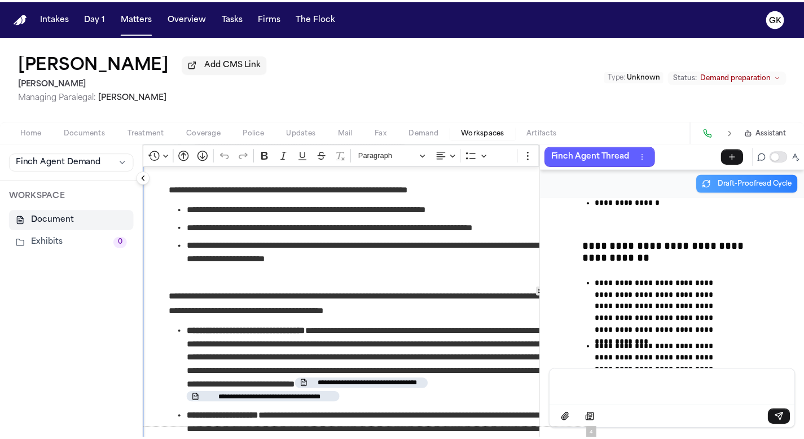
scroll to position [87693, 0]
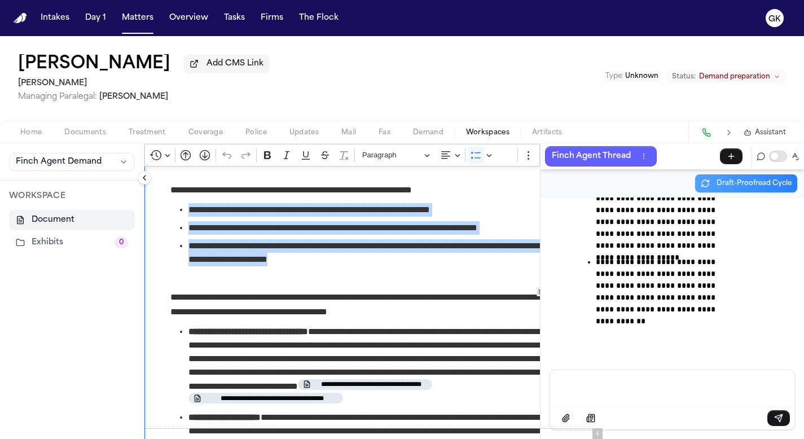
drag, startPoint x: 328, startPoint y: 280, endPoint x: 191, endPoint y: 228, distance: 147.0
click at [191, 228] on ul "**********" at bounding box center [367, 234] width 395 height 63
copy ul "**********"
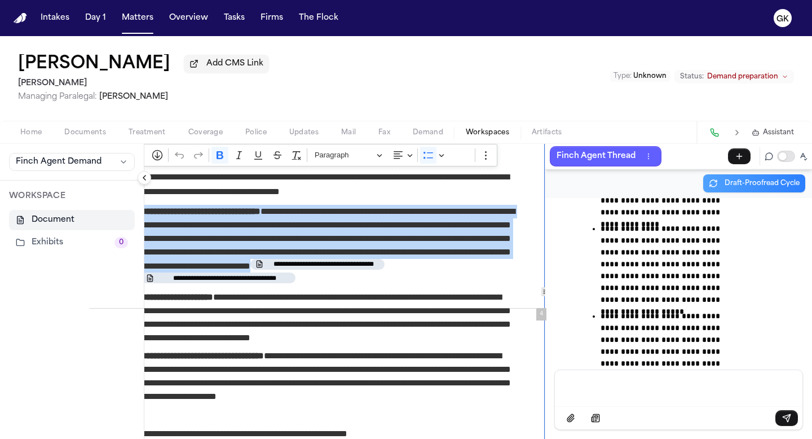
scroll to position [1513, 55]
drag, startPoint x: 204, startPoint y: 228, endPoint x: 539, endPoint y: 282, distance: 338.6
click at [539, 282] on div "**********" at bounding box center [344, 291] width 400 height 295
copy span "**********"
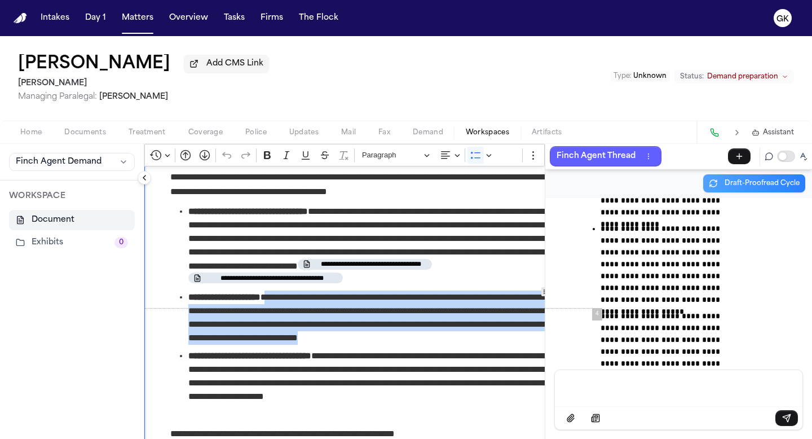
drag, startPoint x: 285, startPoint y: 314, endPoint x: 468, endPoint y: 354, distance: 187.6
click at [468, 345] on span "**********" at bounding box center [376, 317] width 377 height 54
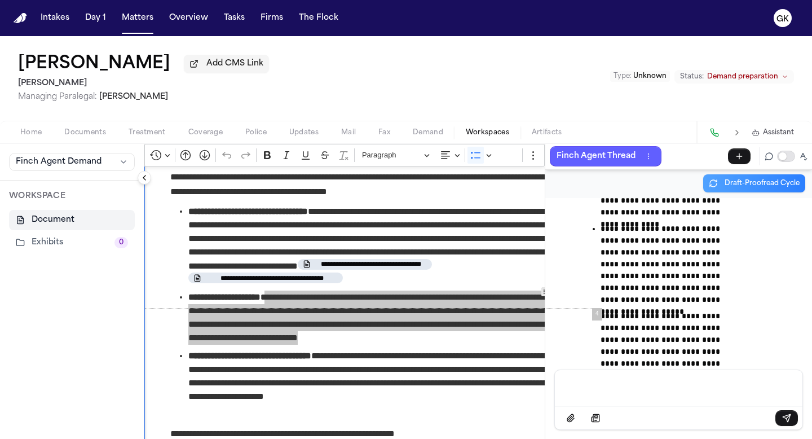
copy span "**********"
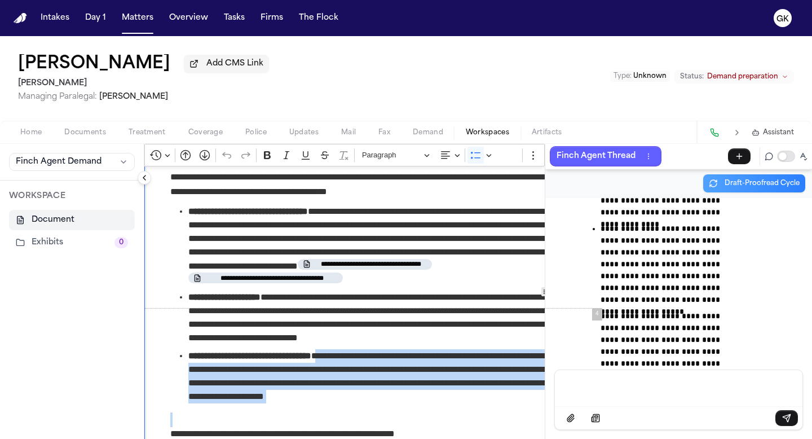
drag, startPoint x: 378, startPoint y: 386, endPoint x: 462, endPoint y: 420, distance: 90.6
copy span "**********"
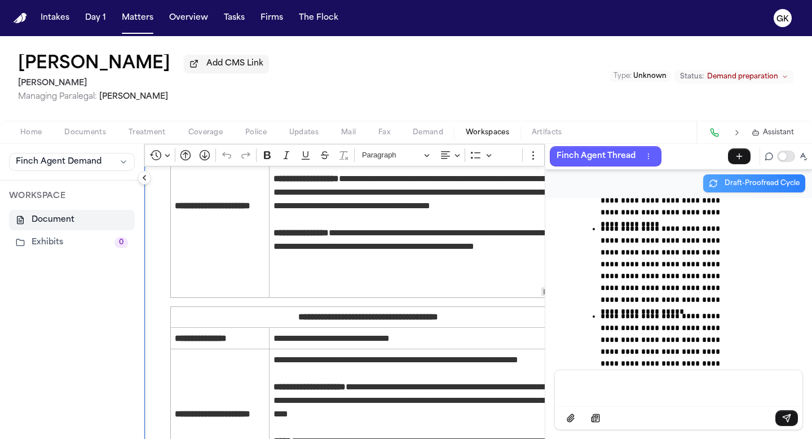
scroll to position [3754, 0]
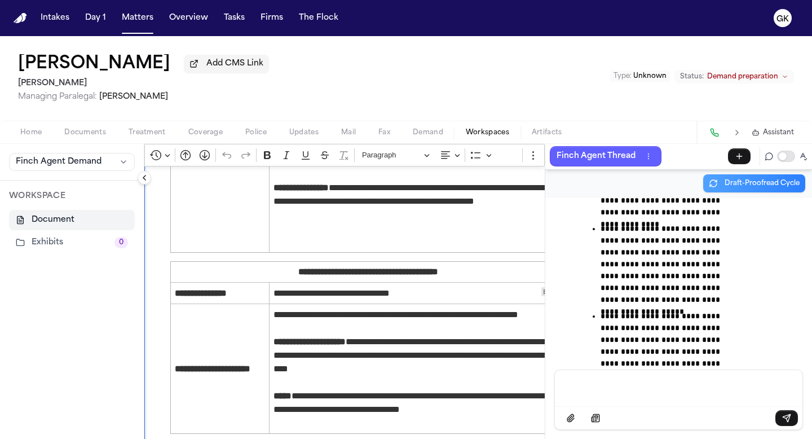
click at [612, 376] on div "Message input" at bounding box center [679, 387] width 234 height 34
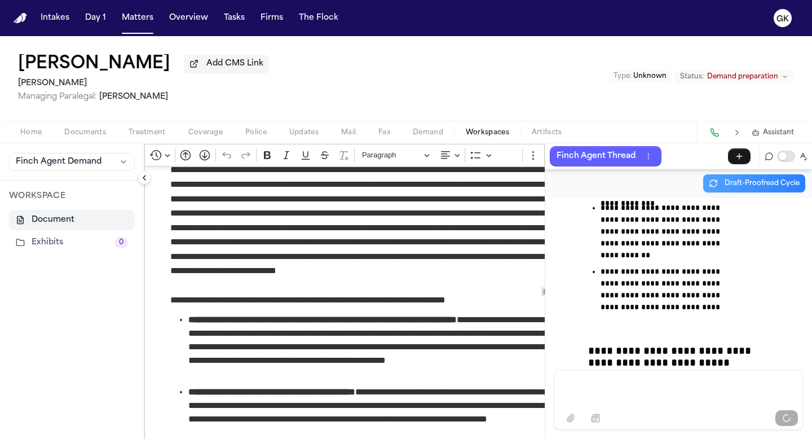
scroll to position [4984, 0]
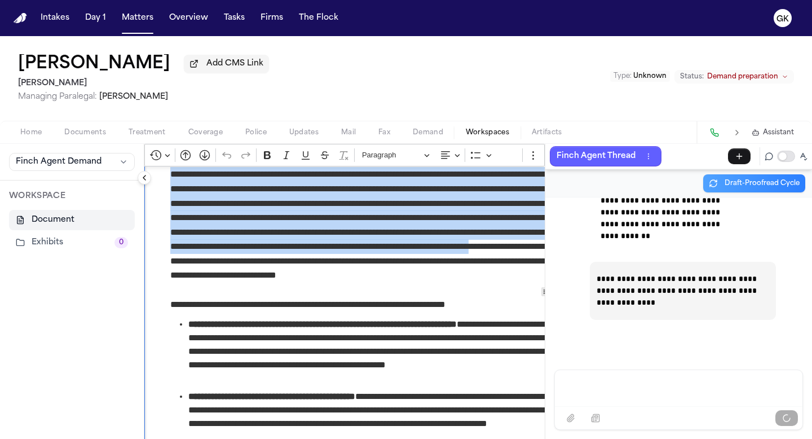
drag, startPoint x: 171, startPoint y: 220, endPoint x: 526, endPoint y: 310, distance: 365.7
click at [526, 297] on p "**********" at bounding box center [367, 232] width 395 height 130
copy p "**********"
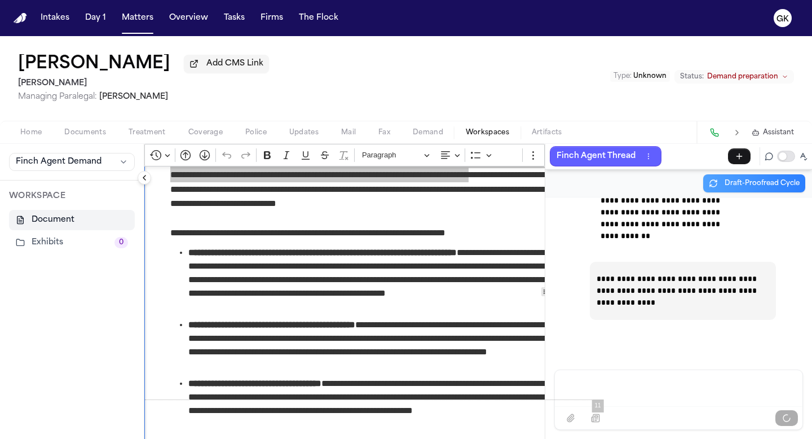
scroll to position [5097, 0]
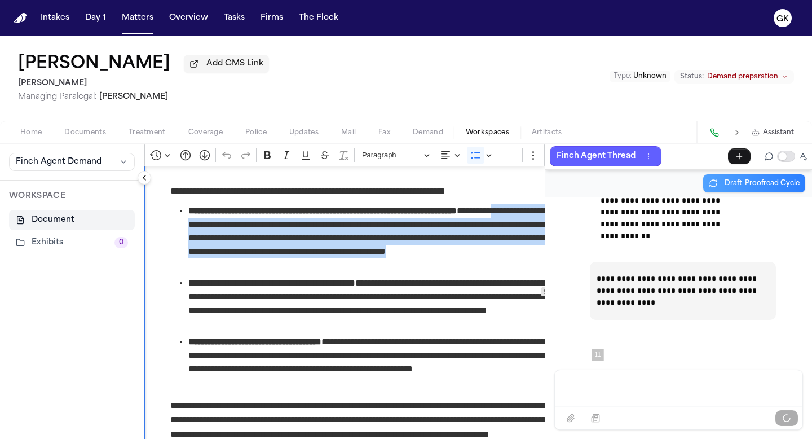
drag, startPoint x: 278, startPoint y: 316, endPoint x: 190, endPoint y: 264, distance: 102.1
click at [190, 264] on ul "**********" at bounding box center [367, 296] width 395 height 185
click at [254, 272] on span "**********" at bounding box center [376, 238] width 377 height 68
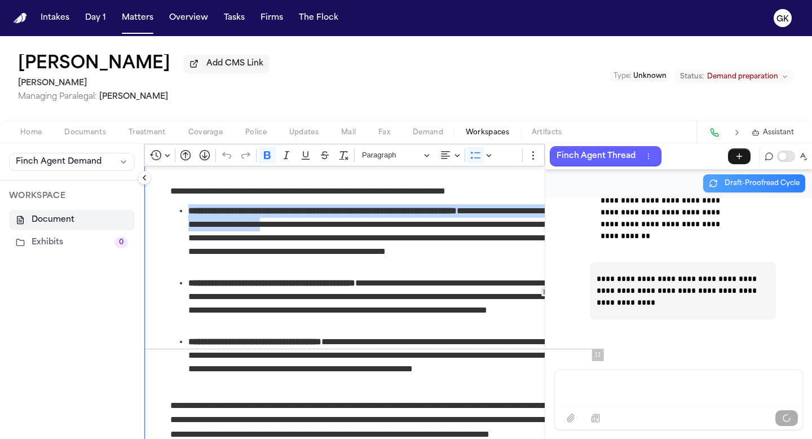
drag, startPoint x: 187, startPoint y: 255, endPoint x: 347, endPoint y: 274, distance: 160.7
click at [346, 274] on ul "**********" at bounding box center [367, 296] width 395 height 185
click at [347, 272] on span "**********" at bounding box center [376, 238] width 377 height 68
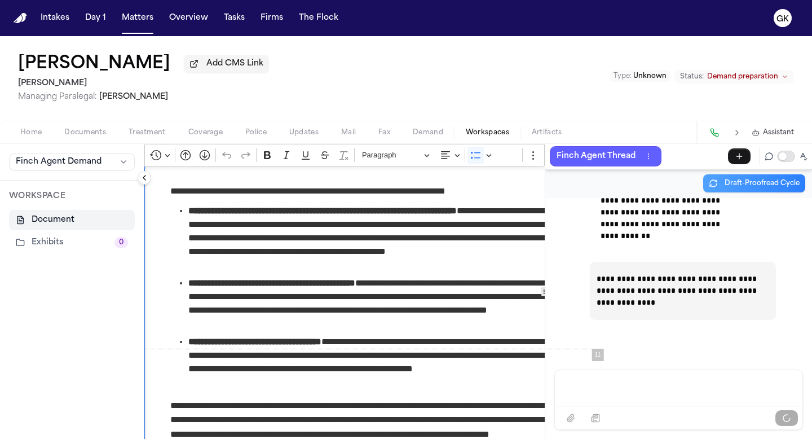
click at [234, 272] on span "**********" at bounding box center [376, 238] width 377 height 68
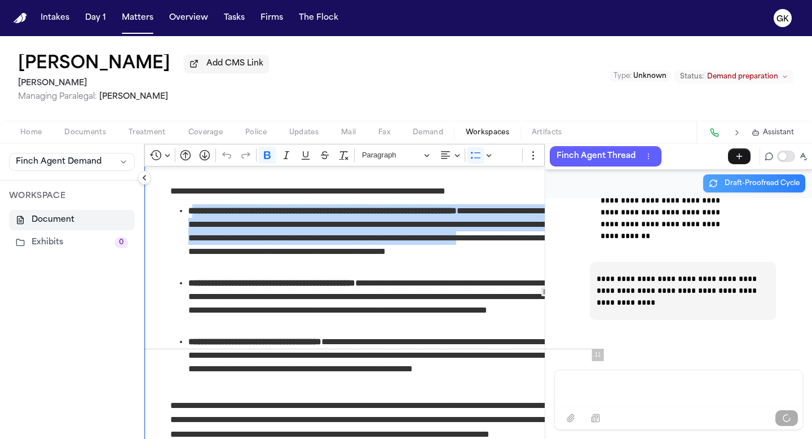
drag, startPoint x: 190, startPoint y: 255, endPoint x: 273, endPoint y: 299, distance: 94.1
click at [273, 272] on span "**********" at bounding box center [376, 238] width 377 height 68
drag, startPoint x: 266, startPoint y: 296, endPoint x: 184, endPoint y: 252, distance: 92.8
click at [184, 252] on ul "**********" at bounding box center [367, 296] width 395 height 185
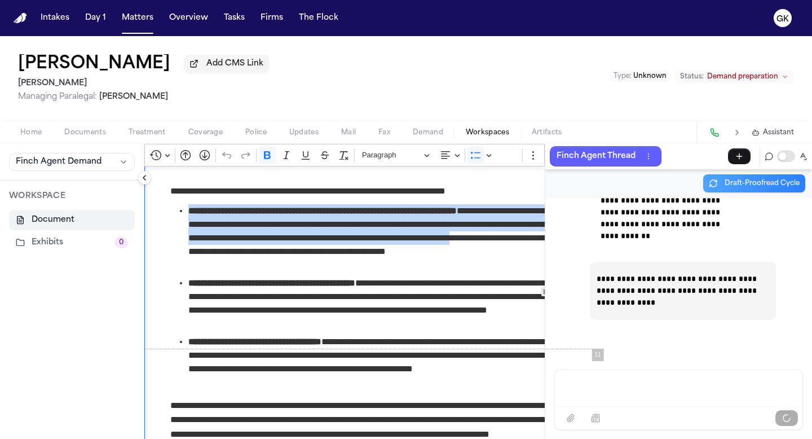
copy span "**********"
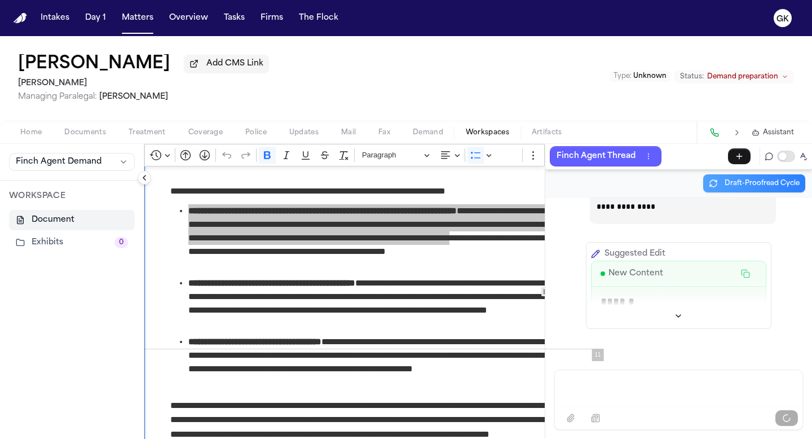
scroll to position [86724, 0]
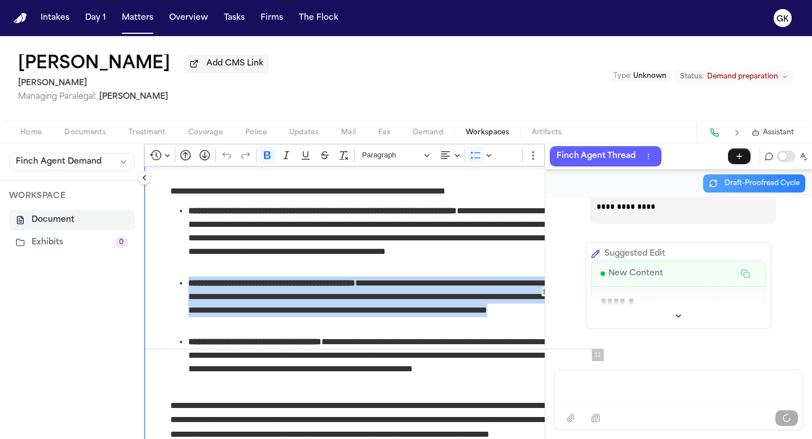
drag, startPoint x: 190, startPoint y: 328, endPoint x: 397, endPoint y: 374, distance: 212.0
click at [397, 330] on span "**********" at bounding box center [376, 303] width 377 height 54
copy span "**********"
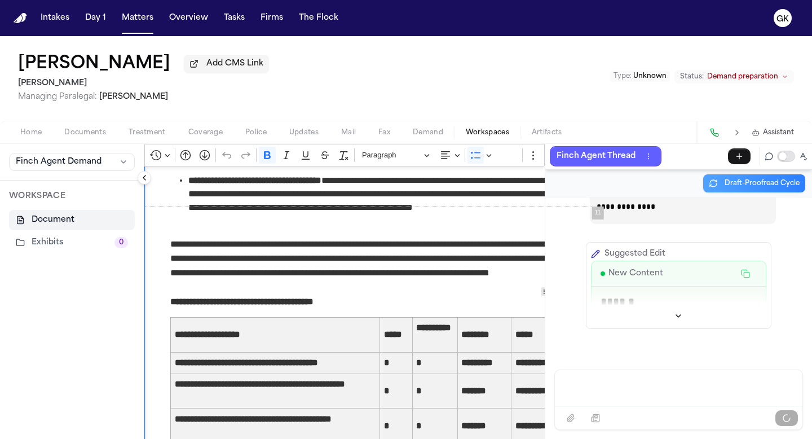
scroll to position [5238, 0]
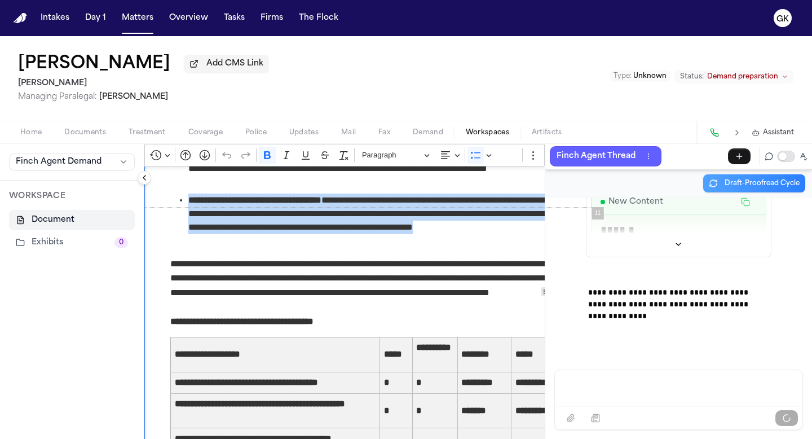
drag, startPoint x: 206, startPoint y: 289, endPoint x: 182, endPoint y: 243, distance: 52.0
click at [188, 243] on li "**********" at bounding box center [376, 220] width 377 height 54
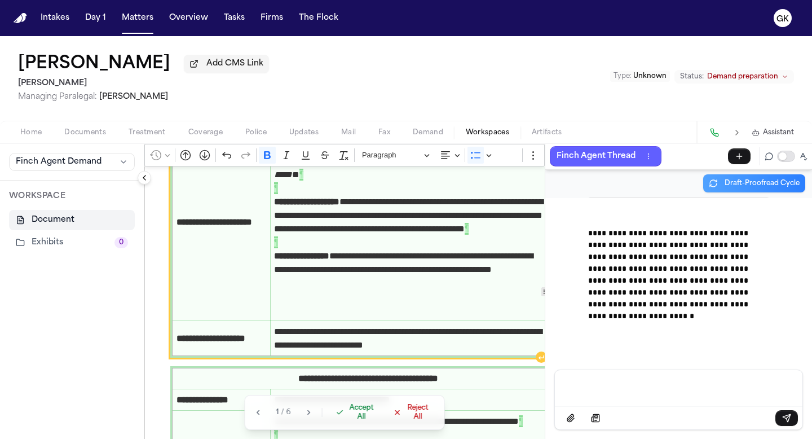
scroll to position [5405, 0]
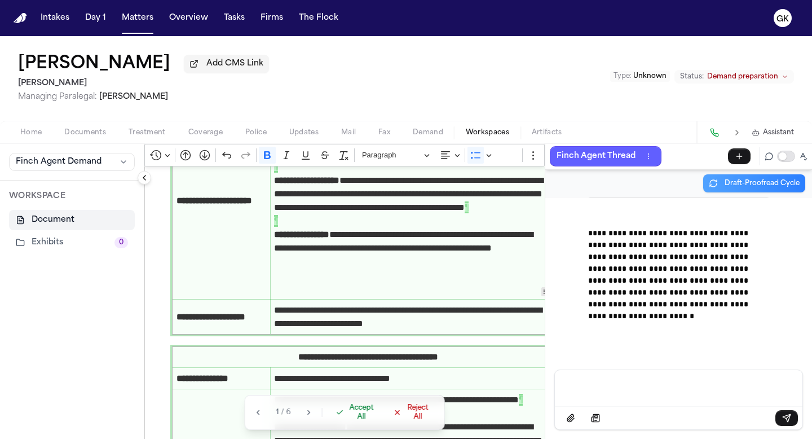
click at [364, 417] on span "Accept All" at bounding box center [361, 412] width 29 height 18
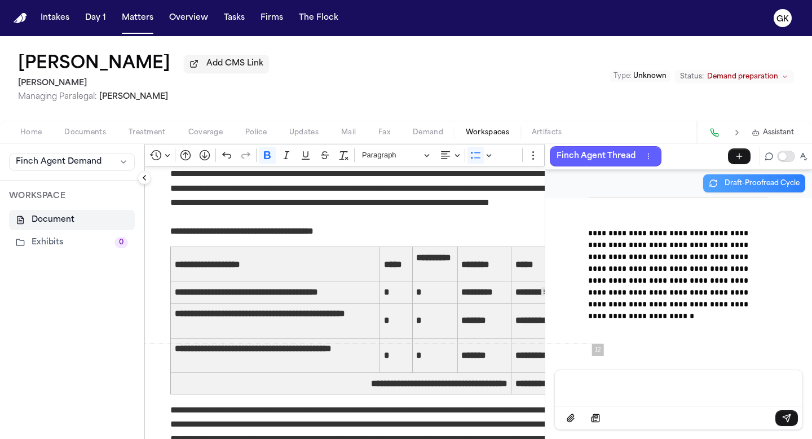
scroll to position [5992, 0]
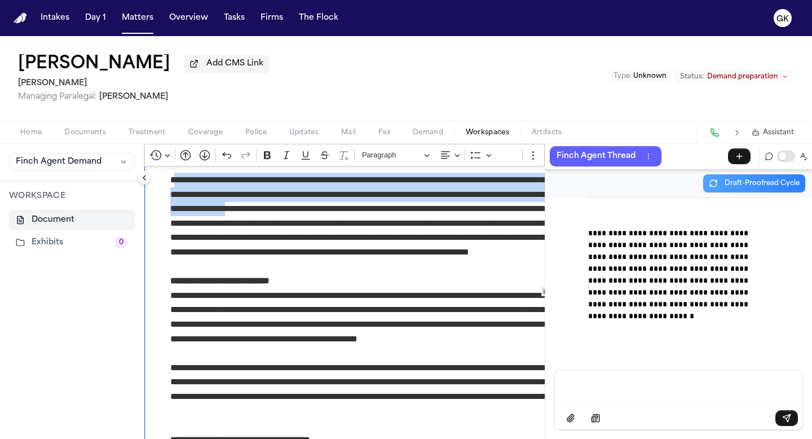
drag, startPoint x: 190, startPoint y: 228, endPoint x: 312, endPoint y: 258, distance: 125.3
click at [312, 258] on p "**********" at bounding box center [367, 223] width 395 height 101
click at [355, 273] on p "**********" at bounding box center [367, 223] width 395 height 101
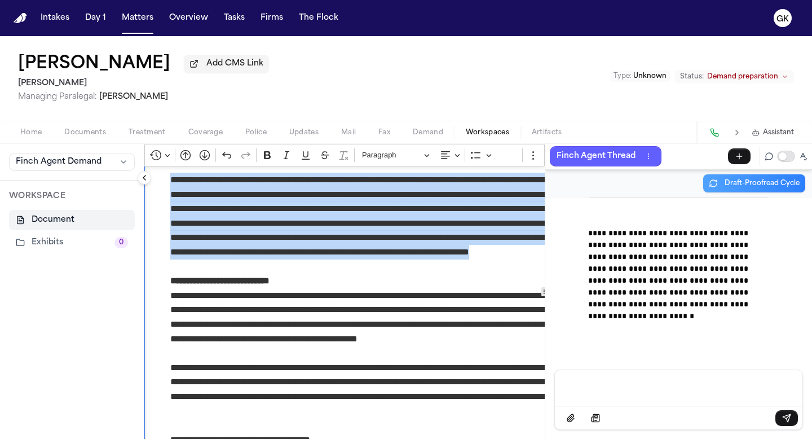
drag, startPoint x: 186, startPoint y: 229, endPoint x: 399, endPoint y: 310, distance: 227.7
click at [399, 273] on p "**********" at bounding box center [367, 223] width 395 height 101
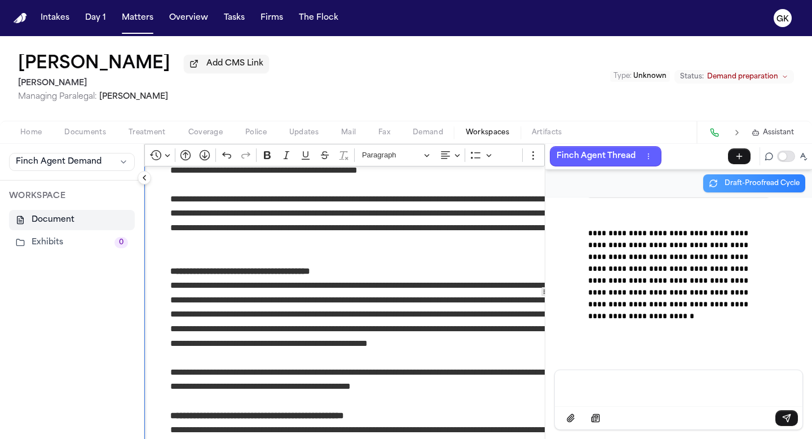
scroll to position [5985, 0]
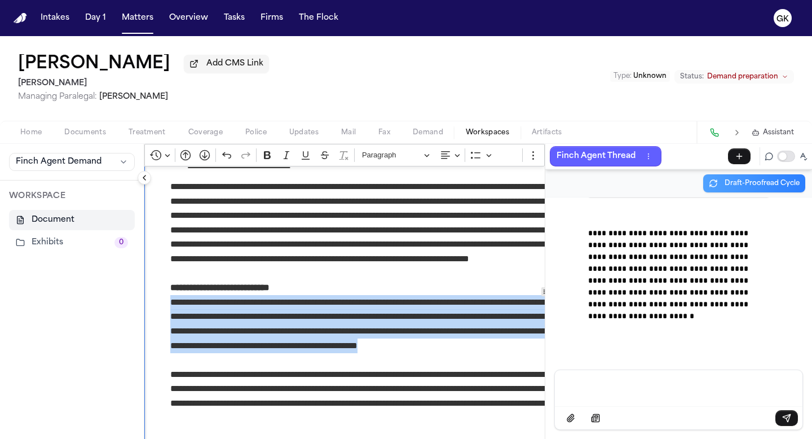
drag, startPoint x: 171, startPoint y: 347, endPoint x: 241, endPoint y: 402, distance: 88.3
click at [241, 402] on p "**********" at bounding box center [367, 367] width 395 height 144
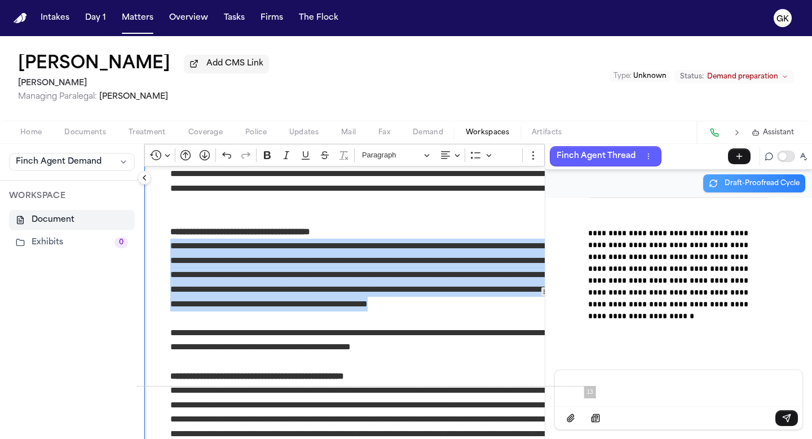
scroll to position [6200, 55]
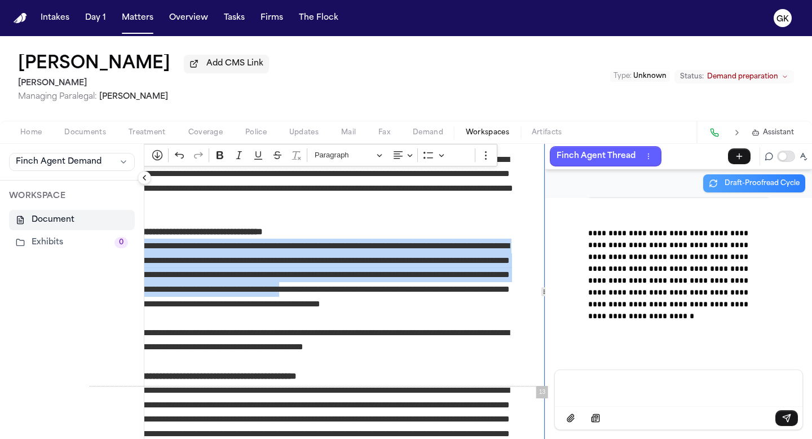
drag, startPoint x: 191, startPoint y: 302, endPoint x: 487, endPoint y: 338, distance: 298.2
click at [487, 338] on p "**********" at bounding box center [320, 304] width 395 height 130
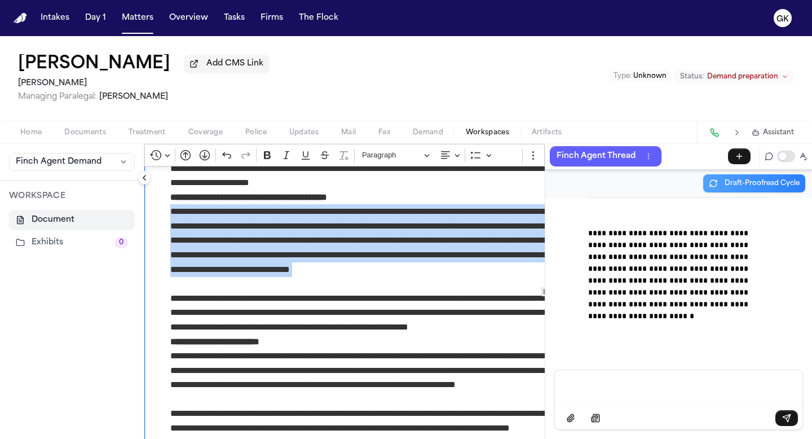
scroll to position [6479, 55]
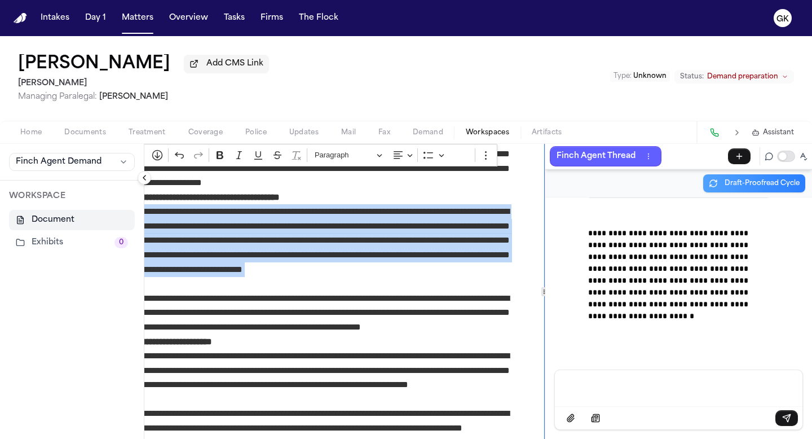
drag, startPoint x: 173, startPoint y: 355, endPoint x: 539, endPoint y: 324, distance: 367.9
click at [539, 324] on div "**********" at bounding box center [344, 291] width 400 height 295
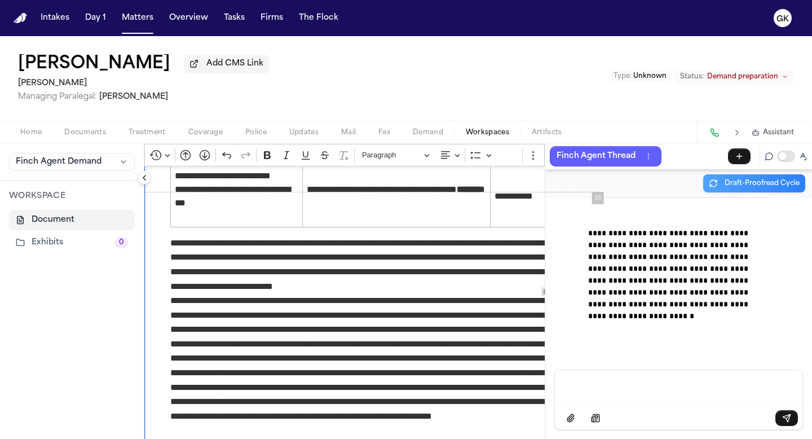
scroll to position [7983, 0]
